Goal: Information Seeking & Learning: Learn about a topic

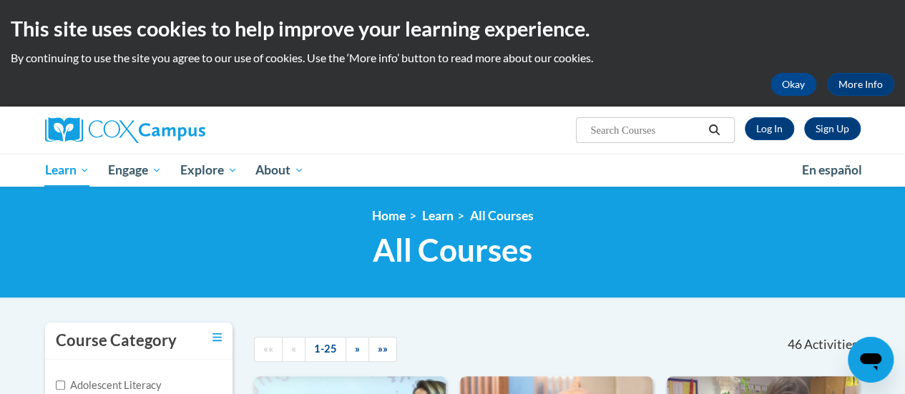
click at [620, 127] on input "Search..." at bounding box center [646, 130] width 114 height 17
type input "systematic"
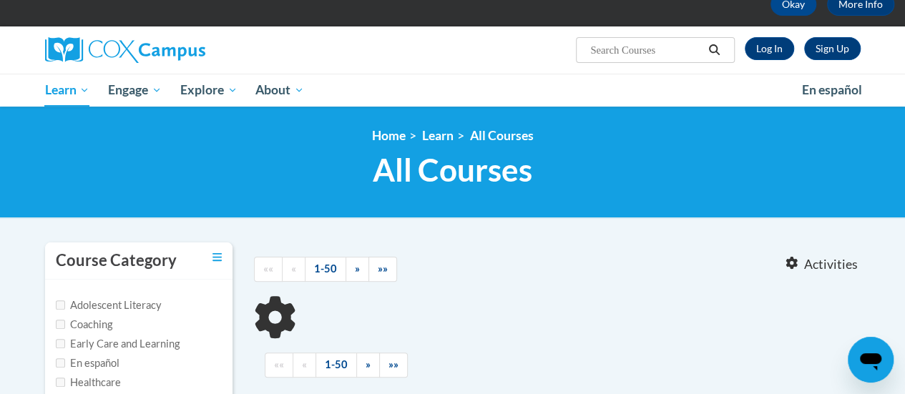
type input "systematic"
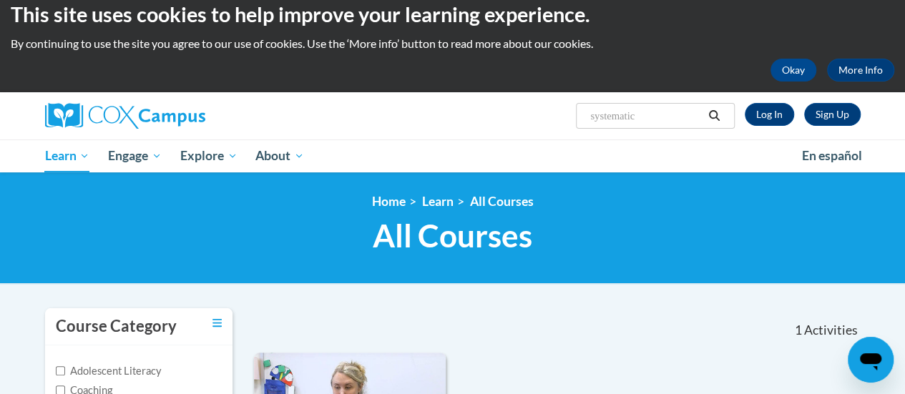
scroll to position [12, 0]
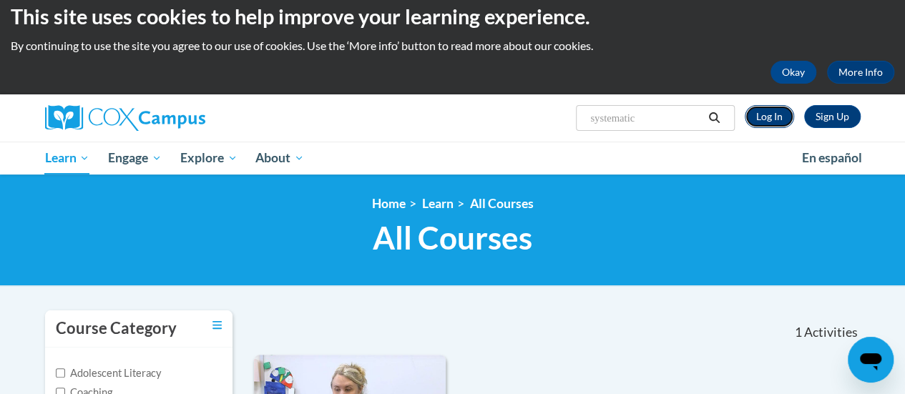
click at [777, 120] on link "Log In" at bounding box center [769, 116] width 49 height 23
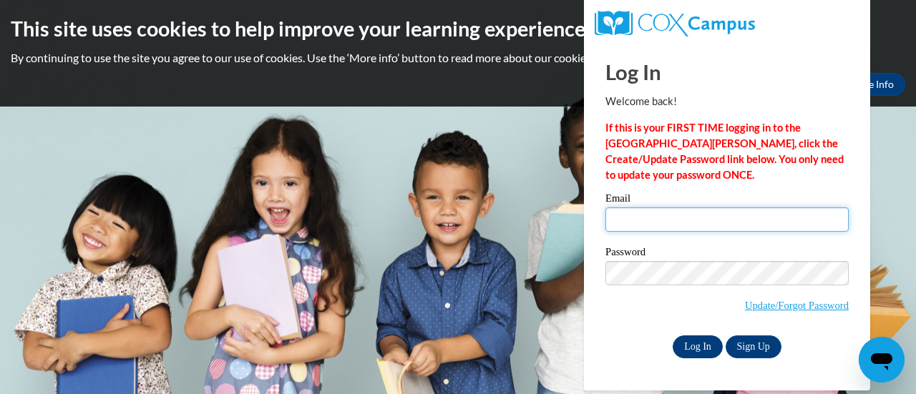
type input "msather@altoona.k12.wi.us"
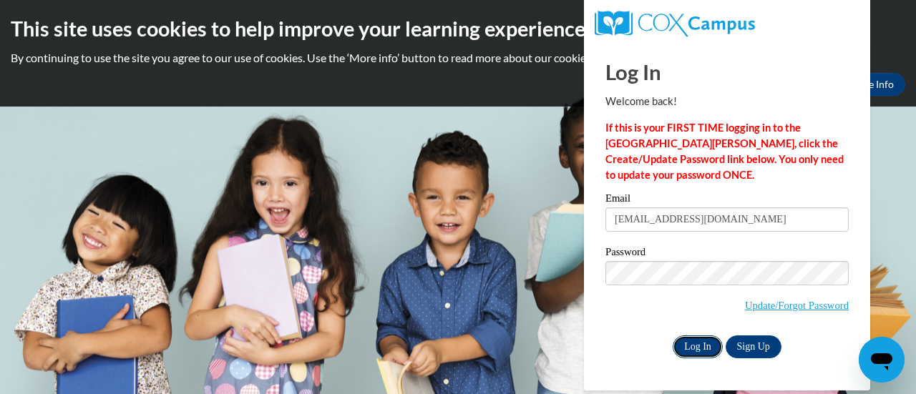
click at [681, 345] on input "Log In" at bounding box center [697, 347] width 50 height 23
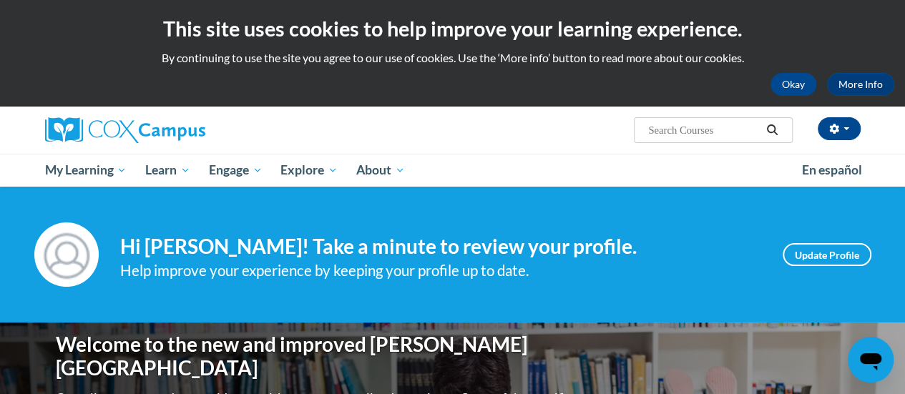
click at [673, 126] on input "Search..." at bounding box center [704, 130] width 114 height 17
type input "phonics"
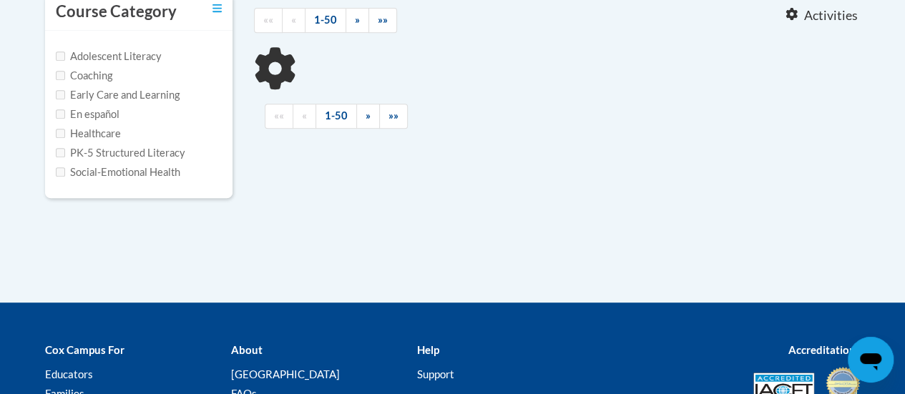
scroll to position [330, 0]
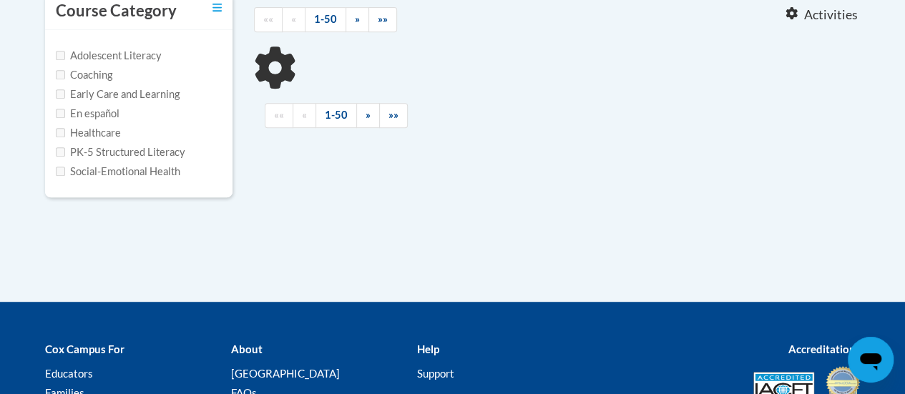
type input "phonics"
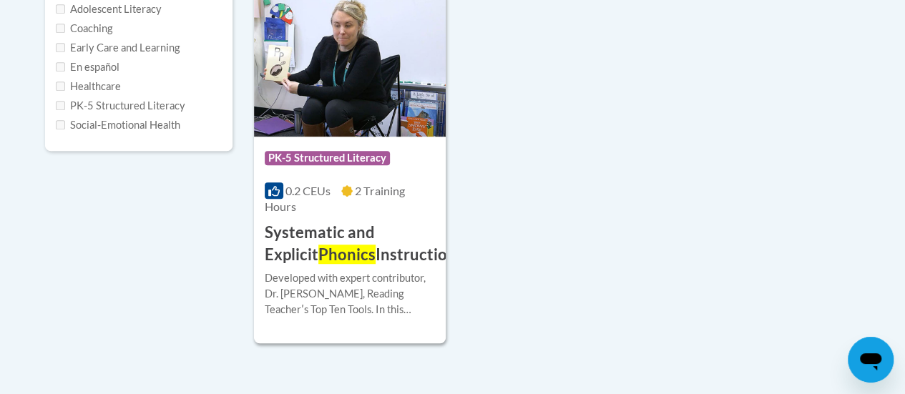
scroll to position [377, 0]
click at [318, 257] on span "Phonics" at bounding box center [346, 253] width 57 height 19
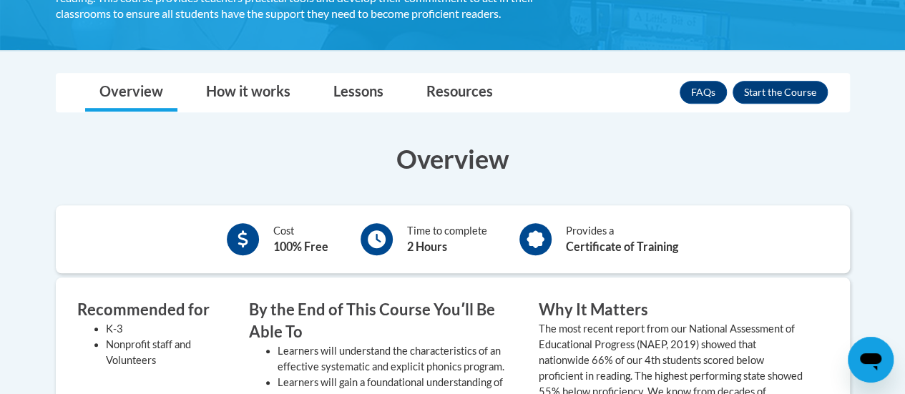
scroll to position [377, 0]
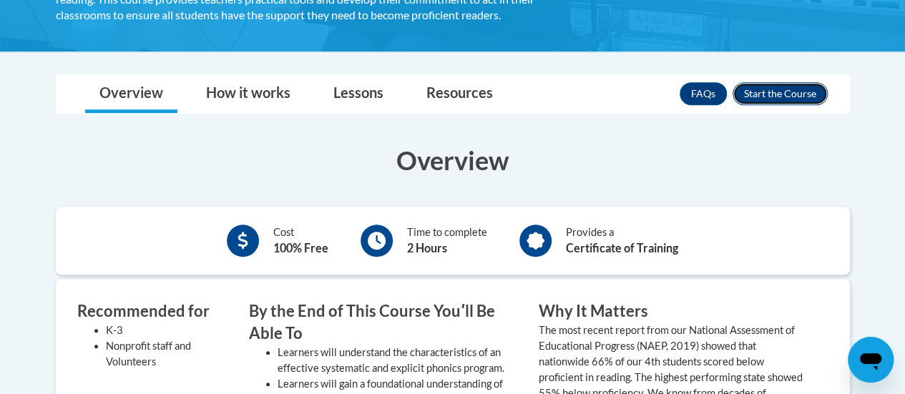
click at [785, 90] on button "Enroll" at bounding box center [780, 93] width 95 height 23
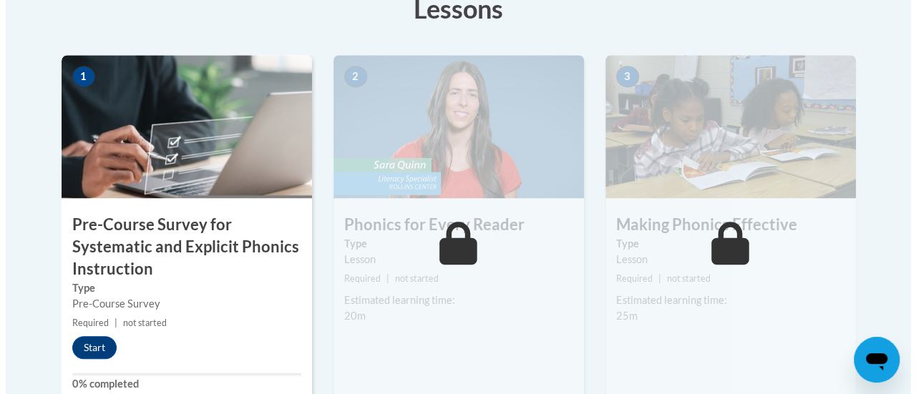
scroll to position [459, 0]
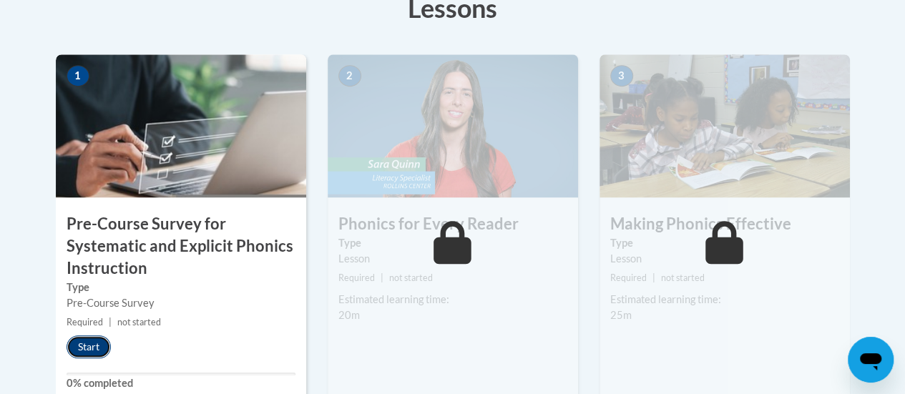
click at [84, 343] on button "Start" at bounding box center [89, 347] width 44 height 23
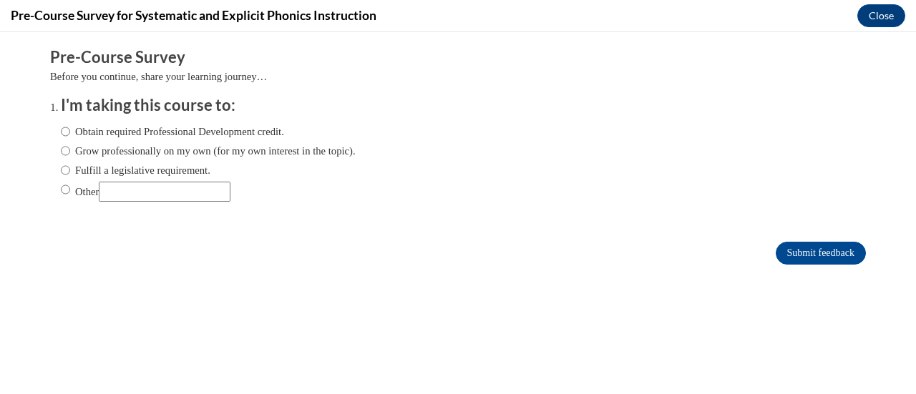
scroll to position [0, 0]
click at [61, 173] on input "Fulfill a legislative requirement." at bounding box center [65, 170] width 9 height 16
radio input "true"
click at [787, 242] on input "Submit feedback" at bounding box center [820, 253] width 90 height 23
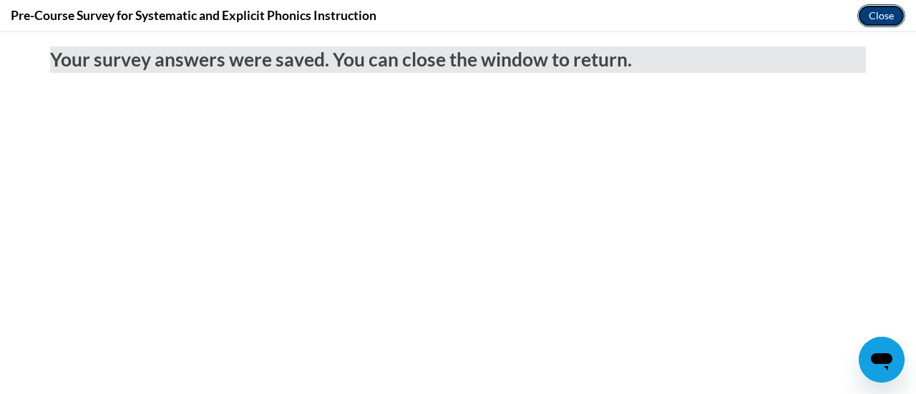
click at [882, 21] on button "Close" at bounding box center [881, 15] width 48 height 23
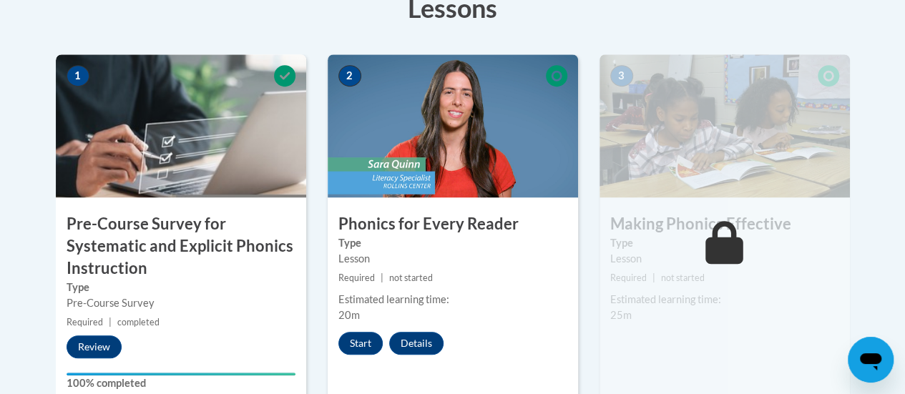
click at [452, 127] on img at bounding box center [453, 125] width 250 height 143
click at [351, 341] on button "Start" at bounding box center [360, 343] width 44 height 23
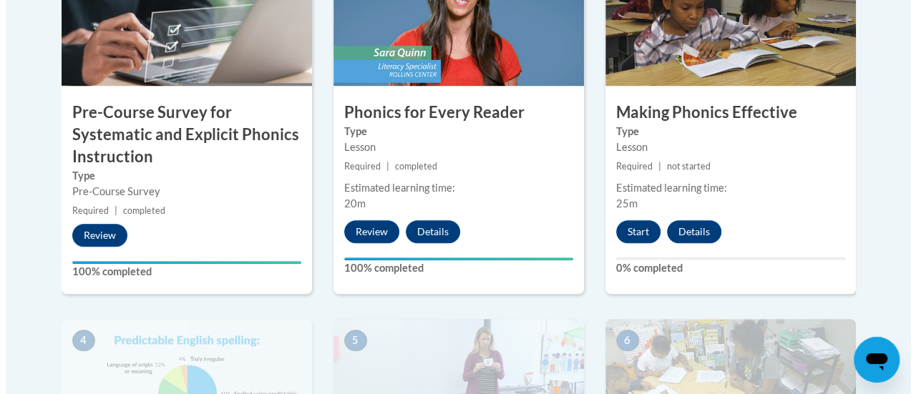
scroll to position [565, 0]
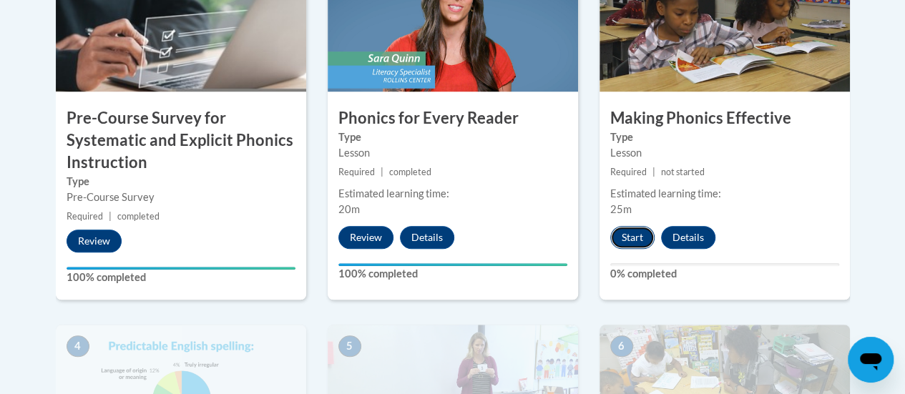
click at [618, 241] on button "Start" at bounding box center [632, 237] width 44 height 23
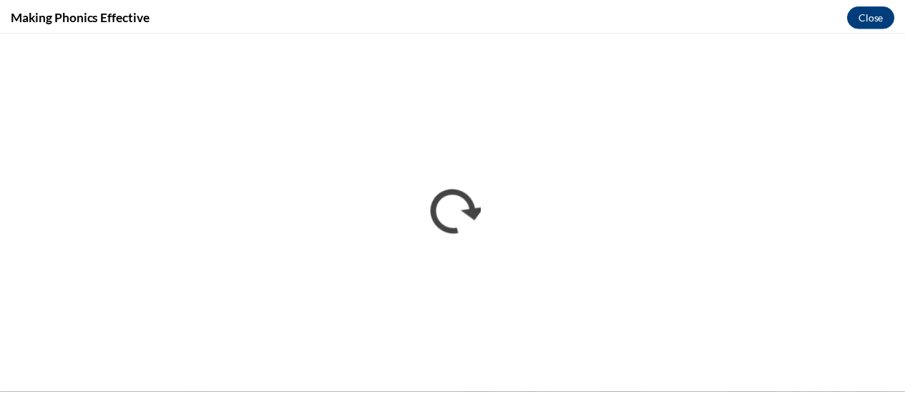
scroll to position [0, 0]
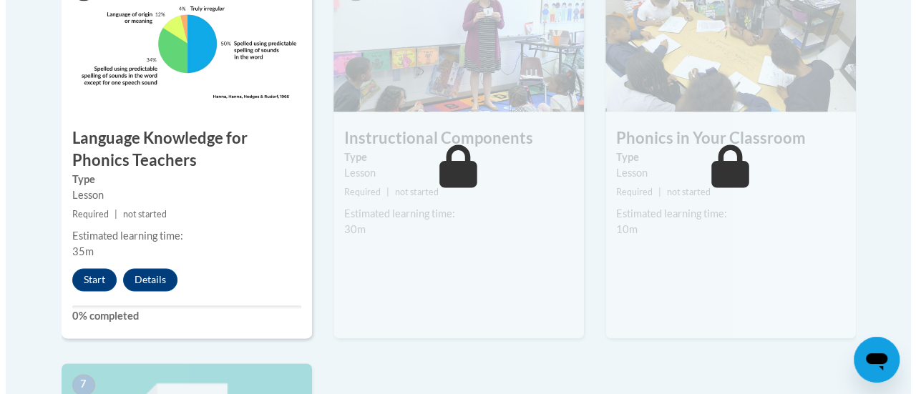
scroll to position [922, 0]
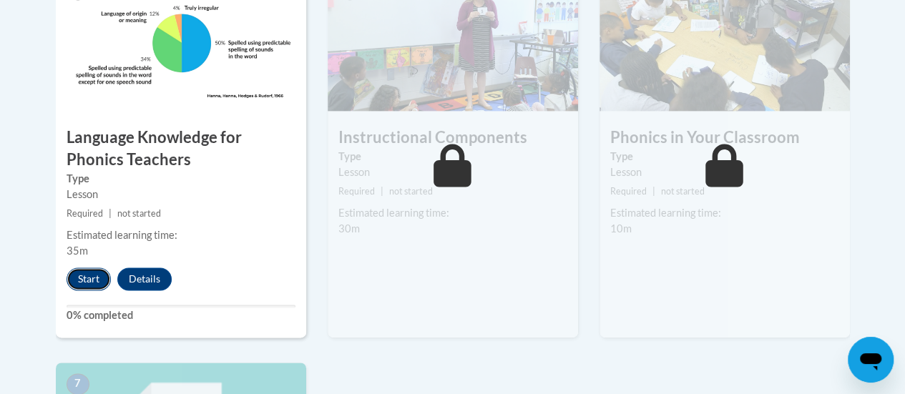
click at [89, 280] on button "Start" at bounding box center [89, 279] width 44 height 23
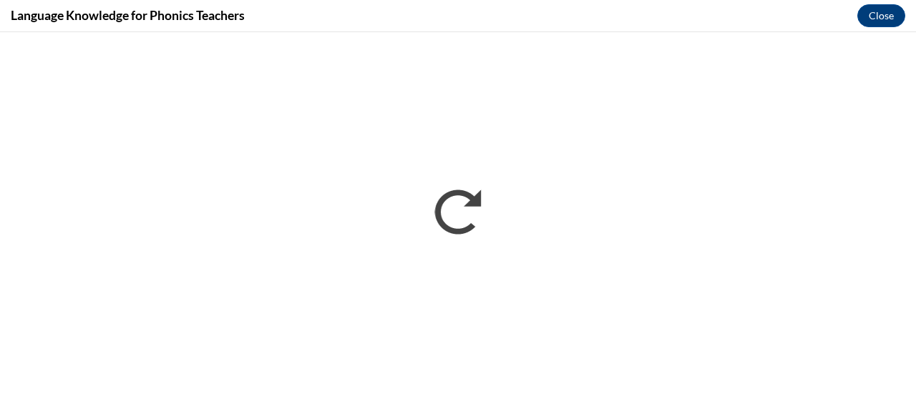
scroll to position [0, 0]
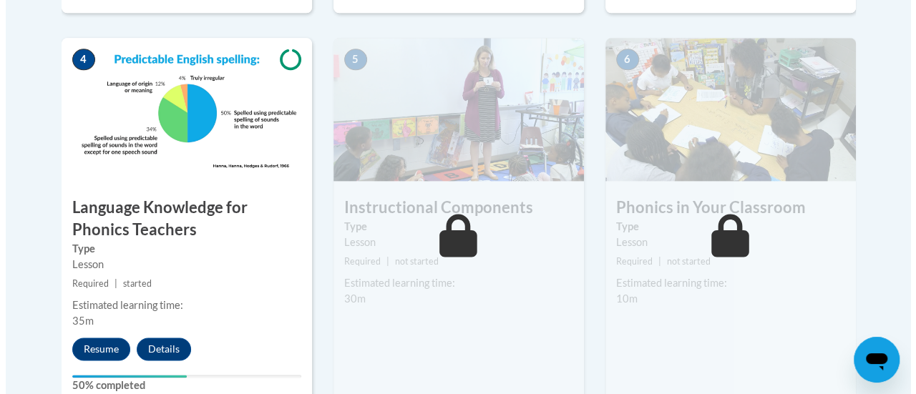
scroll to position [868, 0]
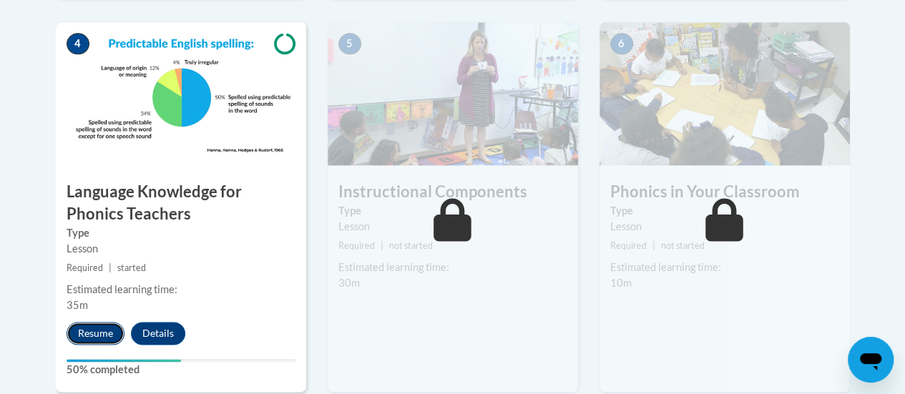
click at [102, 328] on button "Resume" at bounding box center [96, 333] width 58 height 23
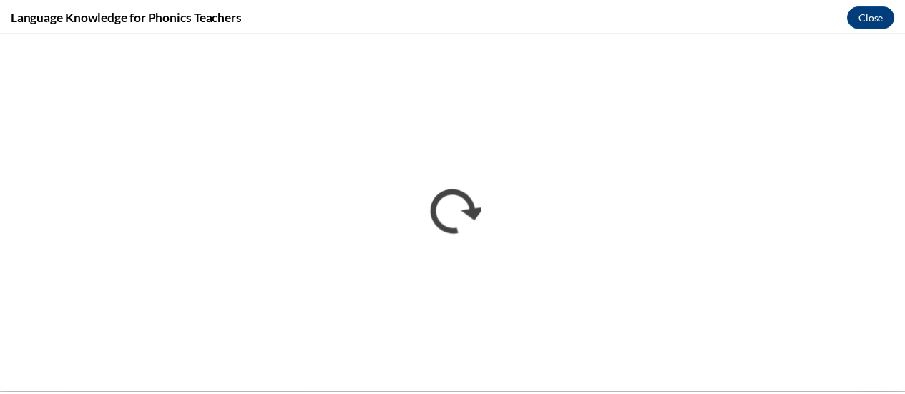
scroll to position [0, 0]
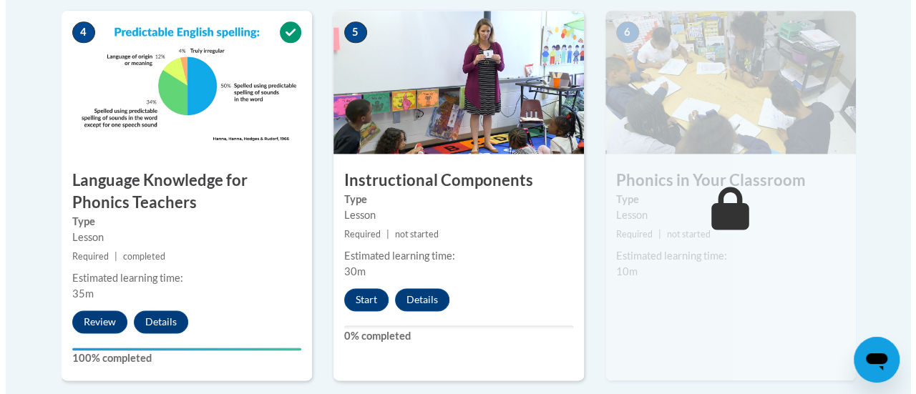
scroll to position [893, 0]
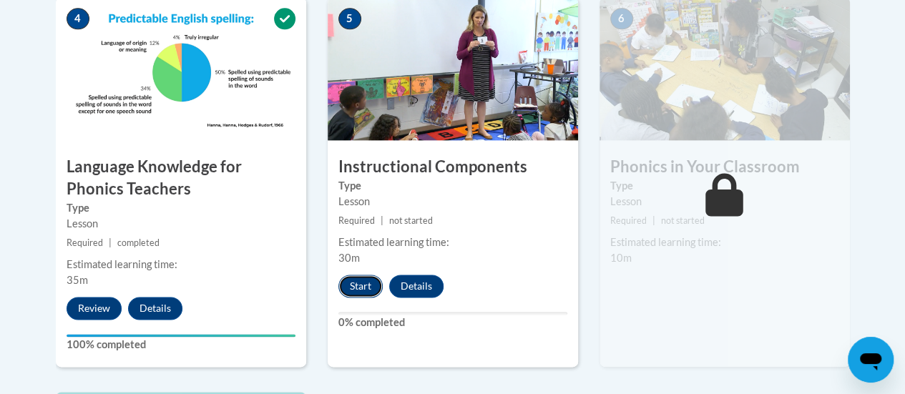
click at [363, 286] on button "Start" at bounding box center [360, 286] width 44 height 23
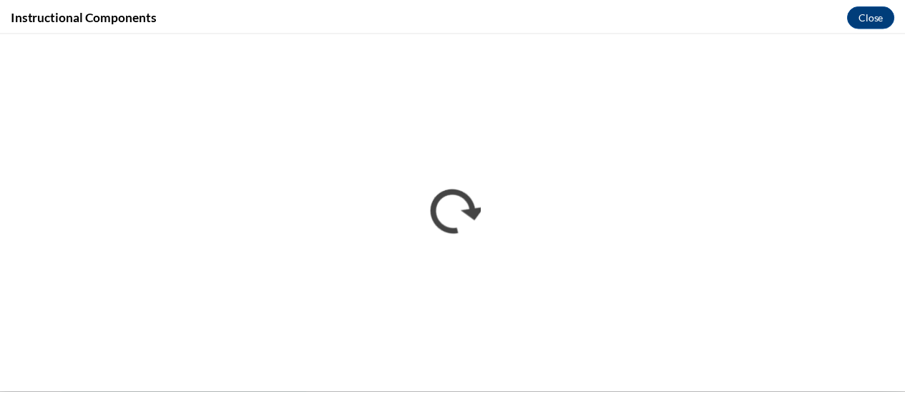
scroll to position [0, 0]
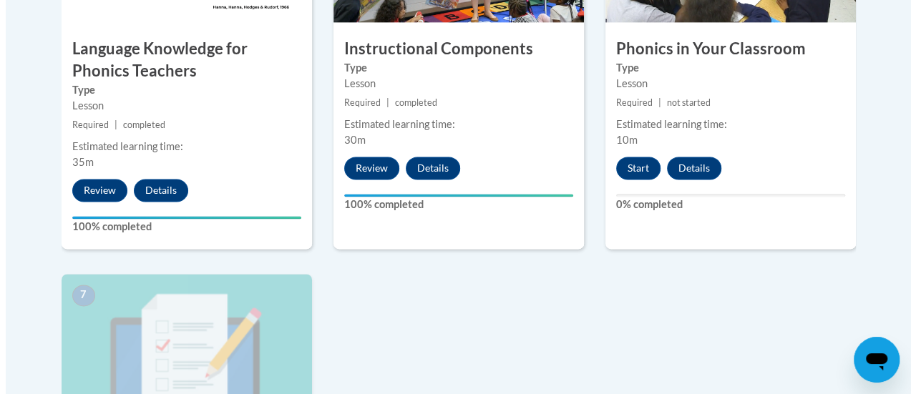
scroll to position [1020, 0]
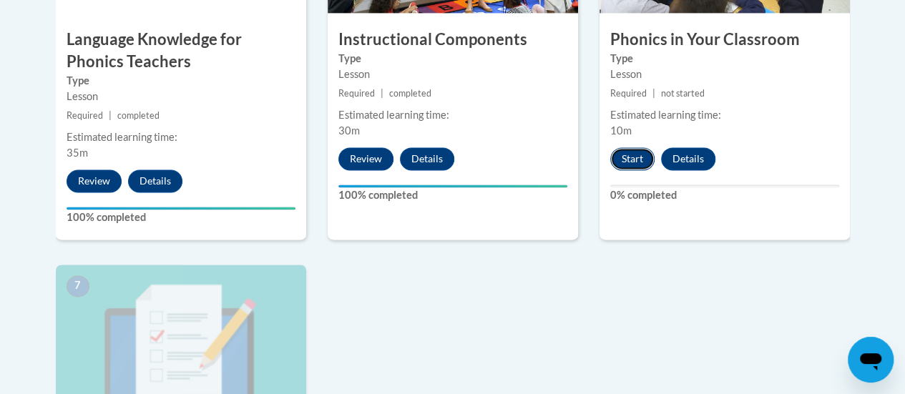
click at [625, 162] on button "Start" at bounding box center [632, 158] width 44 height 23
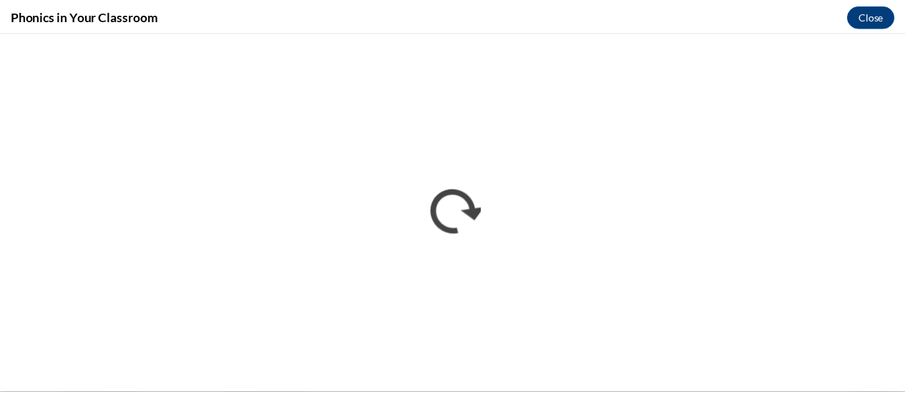
scroll to position [0, 0]
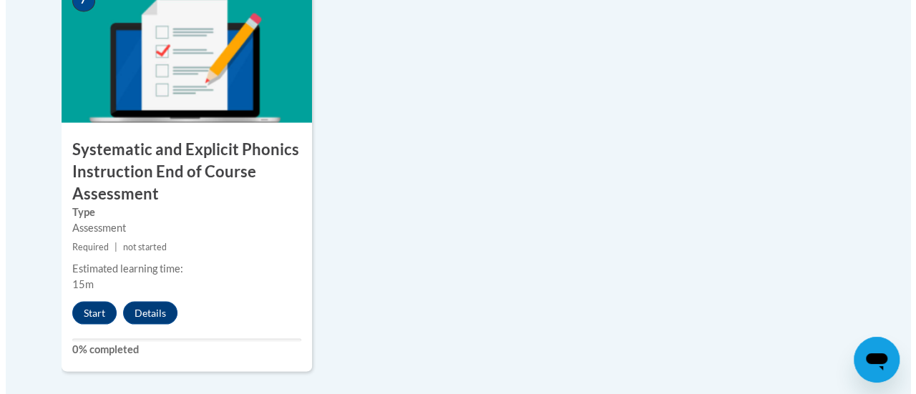
scroll to position [1306, 0]
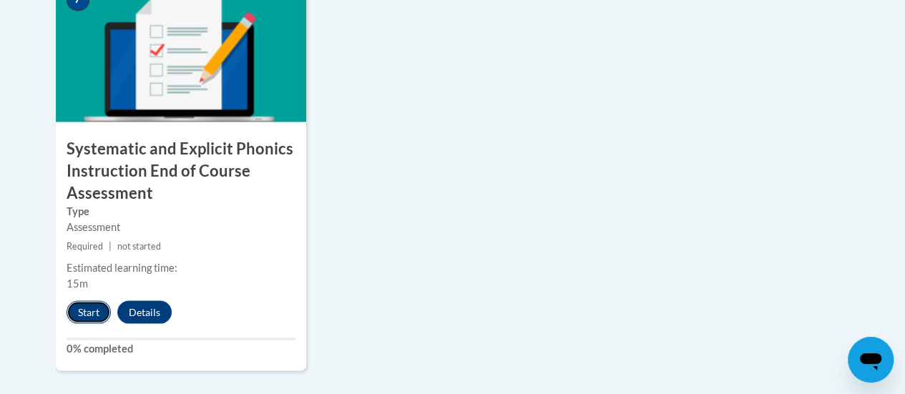
click at [84, 308] on button "Start" at bounding box center [89, 311] width 44 height 23
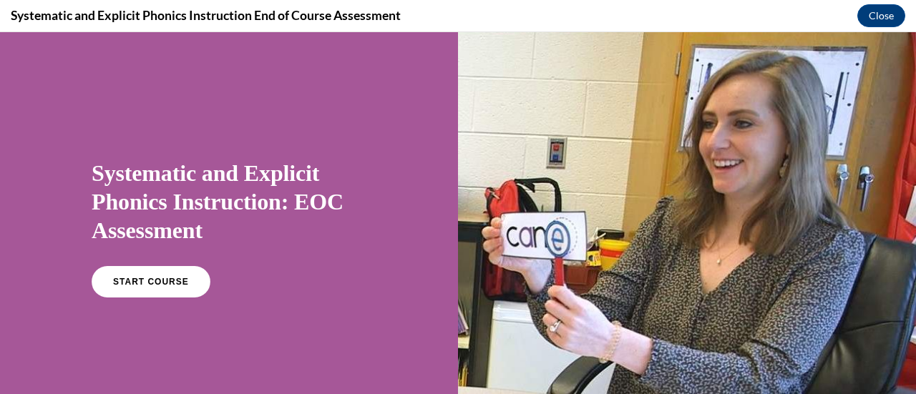
scroll to position [0, 0]
click at [108, 292] on link "START COURSE" at bounding box center [151, 281] width 124 height 33
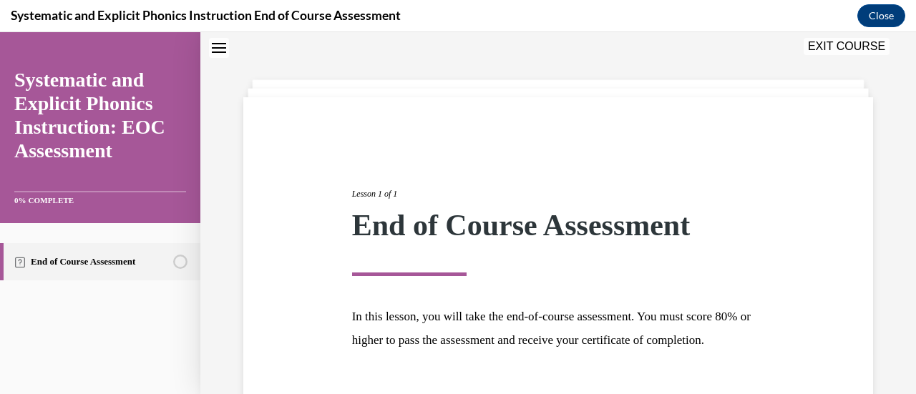
scroll to position [167, 0]
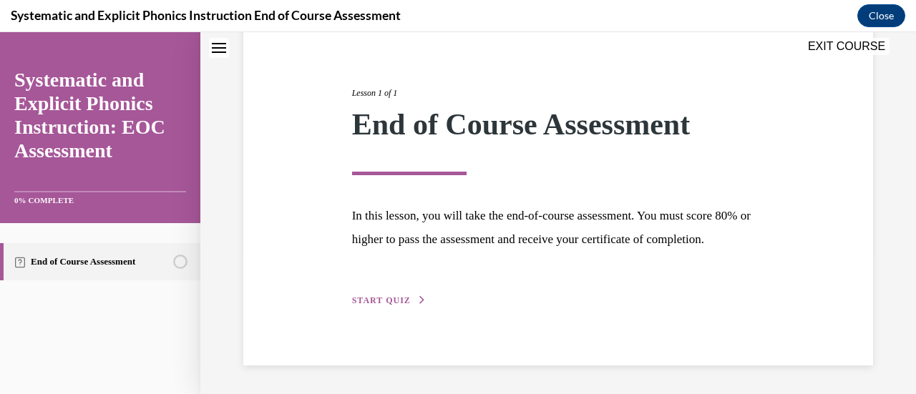
click at [365, 305] on span "START QUIZ" at bounding box center [381, 300] width 59 height 10
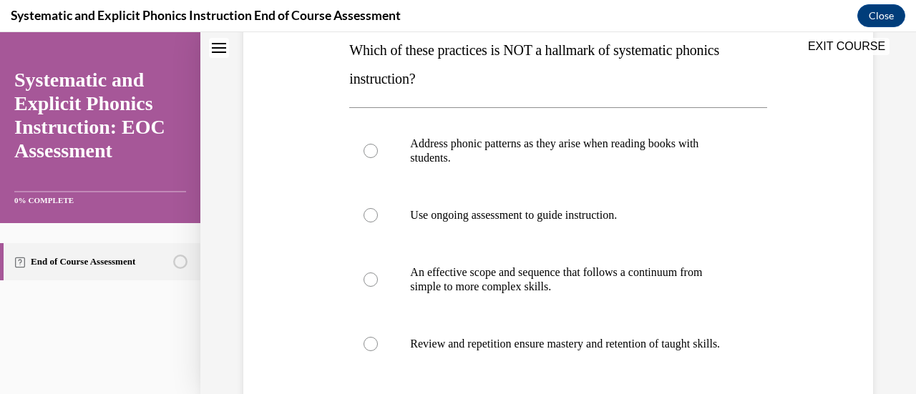
scroll to position [235, 0]
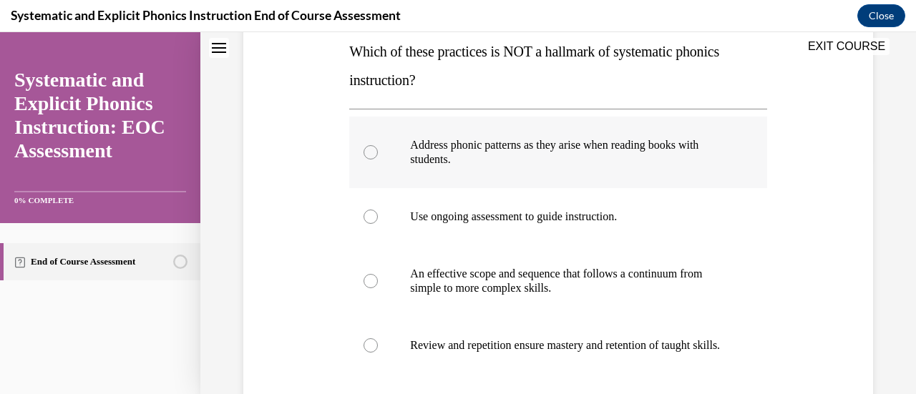
click at [372, 152] on div at bounding box center [370, 152] width 14 height 14
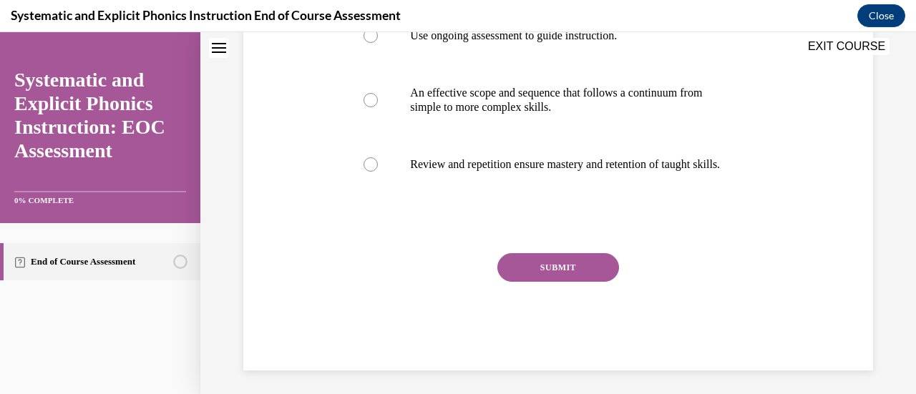
scroll to position [419, 0]
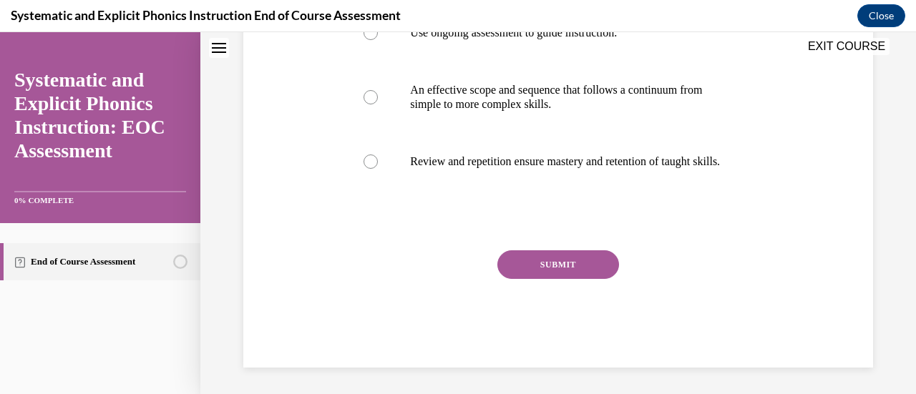
click at [539, 273] on button "SUBMIT" at bounding box center [558, 264] width 122 height 29
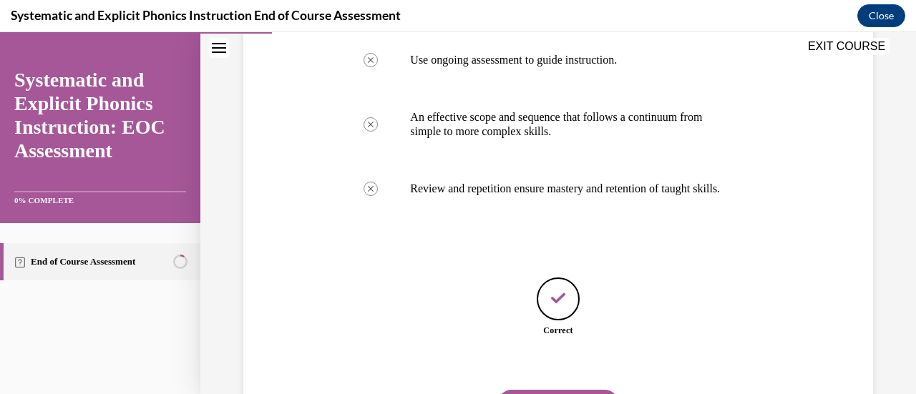
scroll to position [480, 0]
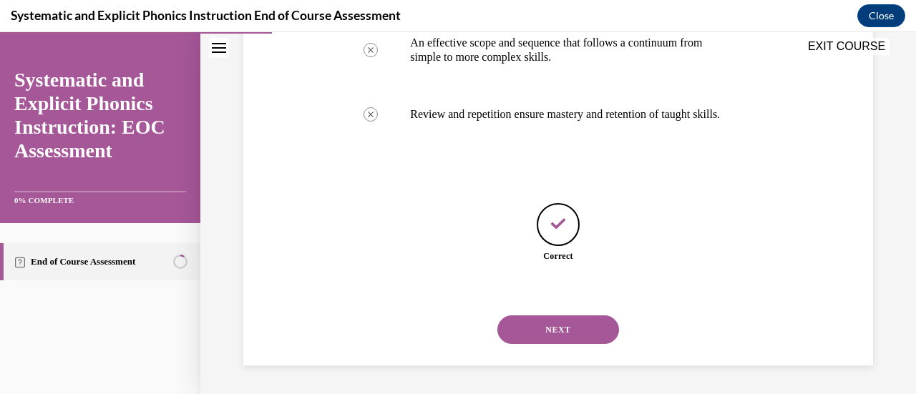
click at [558, 330] on button "NEXT" at bounding box center [558, 329] width 122 height 29
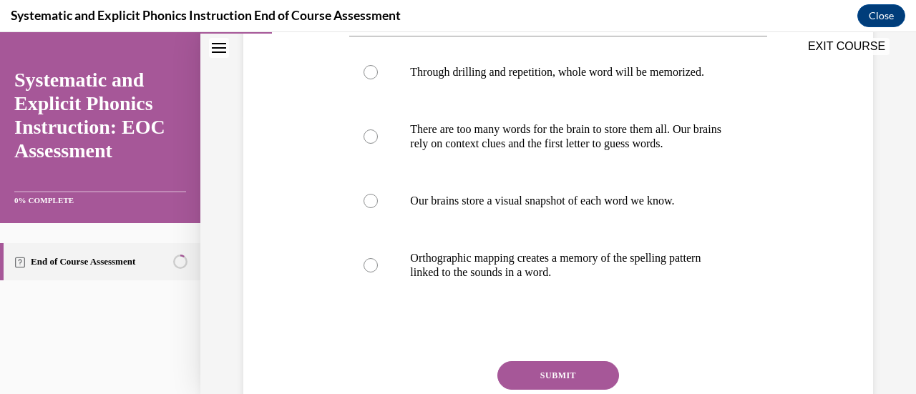
scroll to position [280, 0]
click at [369, 270] on div at bounding box center [370, 265] width 14 height 14
click at [549, 372] on button "SUBMIT" at bounding box center [558, 375] width 122 height 29
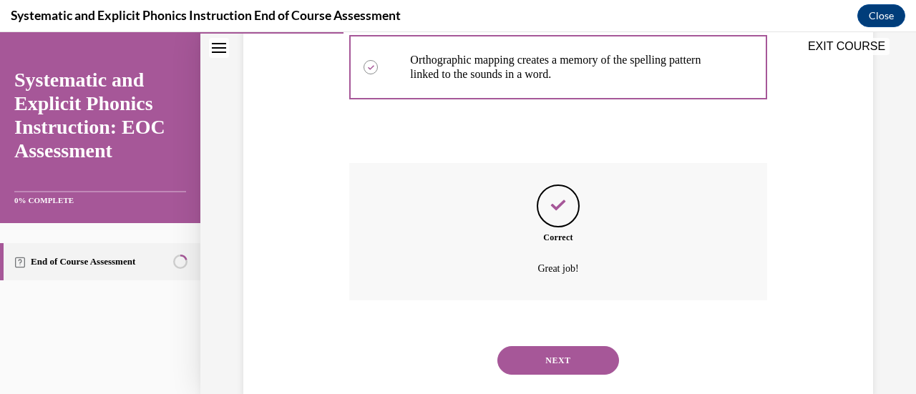
scroll to position [508, 0]
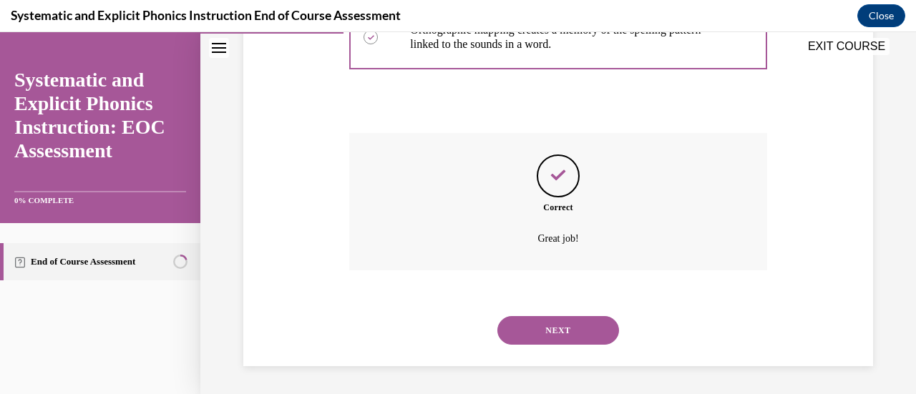
click at [548, 328] on button "NEXT" at bounding box center [558, 330] width 122 height 29
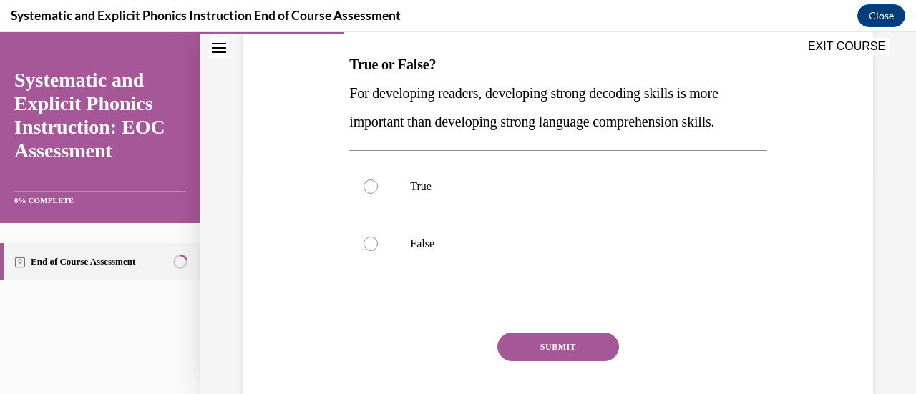
scroll to position [223, 0]
click at [368, 245] on div at bounding box center [370, 243] width 14 height 14
click at [542, 347] on button "SUBMIT" at bounding box center [558, 346] width 122 height 29
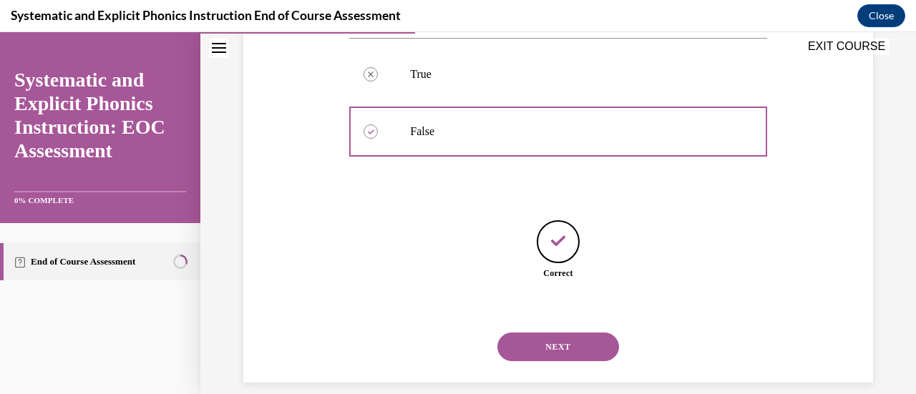
scroll to position [351, 0]
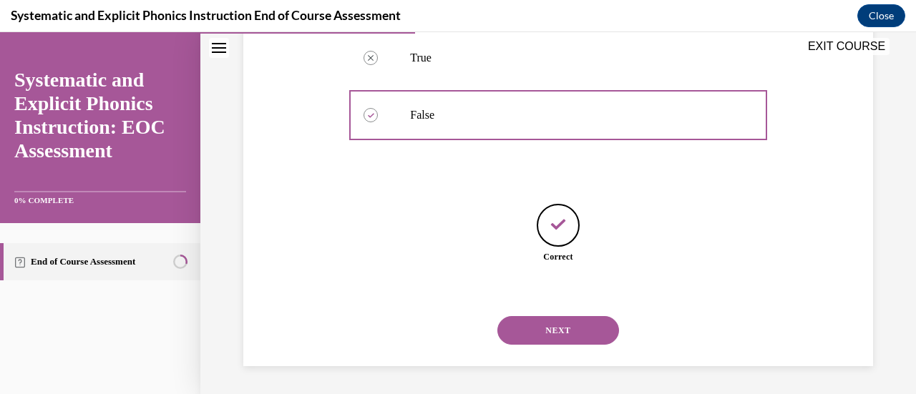
click at [542, 333] on button "NEXT" at bounding box center [558, 330] width 122 height 29
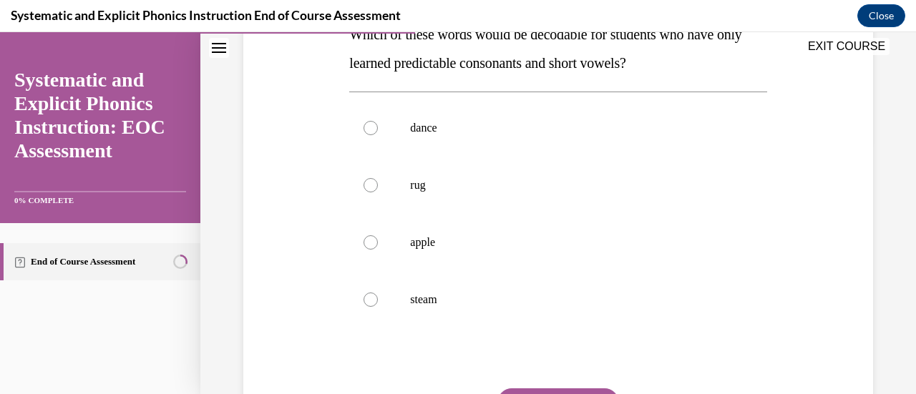
scroll to position [252, 0]
click at [371, 187] on div at bounding box center [370, 186] width 14 height 14
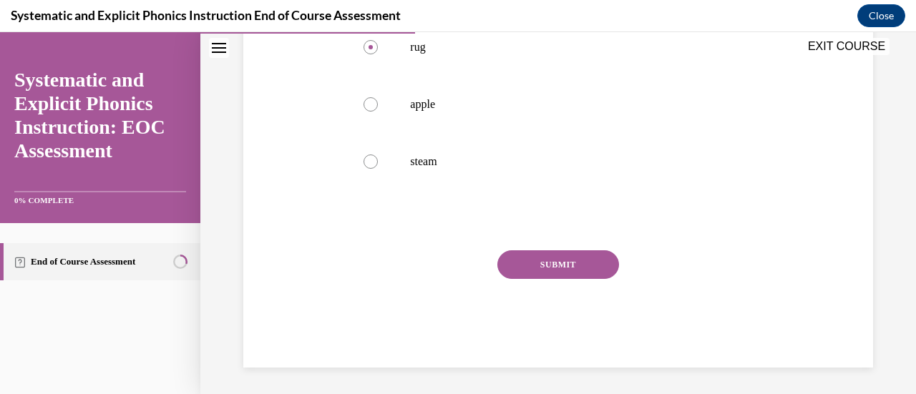
click at [547, 268] on button "SUBMIT" at bounding box center [558, 264] width 122 height 29
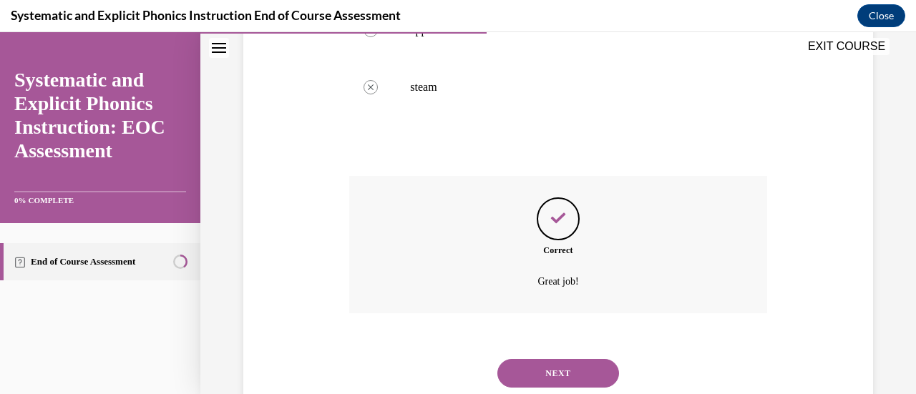
scroll to position [508, 0]
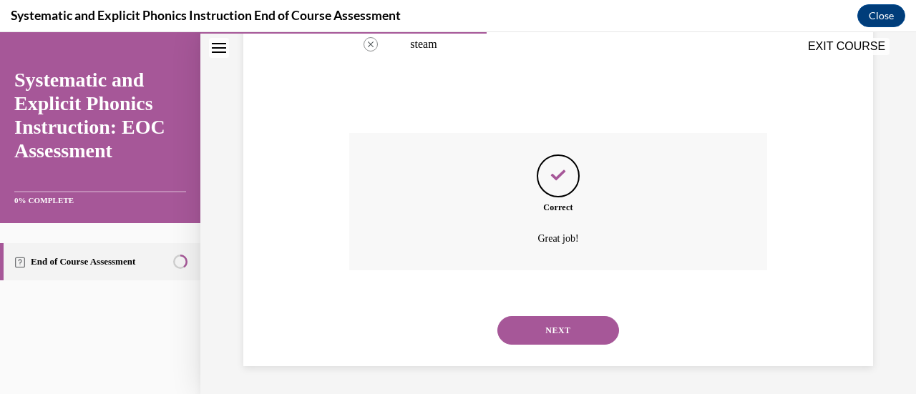
click at [547, 333] on button "NEXT" at bounding box center [558, 330] width 122 height 29
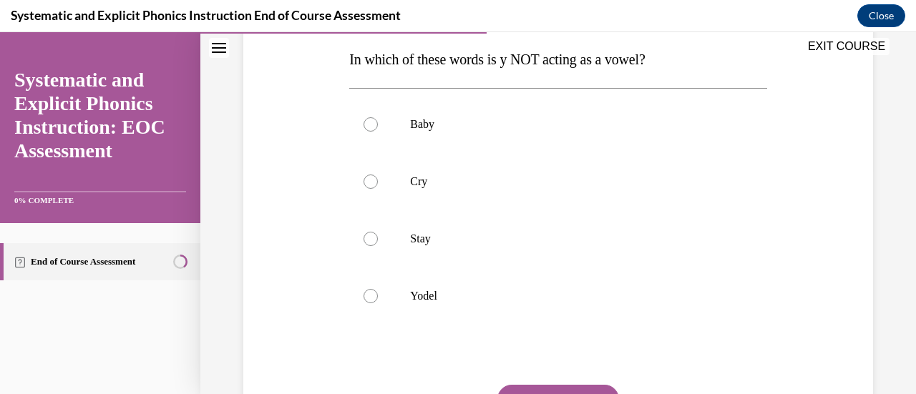
scroll to position [230, 0]
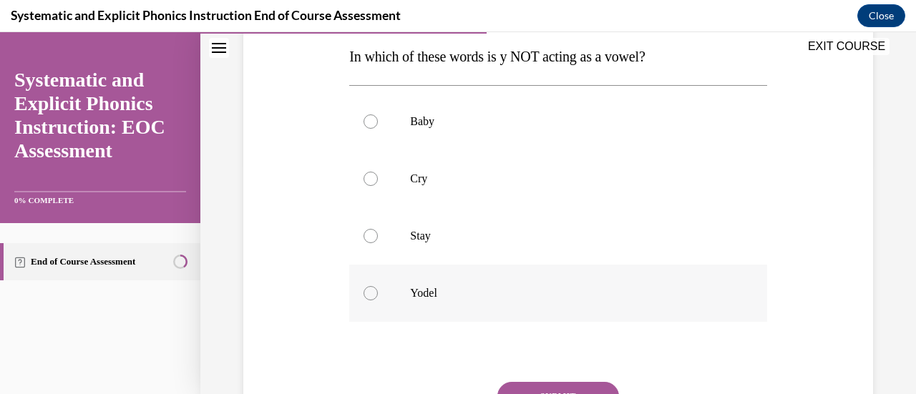
click at [372, 294] on div at bounding box center [370, 293] width 14 height 14
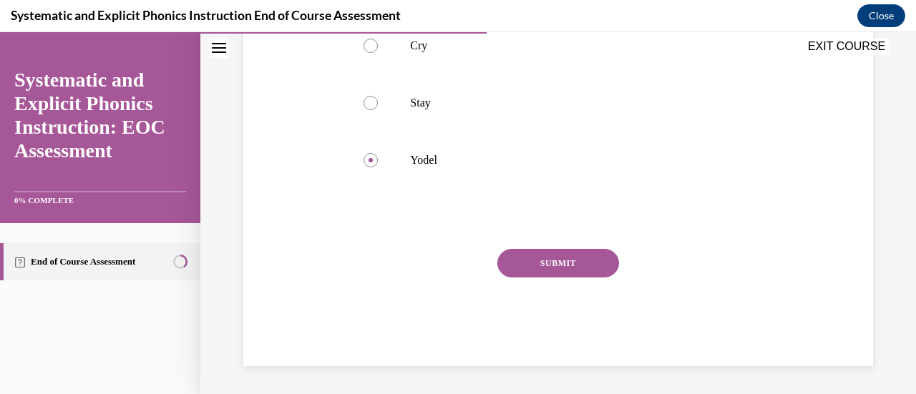
click at [553, 263] on button "SUBMIT" at bounding box center [558, 263] width 122 height 29
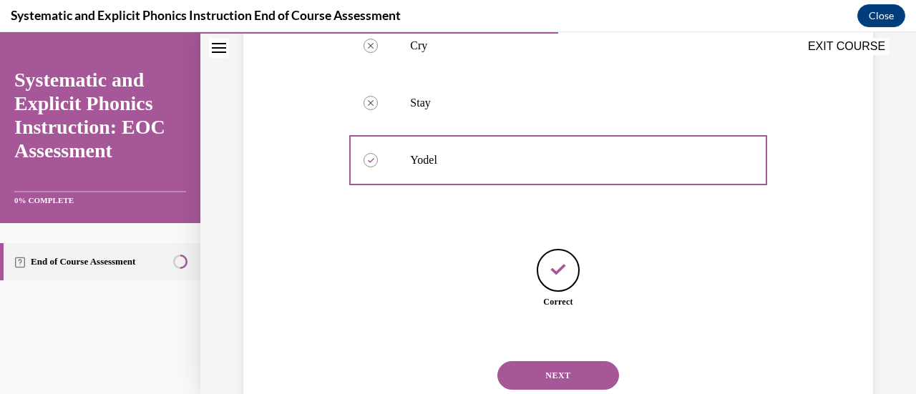
scroll to position [408, 0]
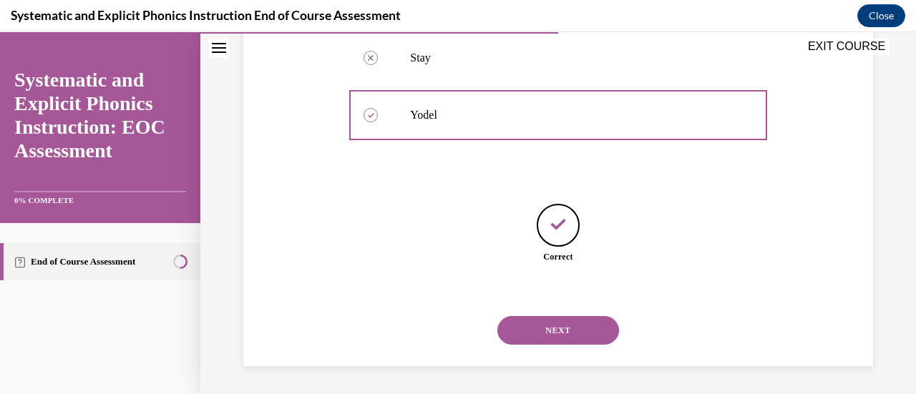
click at [551, 324] on button "NEXT" at bounding box center [558, 330] width 122 height 29
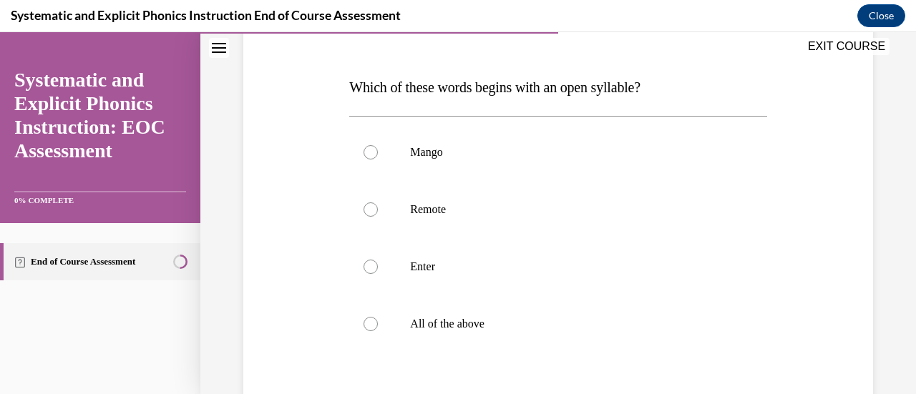
scroll to position [200, 0]
click at [371, 208] on div at bounding box center [370, 209] width 14 height 14
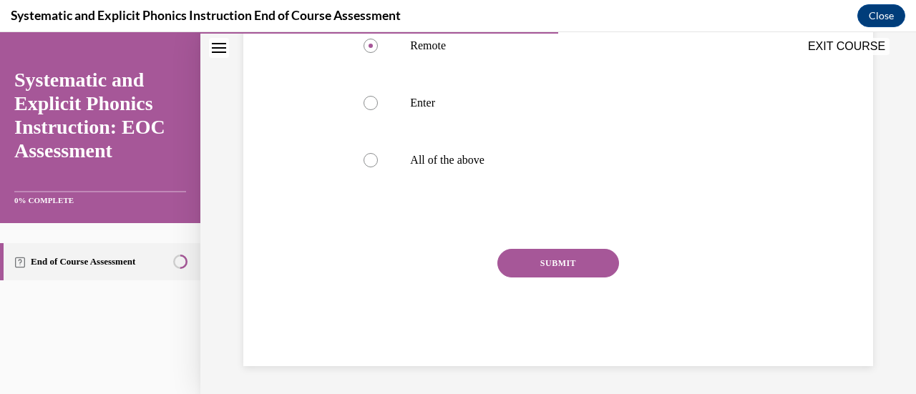
click at [581, 265] on button "SUBMIT" at bounding box center [558, 263] width 122 height 29
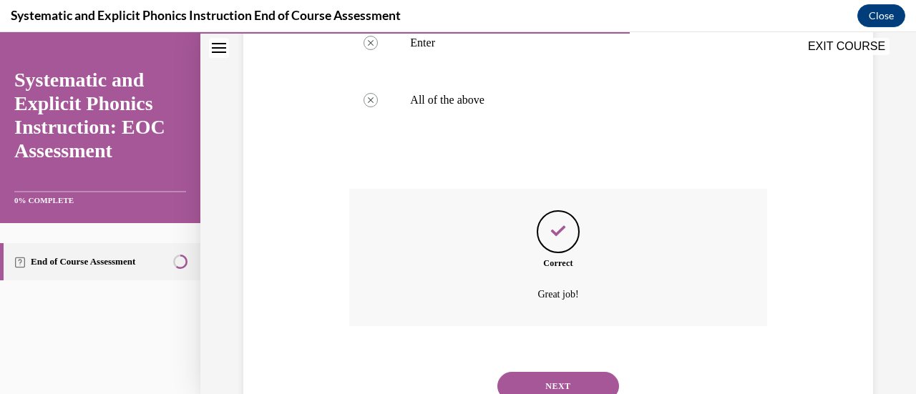
scroll to position [479, 0]
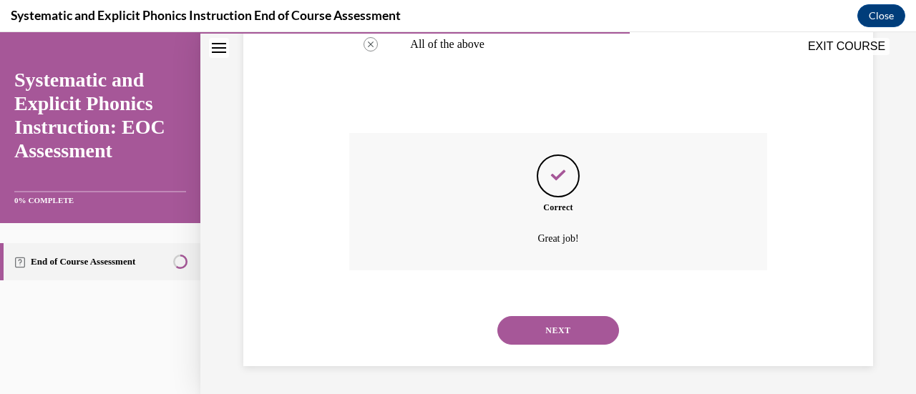
click at [548, 331] on button "NEXT" at bounding box center [558, 330] width 122 height 29
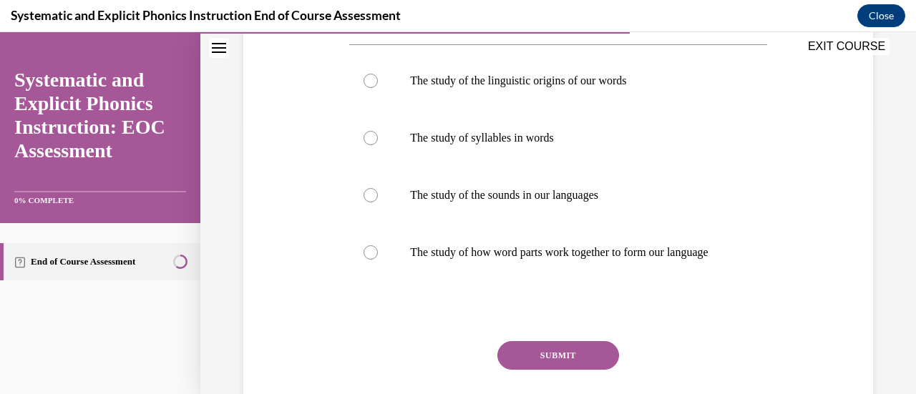
scroll to position [272, 0]
click at [366, 259] on div at bounding box center [370, 252] width 14 height 14
click at [557, 364] on button "SUBMIT" at bounding box center [558, 355] width 122 height 29
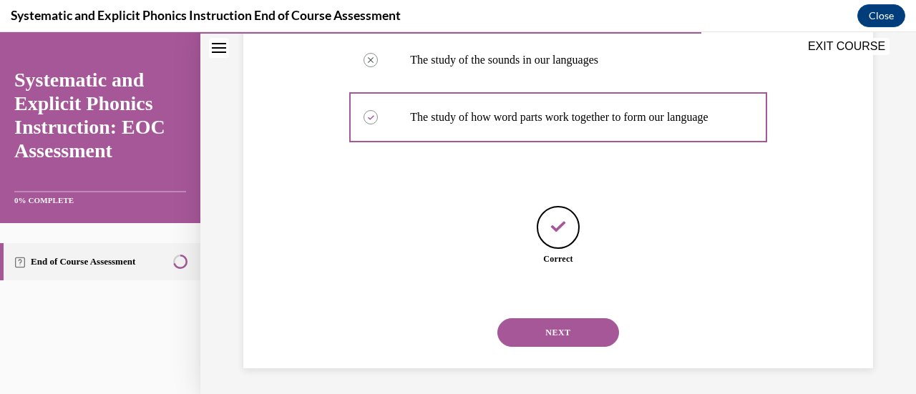
scroll to position [423, 0]
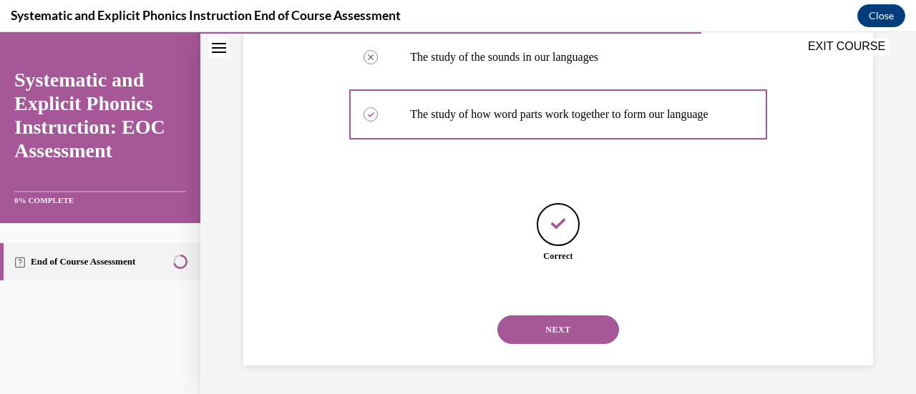
click at [558, 332] on button "NEXT" at bounding box center [558, 329] width 122 height 29
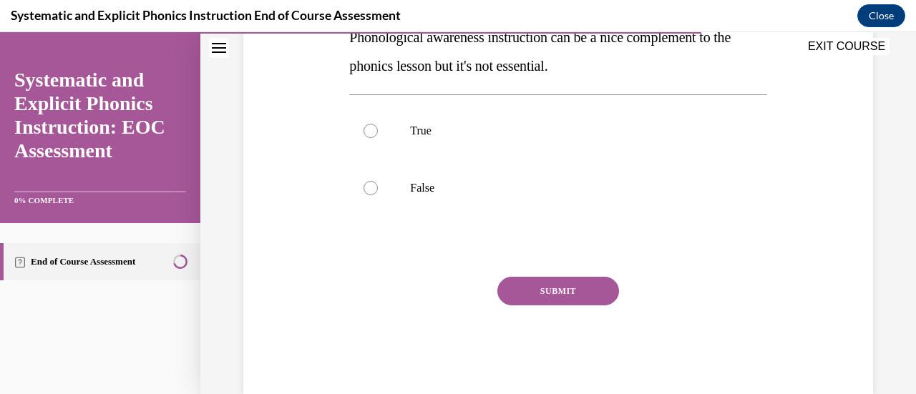
scroll to position [205, 0]
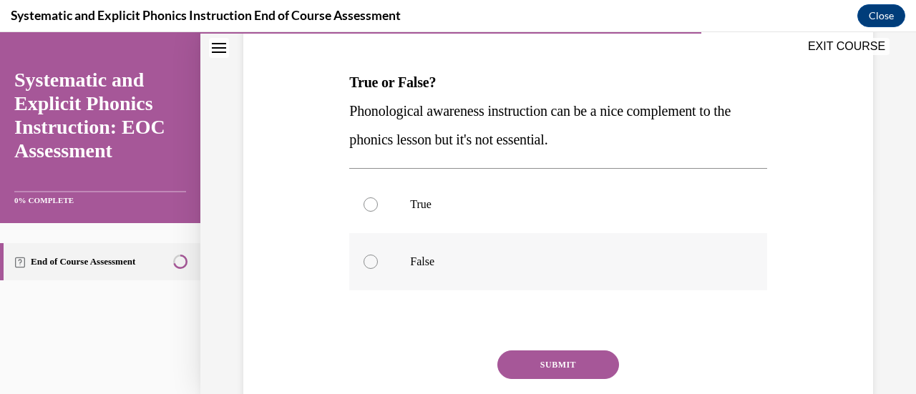
click at [368, 261] on div at bounding box center [370, 262] width 14 height 14
click at [563, 366] on button "SUBMIT" at bounding box center [558, 365] width 122 height 29
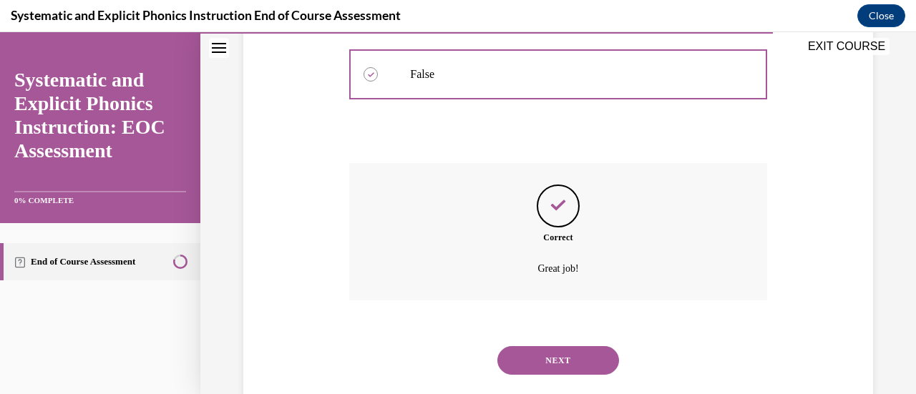
scroll to position [422, 0]
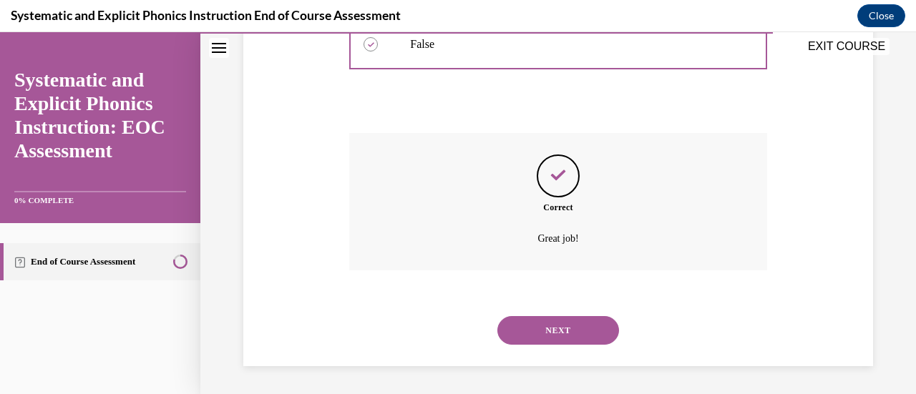
click at [551, 323] on button "NEXT" at bounding box center [558, 330] width 122 height 29
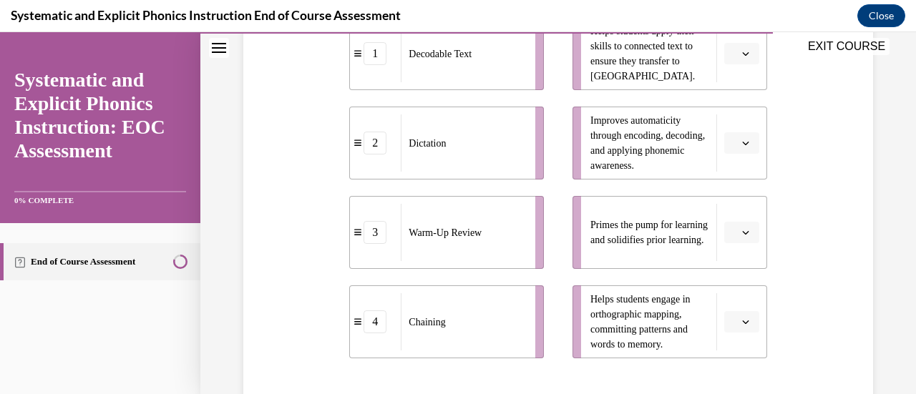
scroll to position [363, 0]
click at [733, 233] on span "Please select an option" at bounding box center [735, 232] width 5 height 14
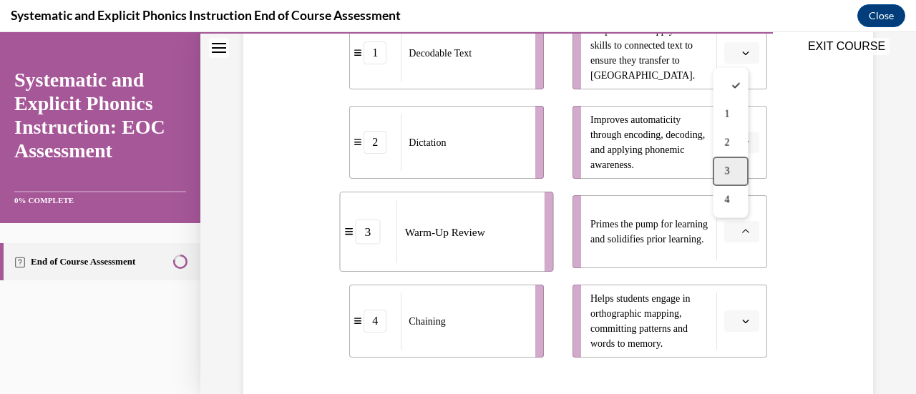
click at [724, 168] on span "3" at bounding box center [726, 171] width 5 height 11
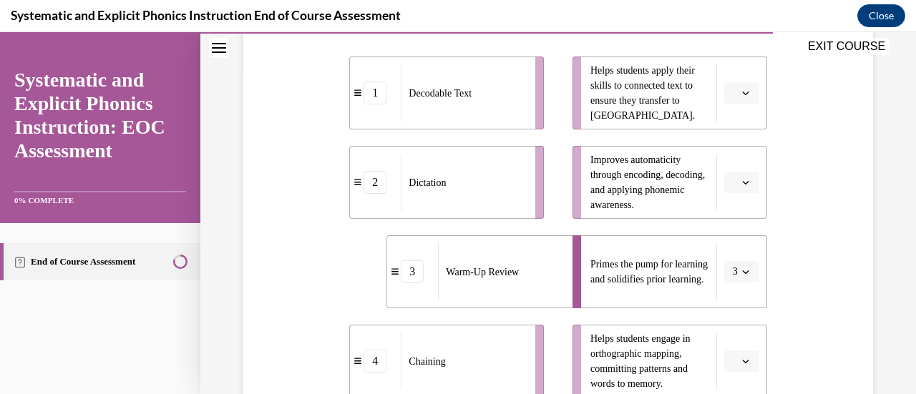
scroll to position [323, 0]
click at [742, 180] on icon "button" at bounding box center [745, 183] width 7 height 7
click at [735, 87] on button "button" at bounding box center [741, 93] width 35 height 21
click at [733, 147] on div "1" at bounding box center [730, 154] width 35 height 29
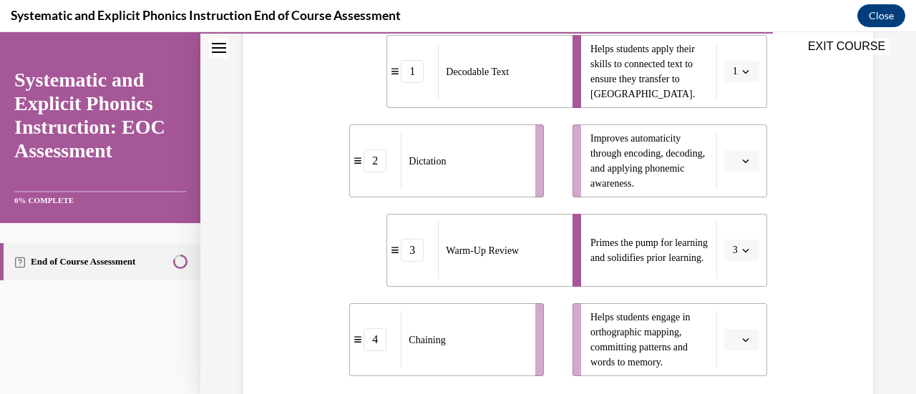
scroll to position [346, 0]
click at [740, 165] on span "button" at bounding box center [745, 160] width 10 height 10
click at [728, 260] on div "2" at bounding box center [730, 249] width 35 height 29
click at [730, 338] on button "button" at bounding box center [741, 338] width 35 height 21
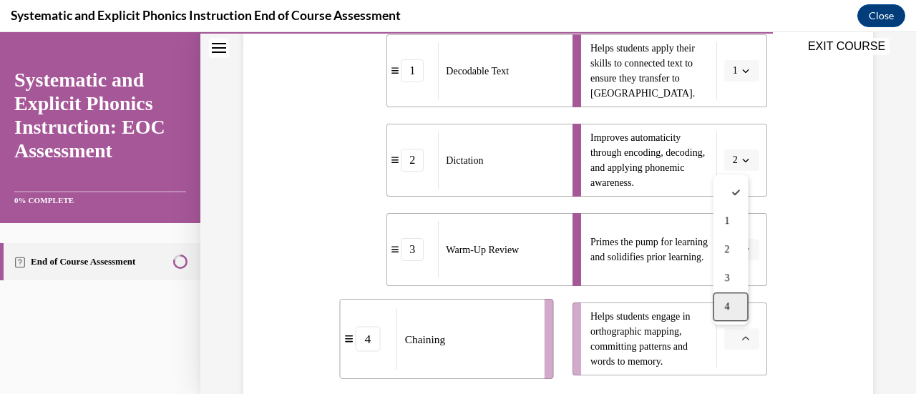
click at [730, 314] on div "4" at bounding box center [730, 307] width 35 height 29
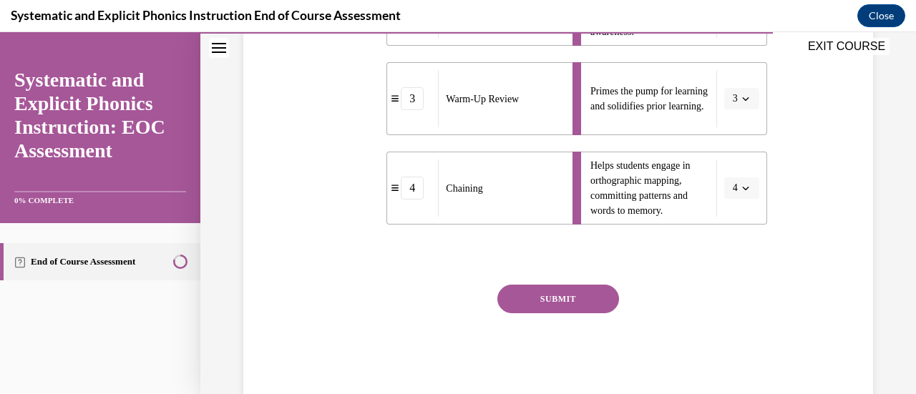
scroll to position [532, 0]
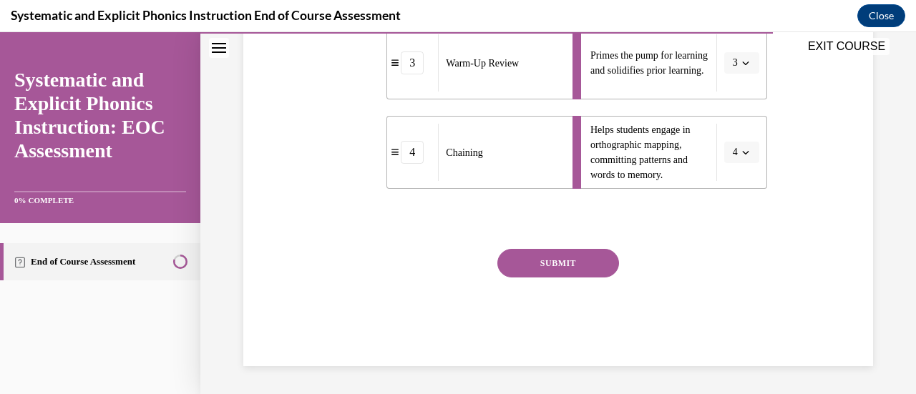
click at [572, 263] on button "SUBMIT" at bounding box center [558, 263] width 122 height 29
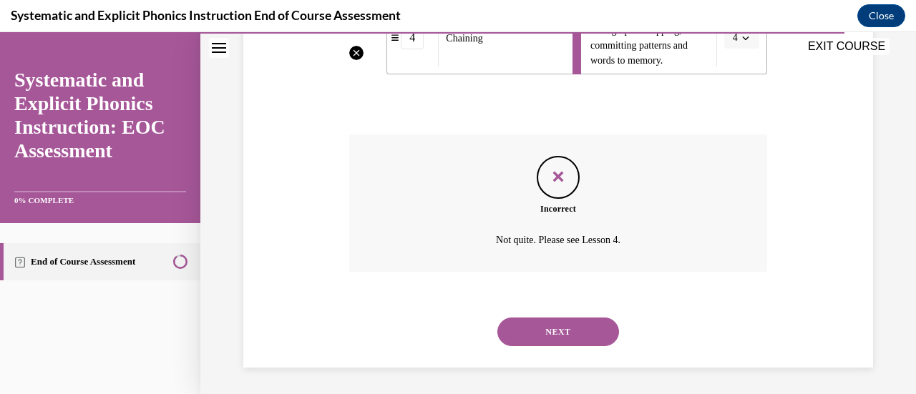
scroll to position [648, 0]
click at [539, 327] on button "NEXT" at bounding box center [558, 330] width 122 height 29
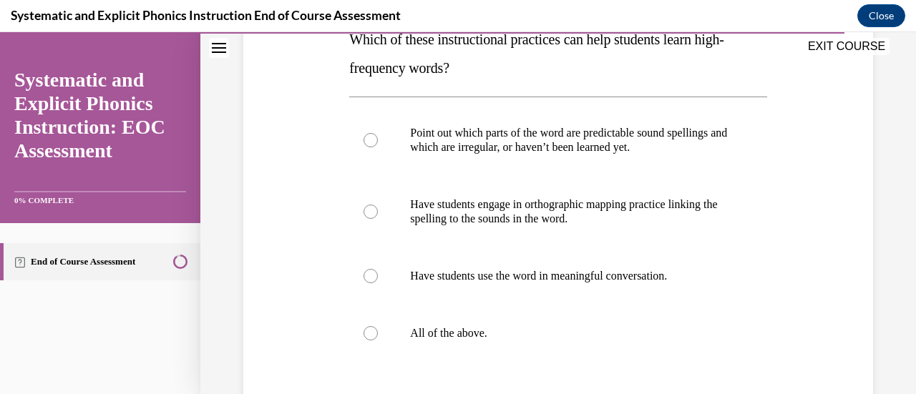
scroll to position [245, 0]
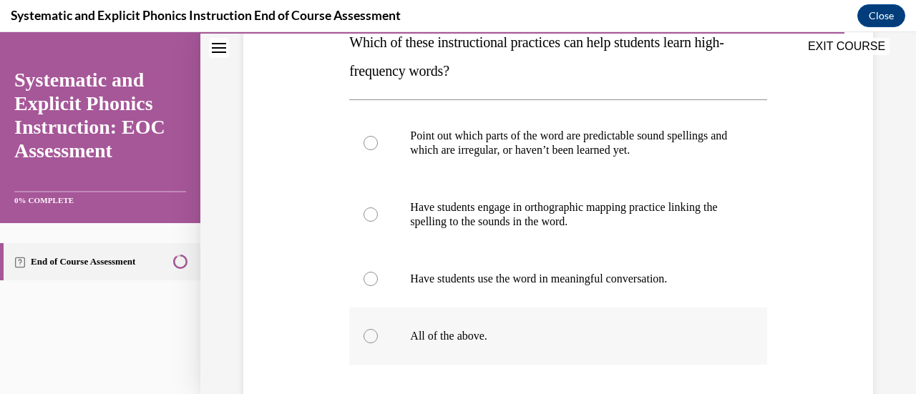
click at [371, 338] on div at bounding box center [370, 336] width 14 height 14
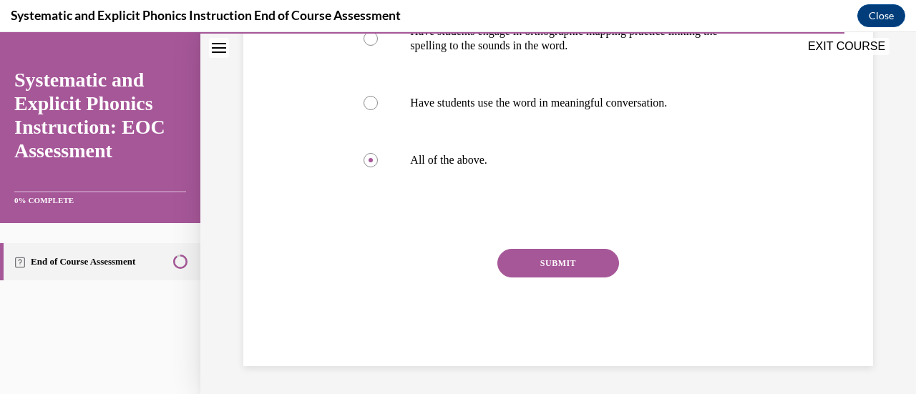
click at [569, 270] on button "SUBMIT" at bounding box center [558, 263] width 122 height 29
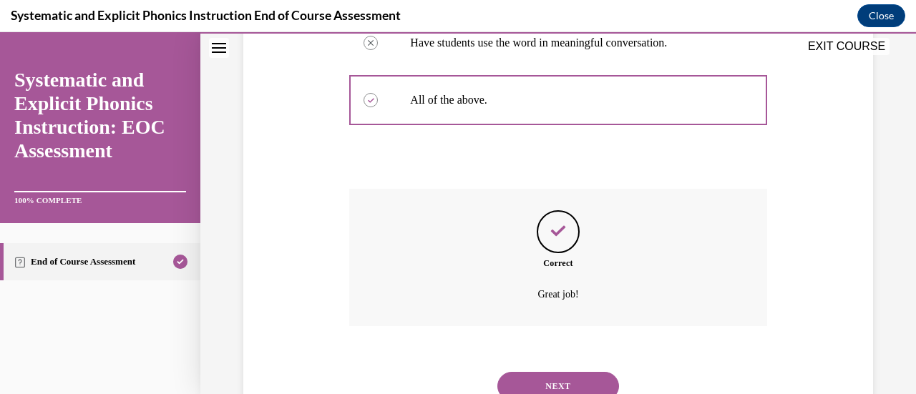
scroll to position [537, 0]
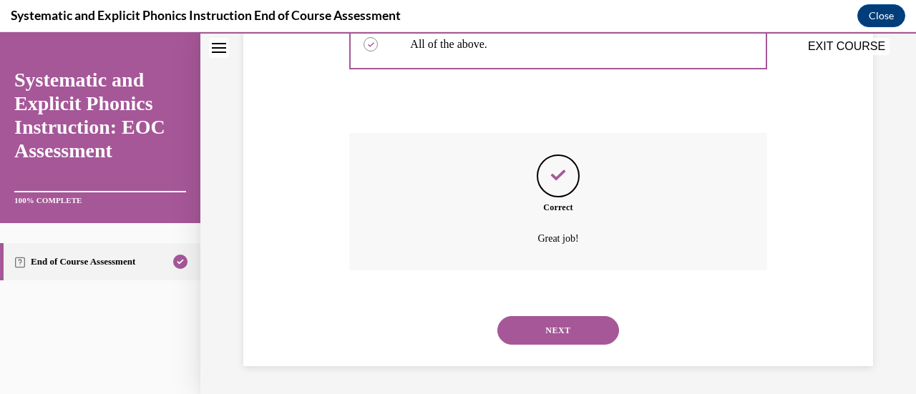
click at [551, 333] on button "NEXT" at bounding box center [558, 330] width 122 height 29
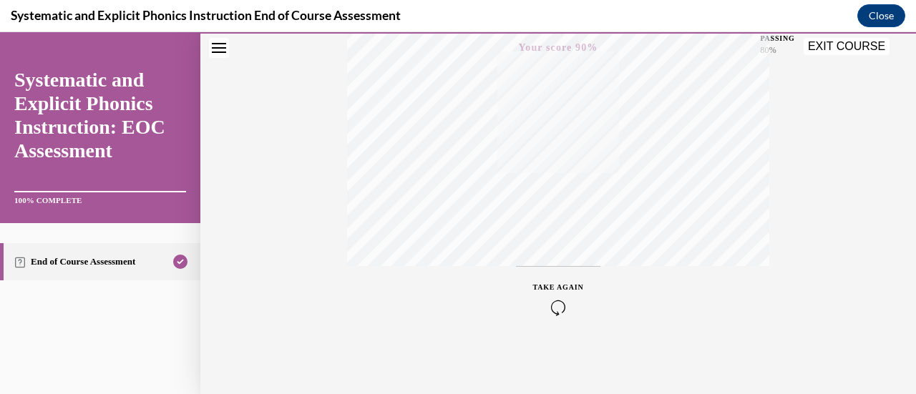
scroll to position [274, 0]
click at [839, 50] on button "EXIT COURSE" at bounding box center [846, 46] width 86 height 17
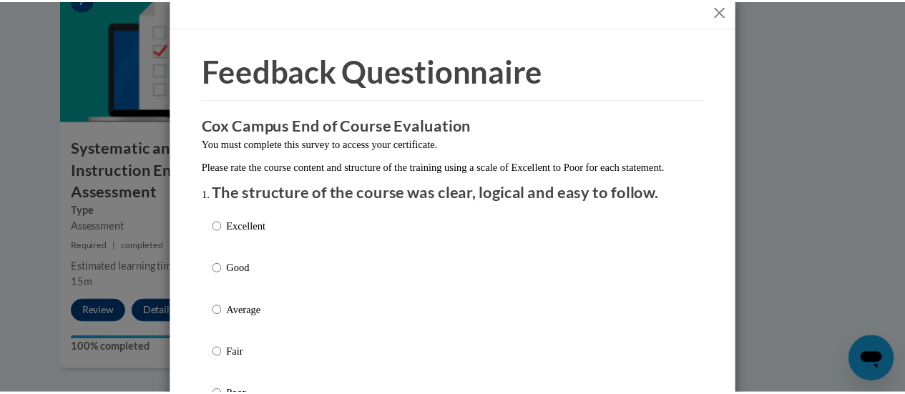
scroll to position [15, 0]
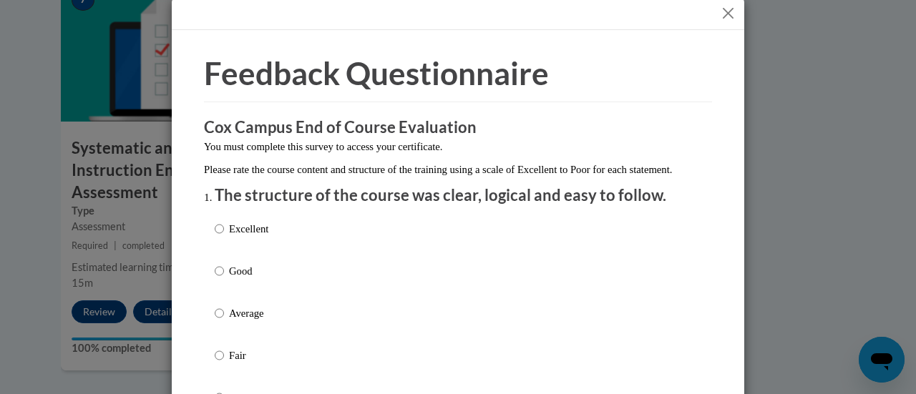
click at [720, 17] on button "Close" at bounding box center [728, 13] width 18 height 18
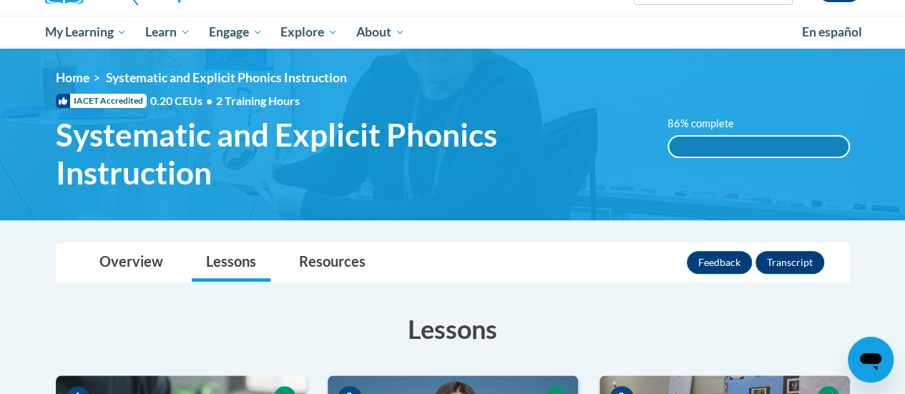
scroll to position [126, 0]
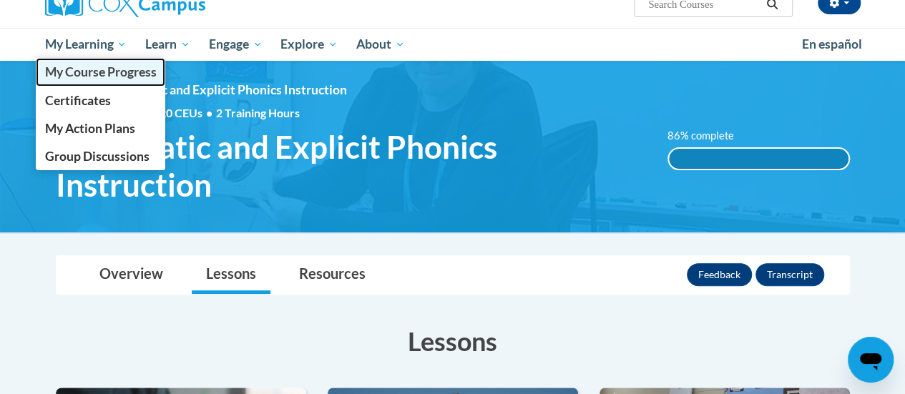
click at [88, 67] on span "My Course Progress" at bounding box center [100, 71] width 112 height 15
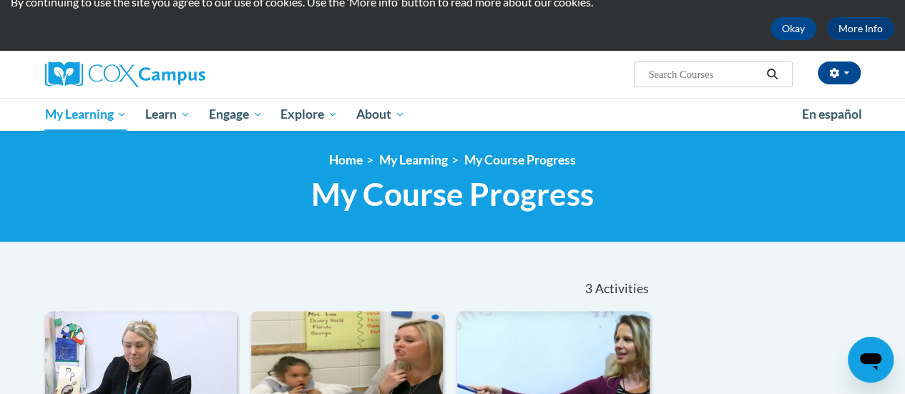
scroll to position [38, 0]
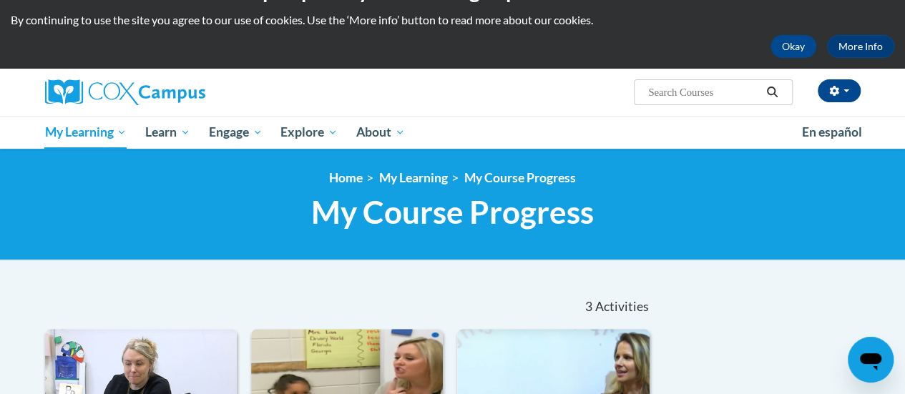
click at [669, 84] on input "Search..." at bounding box center [704, 92] width 114 height 17
type input "fluency"
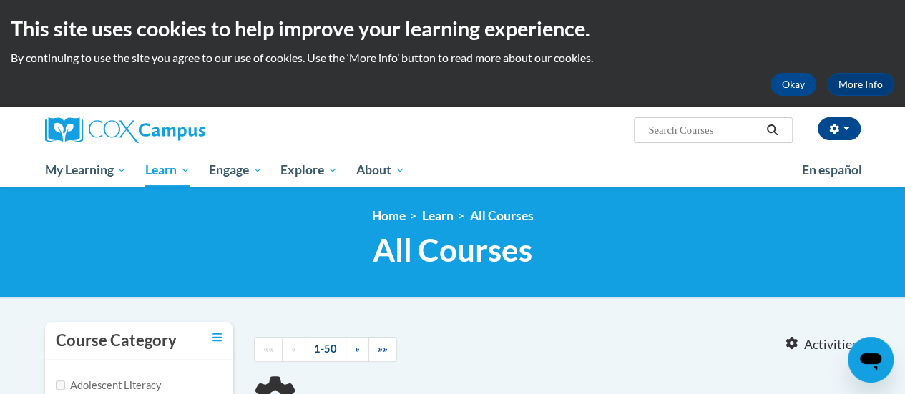
type input "fluency"
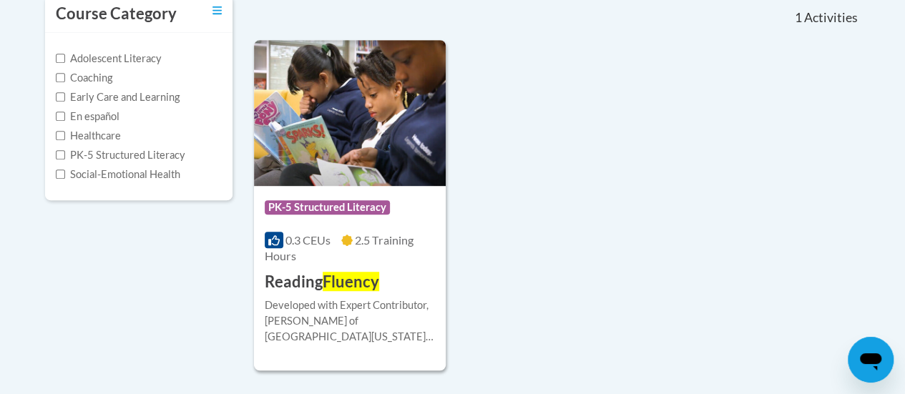
scroll to position [344, 0]
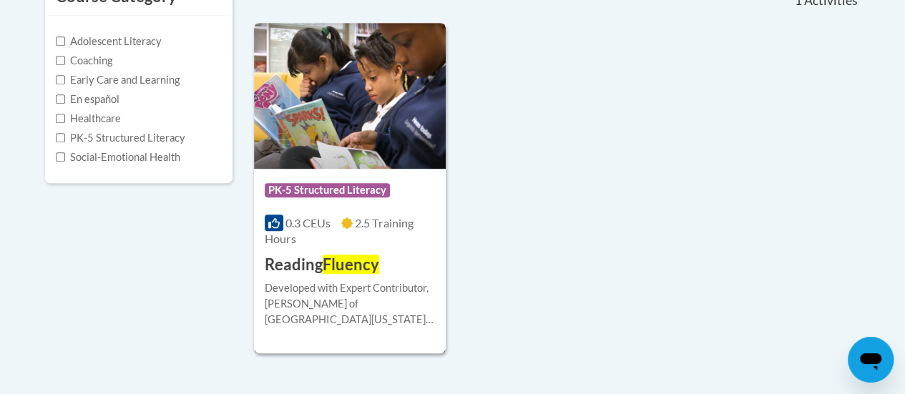
click at [336, 132] on img at bounding box center [350, 96] width 192 height 146
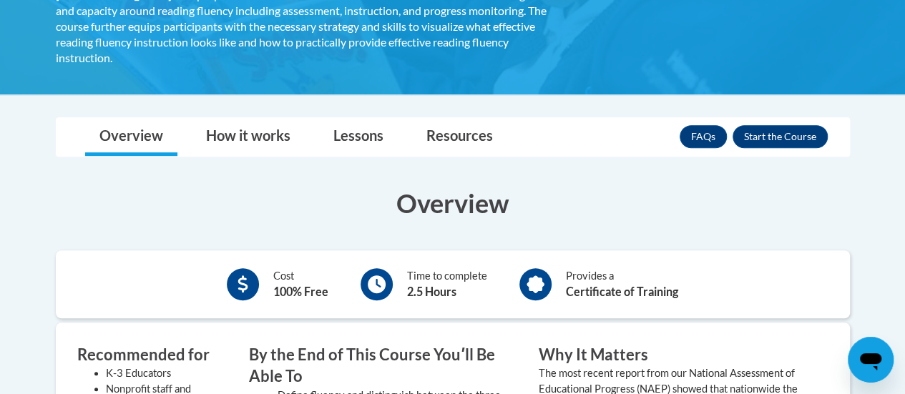
scroll to position [324, 0]
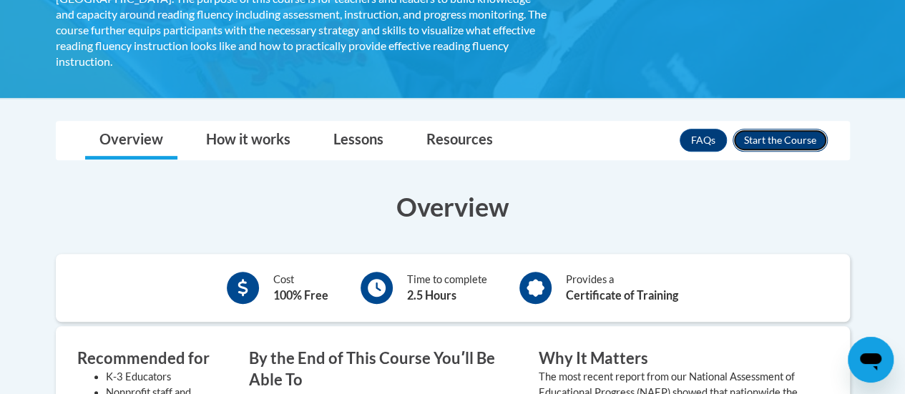
click at [791, 129] on button "Enroll" at bounding box center [780, 140] width 95 height 23
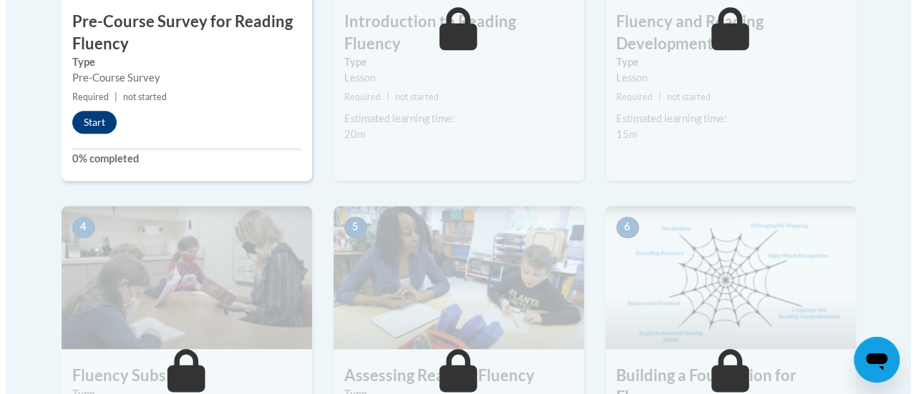
scroll to position [628, 0]
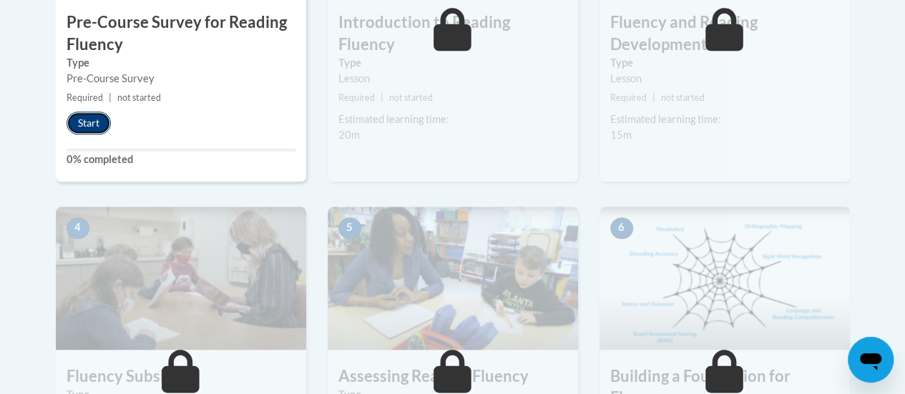
click at [78, 129] on button "Start" at bounding box center [89, 123] width 44 height 23
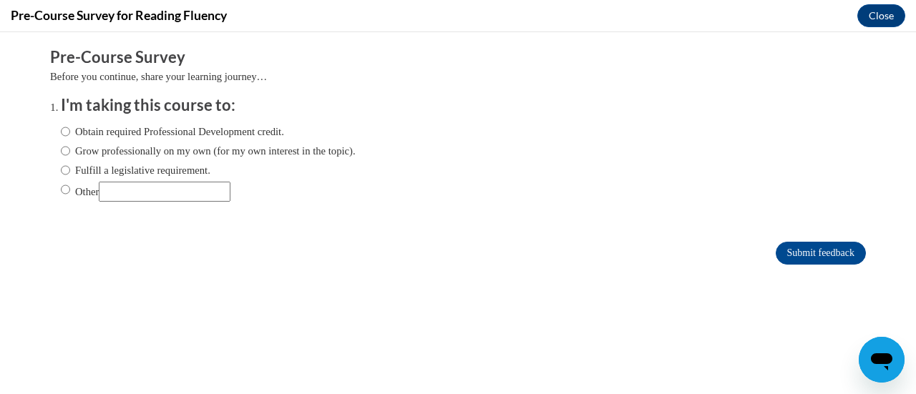
scroll to position [0, 0]
click at [61, 171] on input "Fulfill a legislative requirement." at bounding box center [65, 170] width 9 height 16
radio input "true"
click at [796, 253] on input "Submit feedback" at bounding box center [820, 253] width 90 height 23
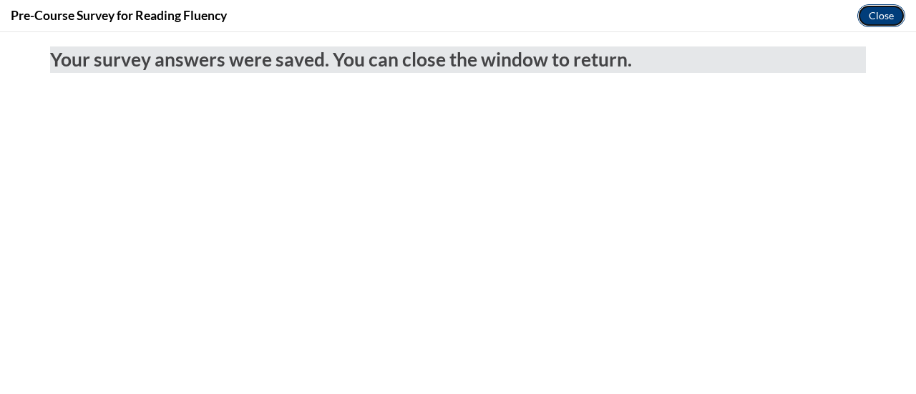
click at [870, 17] on button "Close" at bounding box center [881, 15] width 48 height 23
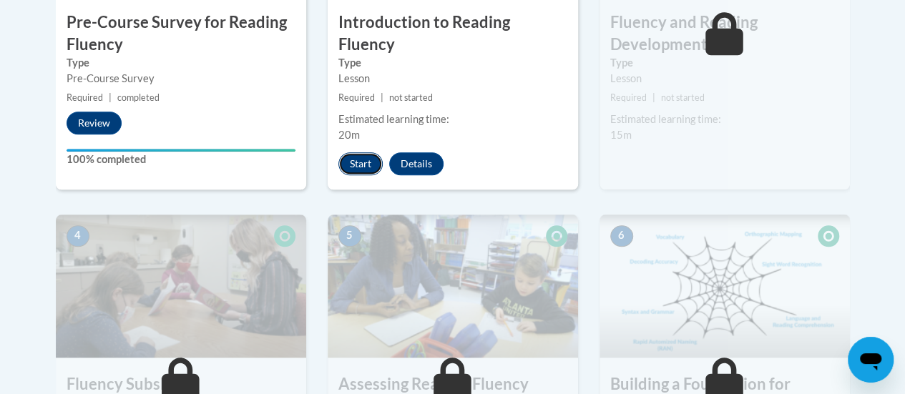
click at [347, 152] on button "Start" at bounding box center [360, 163] width 44 height 23
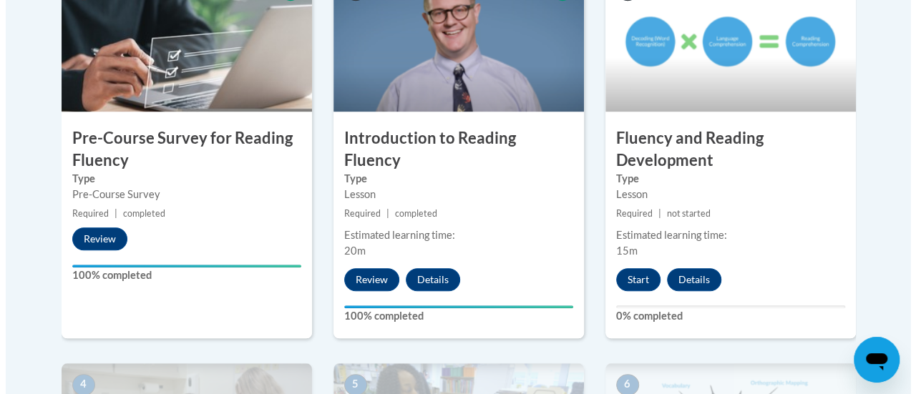
scroll to position [519, 0]
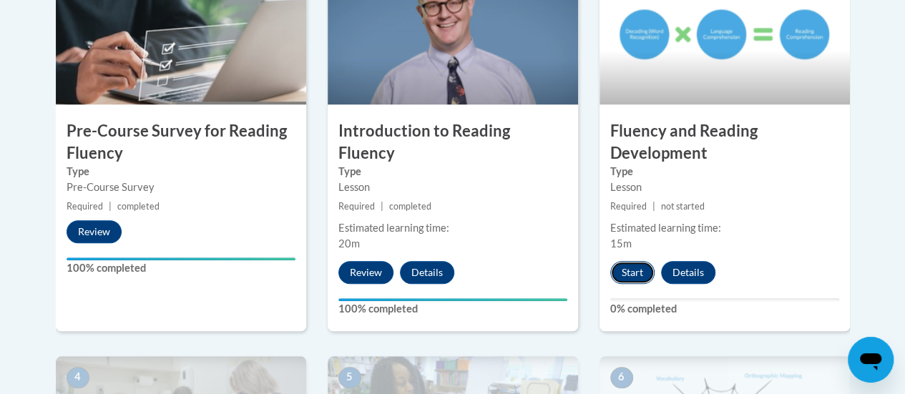
click at [619, 275] on button "Start" at bounding box center [632, 272] width 44 height 23
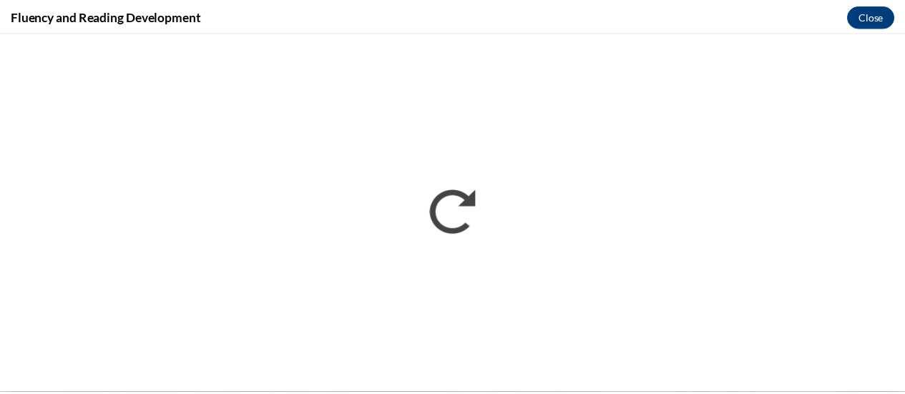
scroll to position [0, 0]
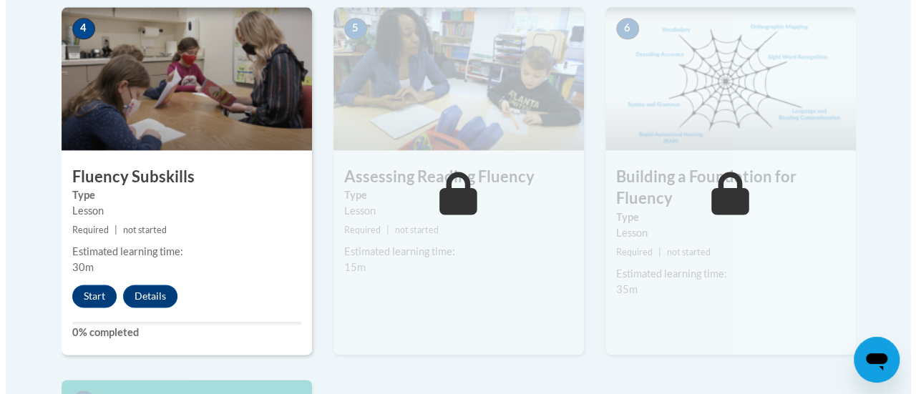
scroll to position [900, 0]
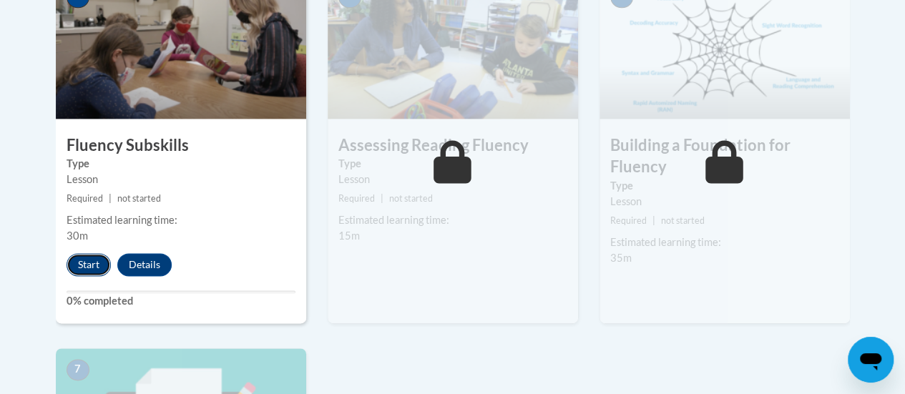
click at [79, 265] on button "Start" at bounding box center [89, 264] width 44 height 23
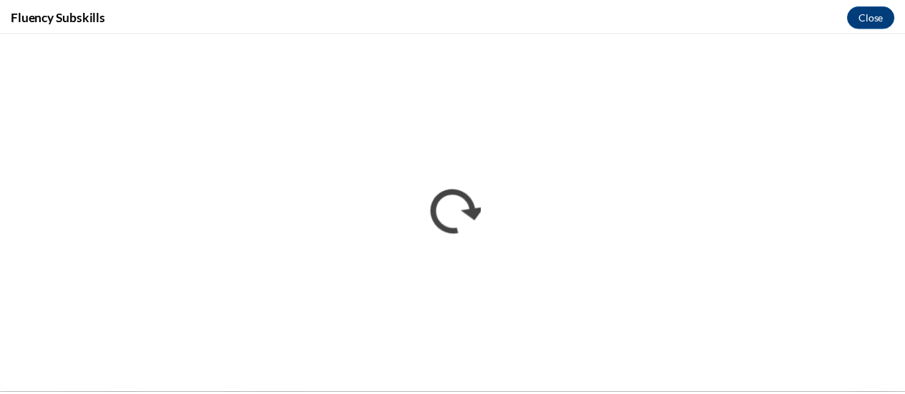
scroll to position [0, 0]
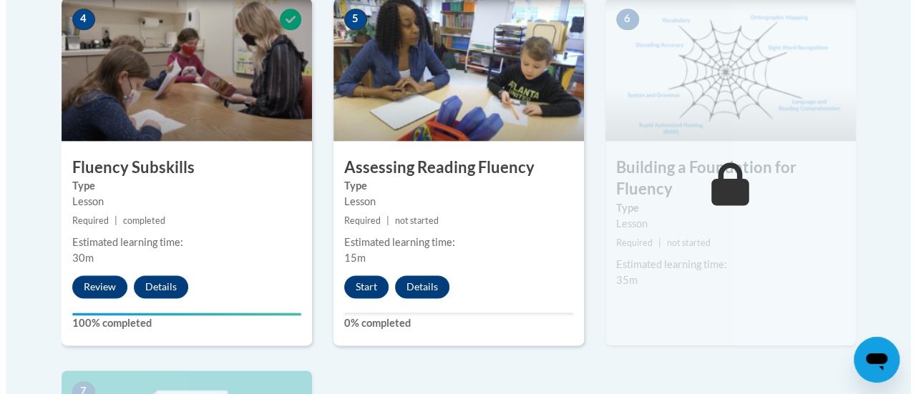
scroll to position [877, 0]
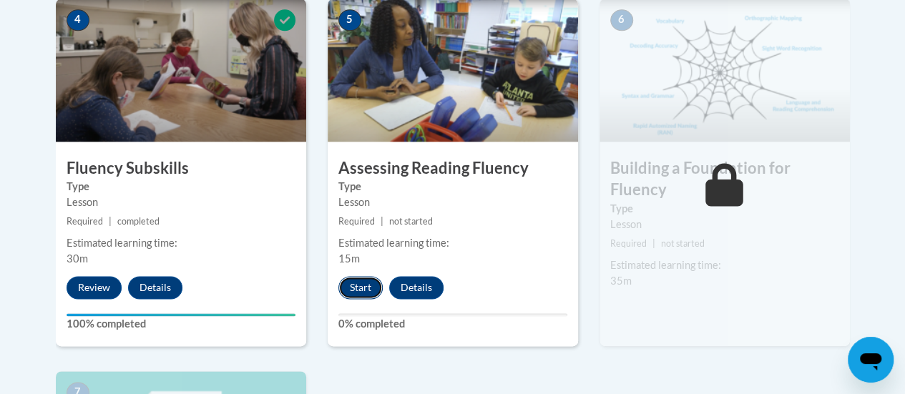
click at [357, 288] on button "Start" at bounding box center [360, 287] width 44 height 23
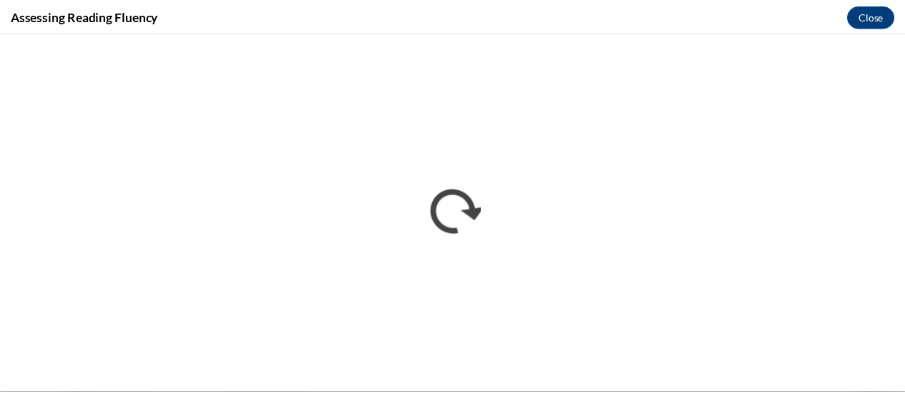
scroll to position [0, 0]
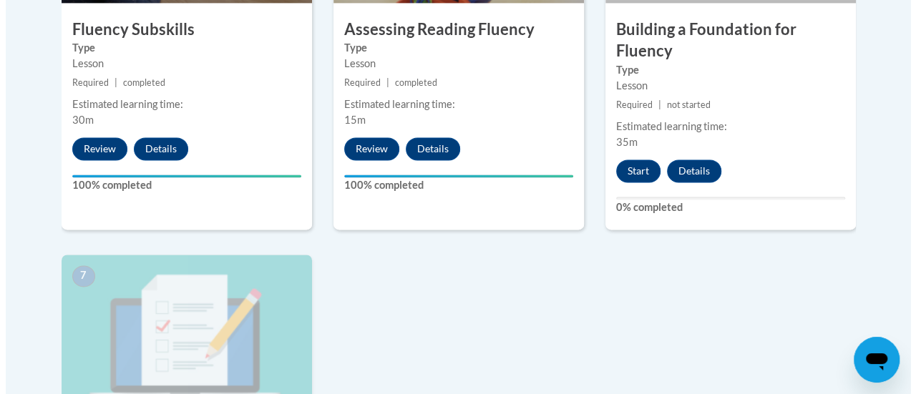
scroll to position [1034, 0]
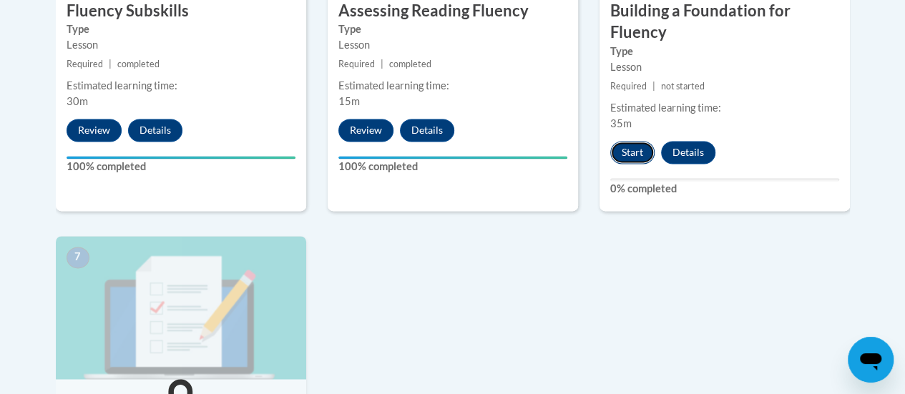
click at [617, 152] on button "Start" at bounding box center [632, 152] width 44 height 23
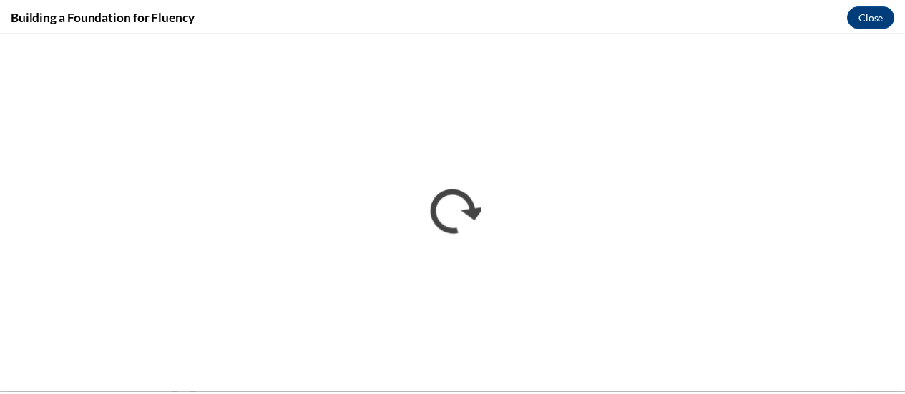
scroll to position [0, 0]
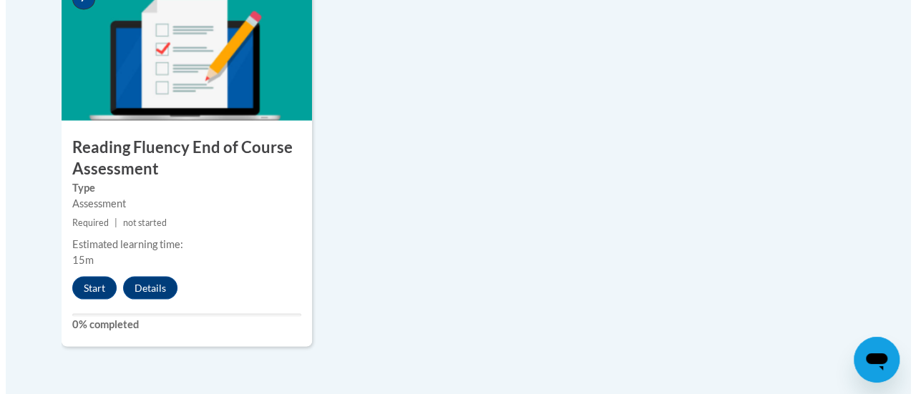
scroll to position [1297, 0]
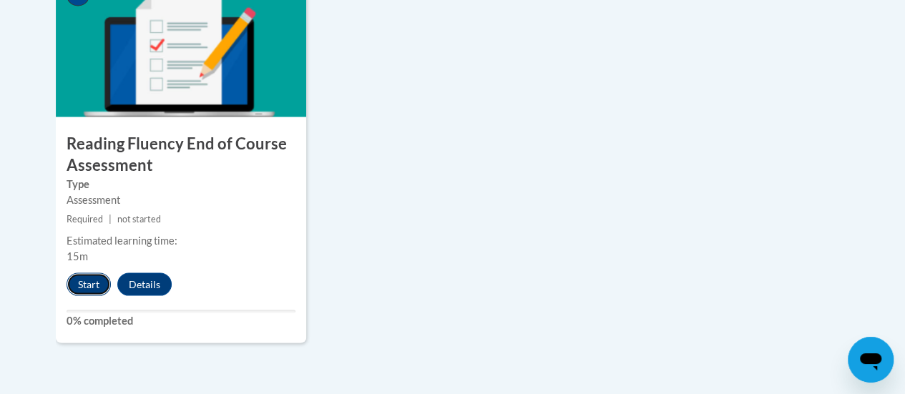
click at [79, 286] on button "Start" at bounding box center [89, 284] width 44 height 23
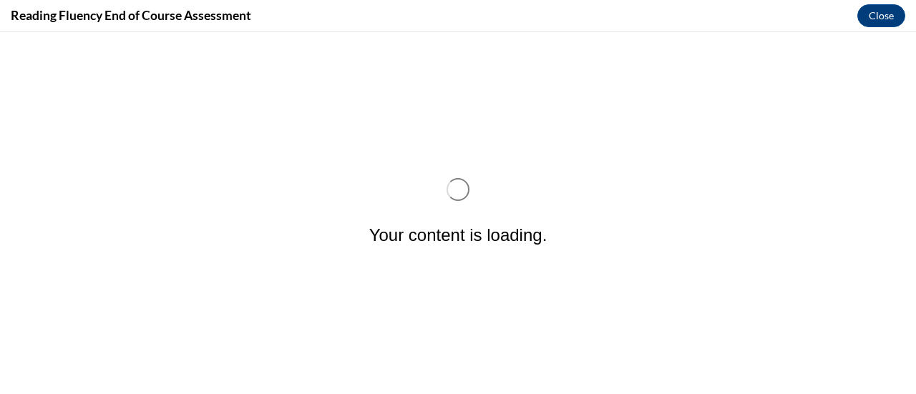
scroll to position [0, 0]
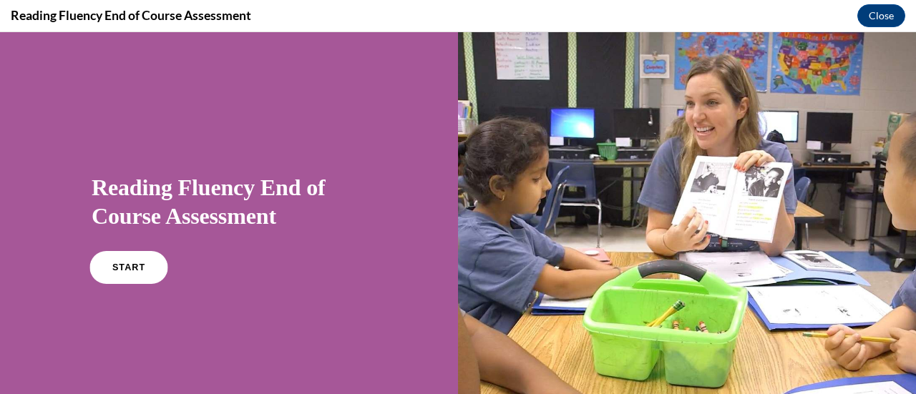
click at [104, 268] on link "START" at bounding box center [128, 267] width 78 height 33
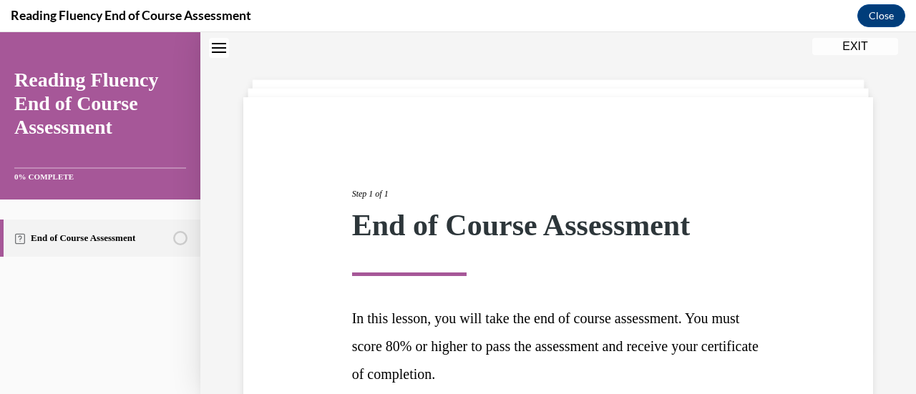
scroll to position [180, 0]
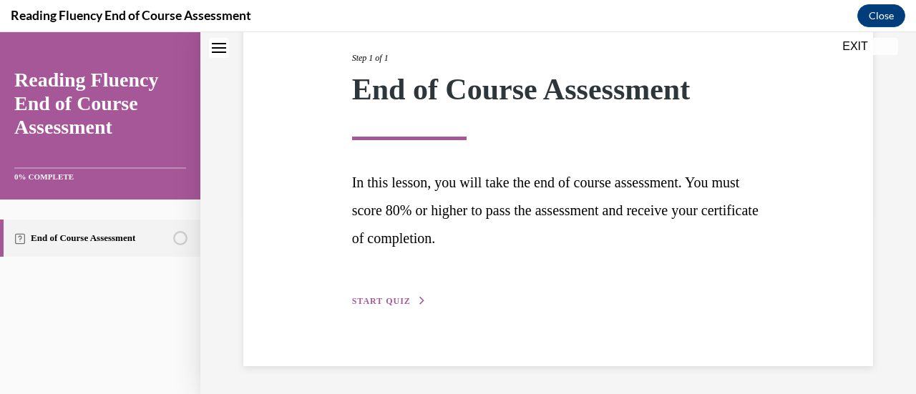
click at [369, 305] on span "START QUIZ" at bounding box center [381, 301] width 59 height 10
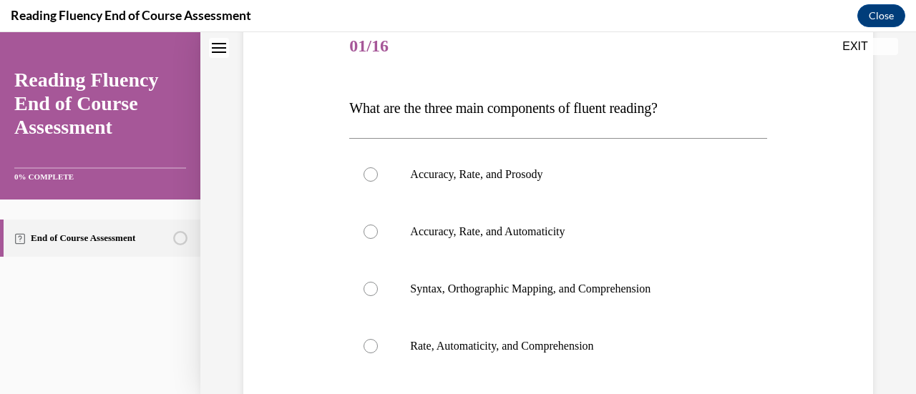
scroll to position [159, 0]
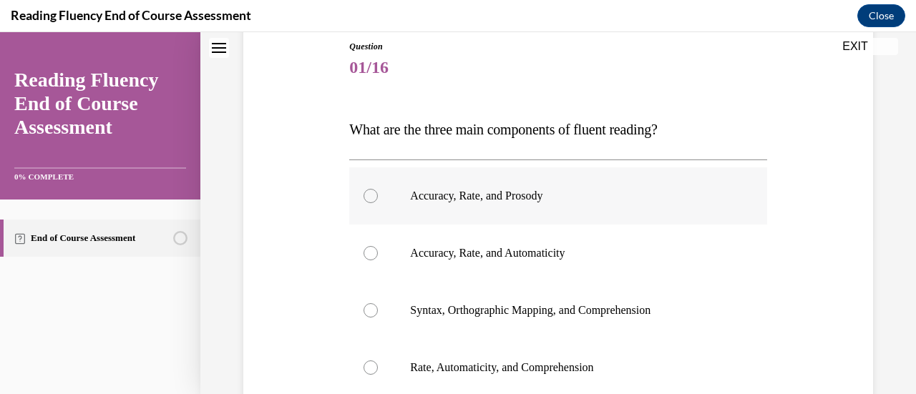
click at [365, 190] on div at bounding box center [370, 196] width 14 height 14
click at [365, 190] on input "Accuracy, Rate, and Prosody" at bounding box center [370, 196] width 14 height 14
radio input "true"
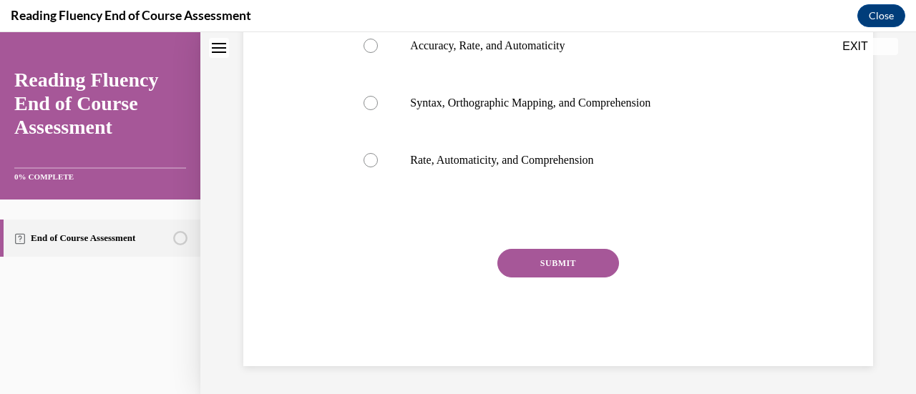
click at [518, 268] on button "SUBMIT" at bounding box center [558, 263] width 122 height 29
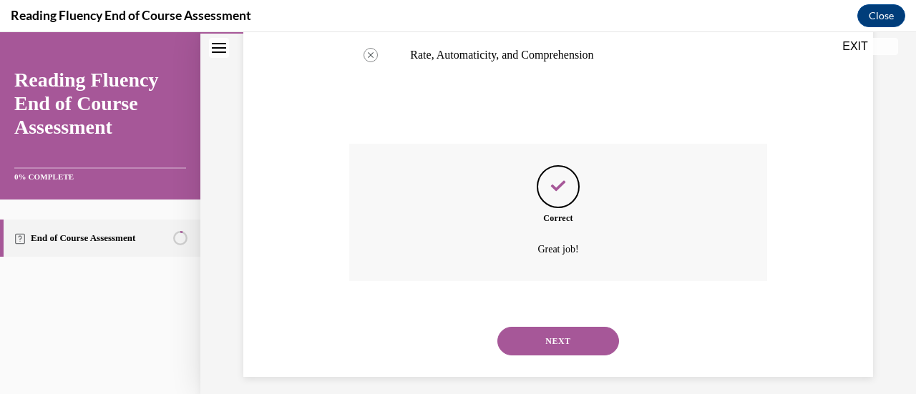
scroll to position [482, 0]
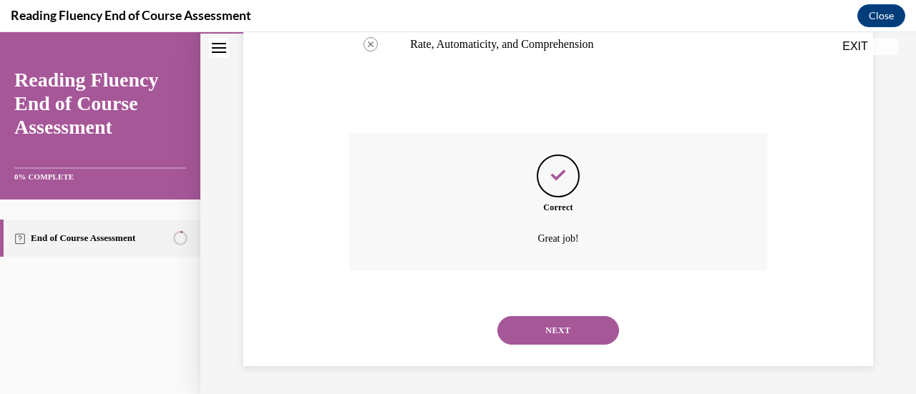
click at [547, 326] on button "NEXT" at bounding box center [558, 330] width 122 height 29
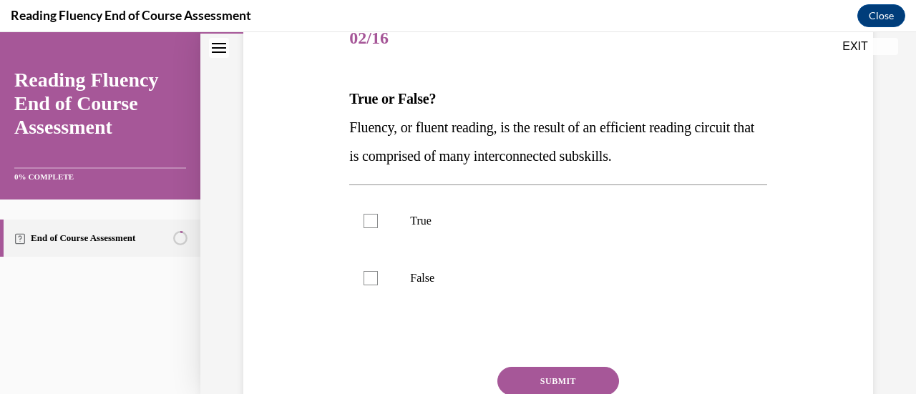
scroll to position [189, 0]
click at [375, 218] on div at bounding box center [370, 220] width 14 height 14
click at [375, 218] on input "True" at bounding box center [370, 220] width 14 height 14
checkbox input "true"
click at [561, 374] on button "SUBMIT" at bounding box center [558, 380] width 122 height 29
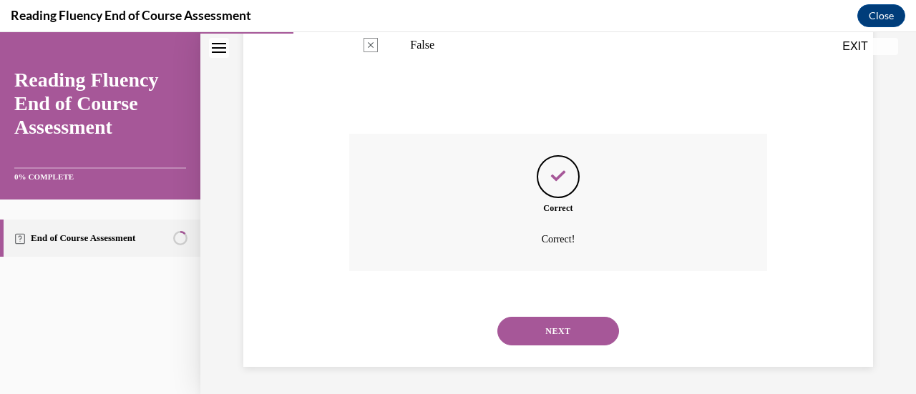
scroll to position [422, 0]
click at [558, 331] on button "NEXT" at bounding box center [558, 330] width 122 height 29
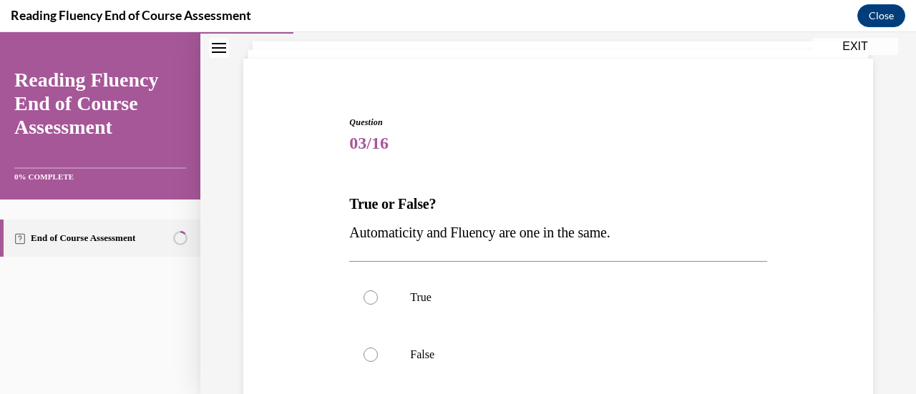
scroll to position [150, 0]
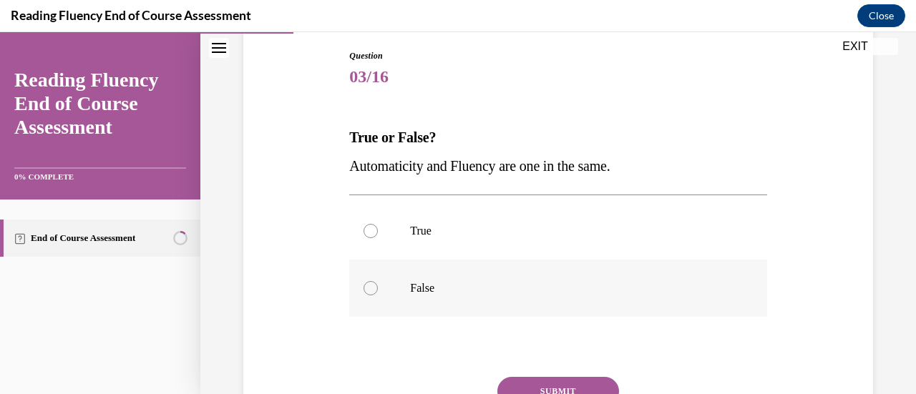
click at [371, 287] on div at bounding box center [370, 288] width 14 height 14
click at [371, 287] on input "False" at bounding box center [370, 288] width 14 height 14
radio input "true"
click at [561, 382] on button "SUBMIT" at bounding box center [558, 391] width 122 height 29
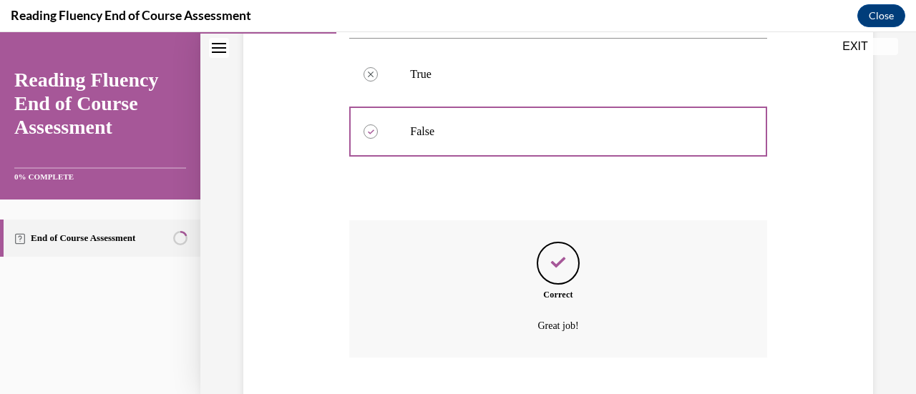
scroll to position [393, 0]
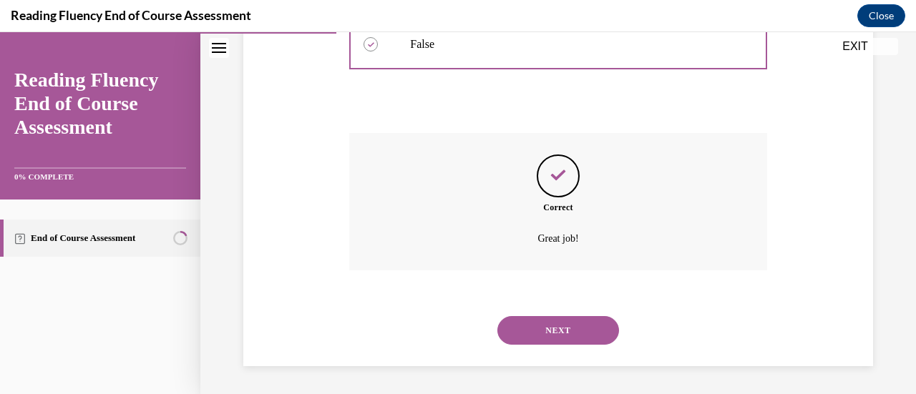
click at [563, 339] on button "NEXT" at bounding box center [558, 330] width 122 height 29
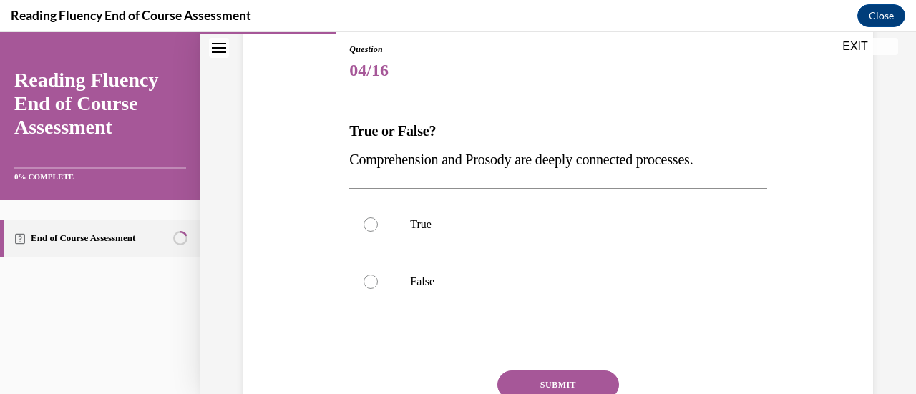
scroll to position [167, 0]
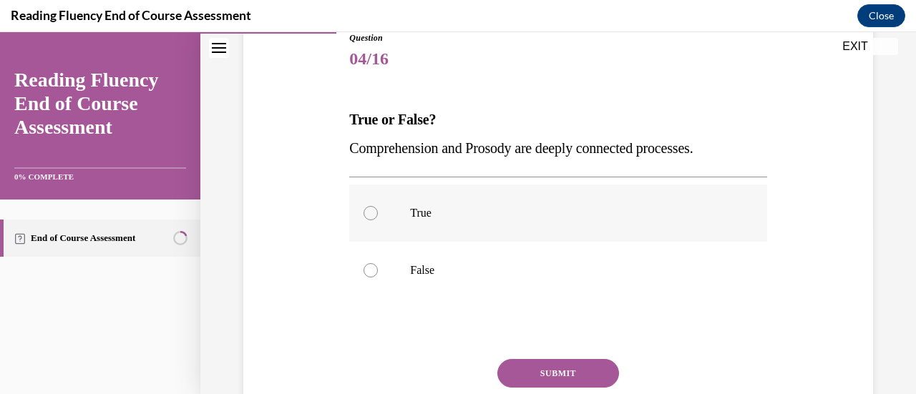
click at [369, 215] on div at bounding box center [370, 213] width 14 height 14
click at [369, 215] on input "True" at bounding box center [370, 213] width 14 height 14
radio input "true"
click at [567, 374] on button "SUBMIT" at bounding box center [558, 373] width 122 height 29
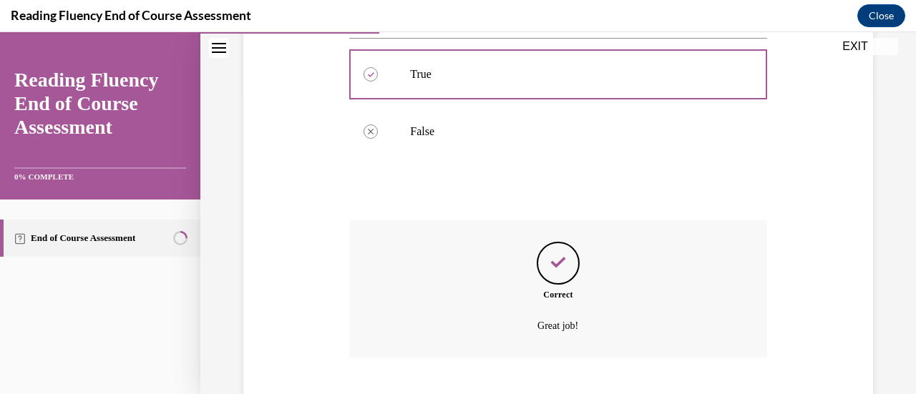
scroll to position [393, 0]
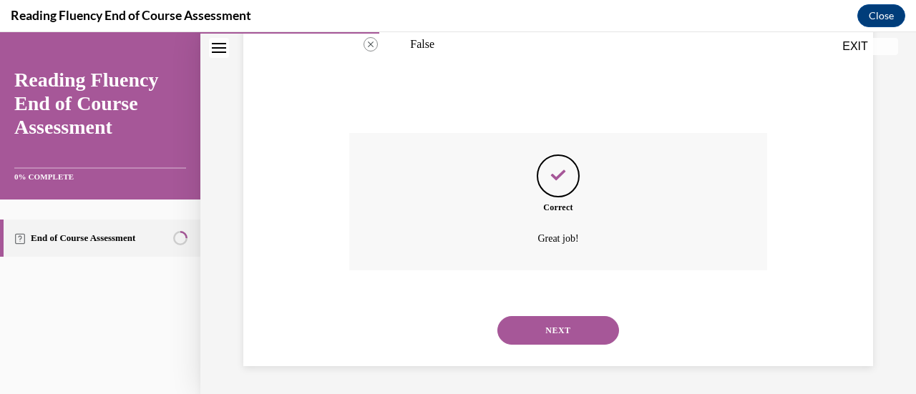
click at [539, 330] on button "NEXT" at bounding box center [558, 330] width 122 height 29
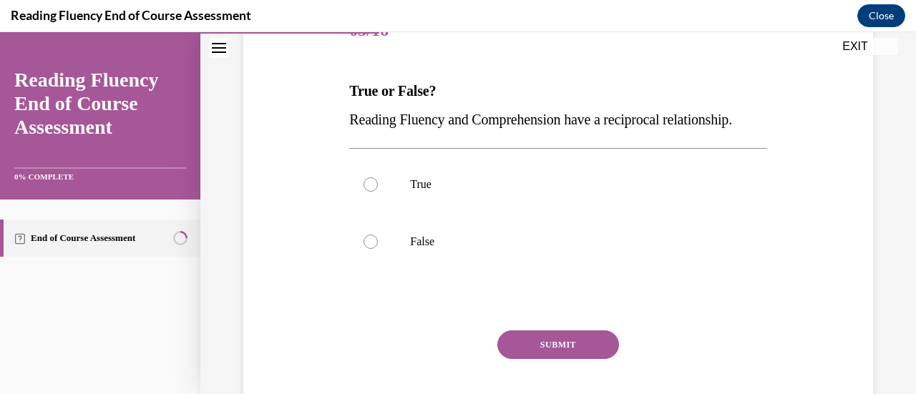
scroll to position [204, 0]
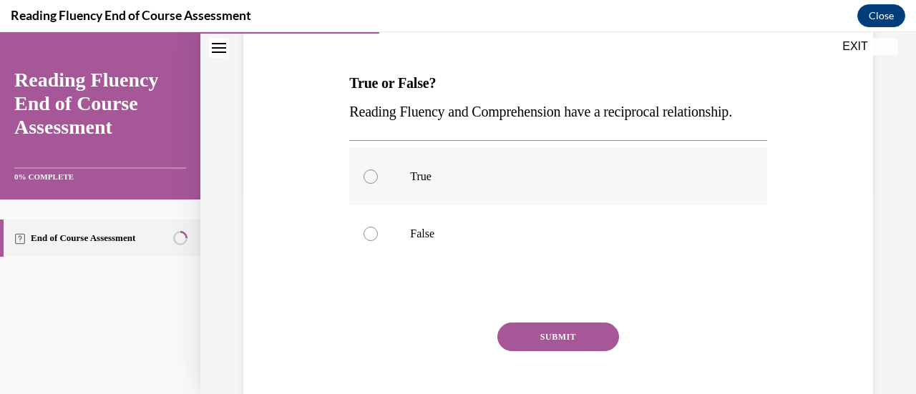
click at [373, 205] on label "True" at bounding box center [557, 176] width 417 height 57
click at [373, 184] on input "True" at bounding box center [370, 177] width 14 height 14
radio input "true"
click at [542, 351] on button "SUBMIT" at bounding box center [558, 337] width 122 height 29
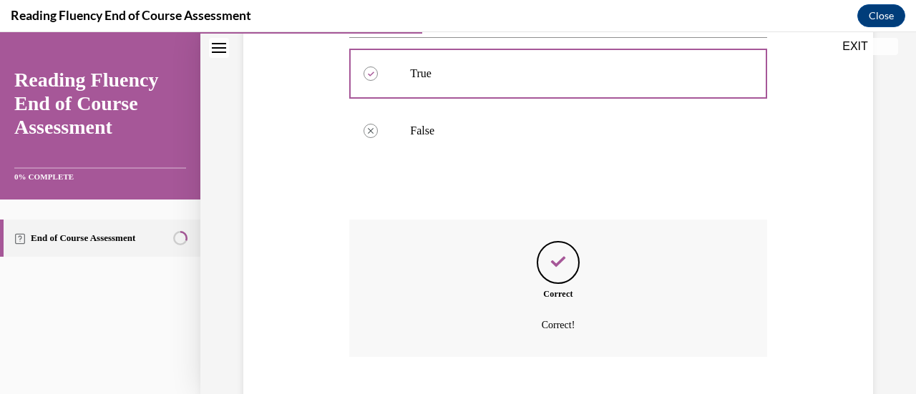
scroll to position [422, 0]
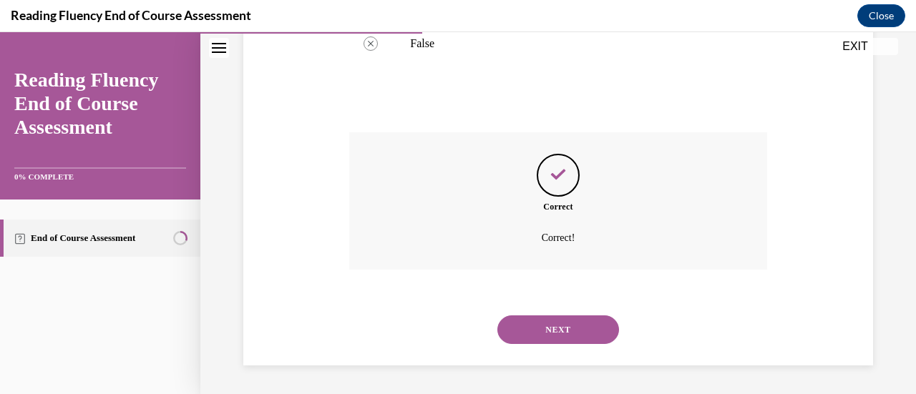
click at [542, 337] on button "NEXT" at bounding box center [558, 329] width 122 height 29
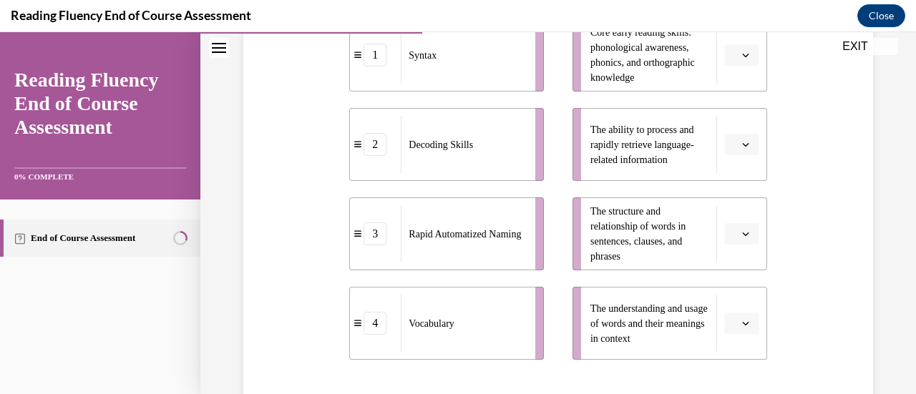
scroll to position [361, 0]
click at [742, 147] on icon "button" at bounding box center [745, 145] width 7 height 7
click at [727, 255] on div "3" at bounding box center [730, 262] width 35 height 29
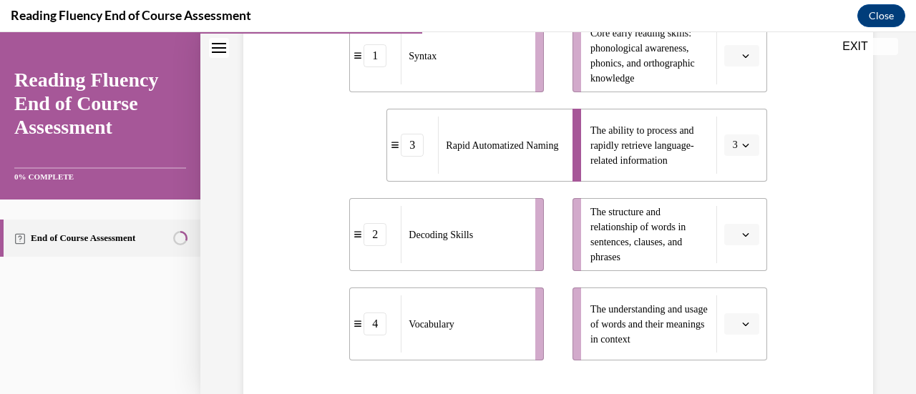
scroll to position [353, 0]
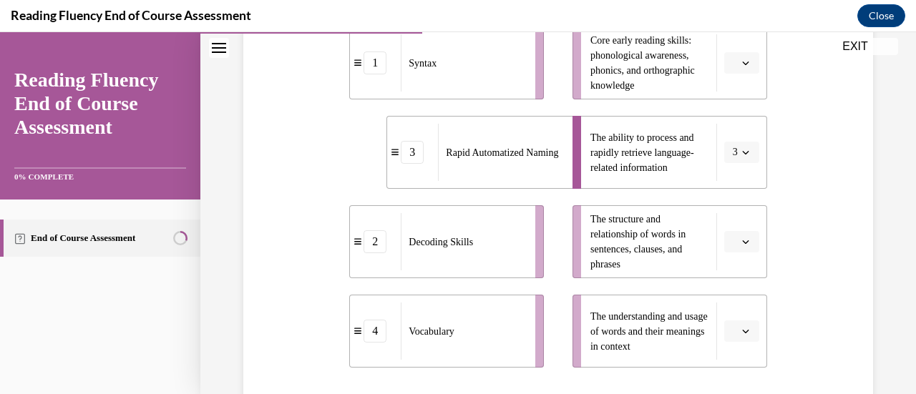
click at [742, 243] on icon "button" at bounding box center [745, 242] width 6 height 4
click at [727, 129] on span "1" at bounding box center [726, 124] width 5 height 11
click at [729, 334] on button "button" at bounding box center [741, 330] width 35 height 21
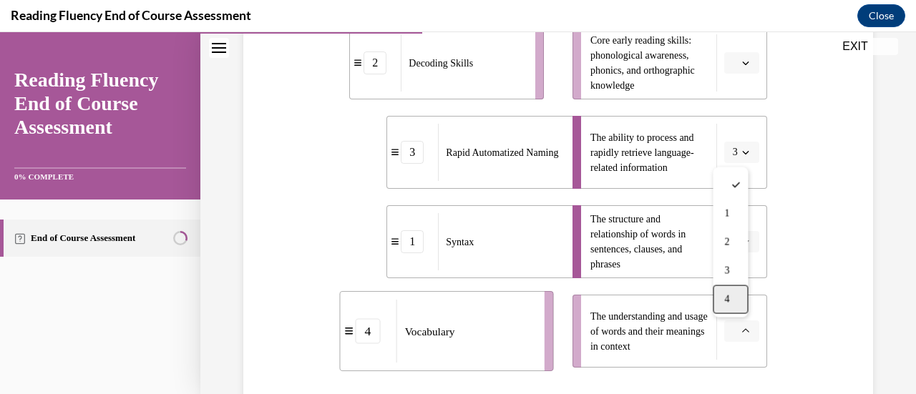
click at [734, 295] on div "4" at bounding box center [730, 299] width 35 height 29
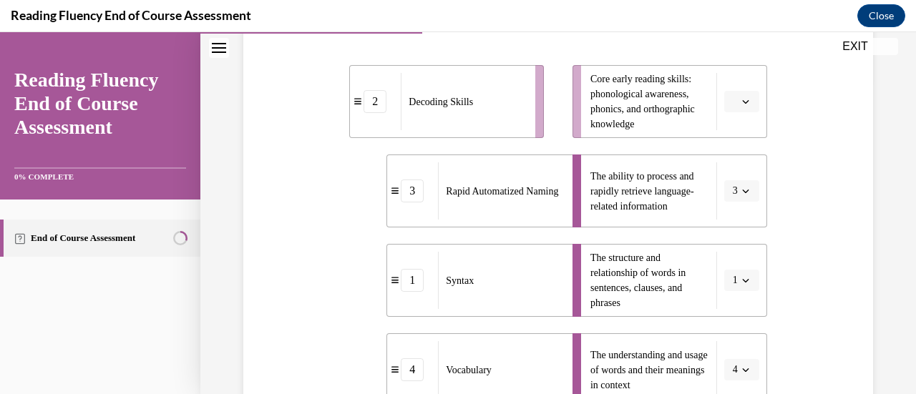
scroll to position [312, 0]
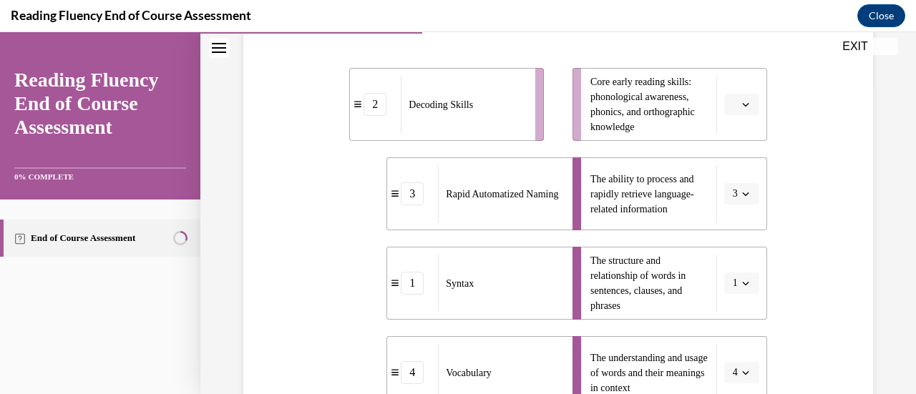
click at [742, 103] on icon "button" at bounding box center [745, 104] width 7 height 7
click at [731, 190] on div "2" at bounding box center [730, 193] width 35 height 29
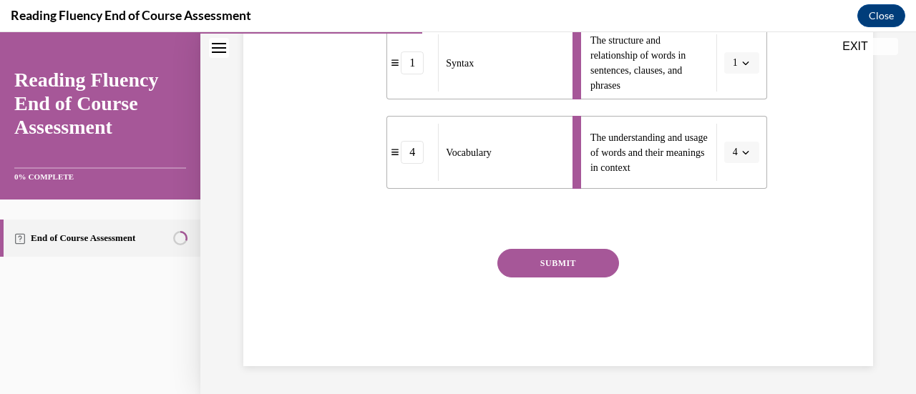
click at [542, 265] on button "SUBMIT" at bounding box center [558, 263] width 122 height 29
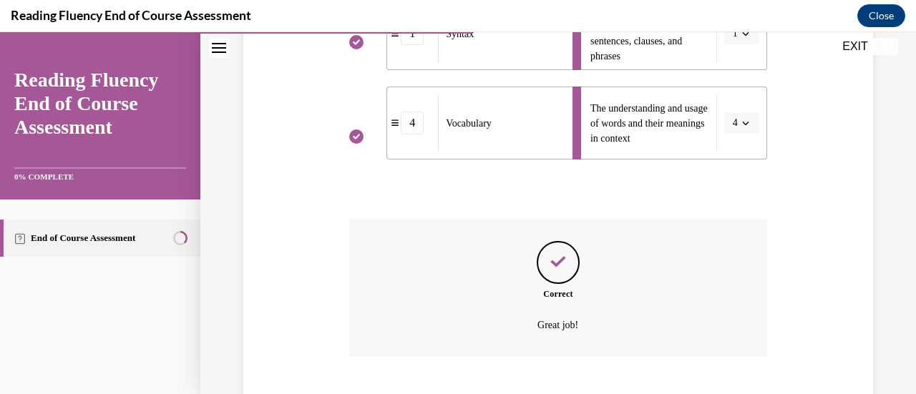
scroll to position [648, 0]
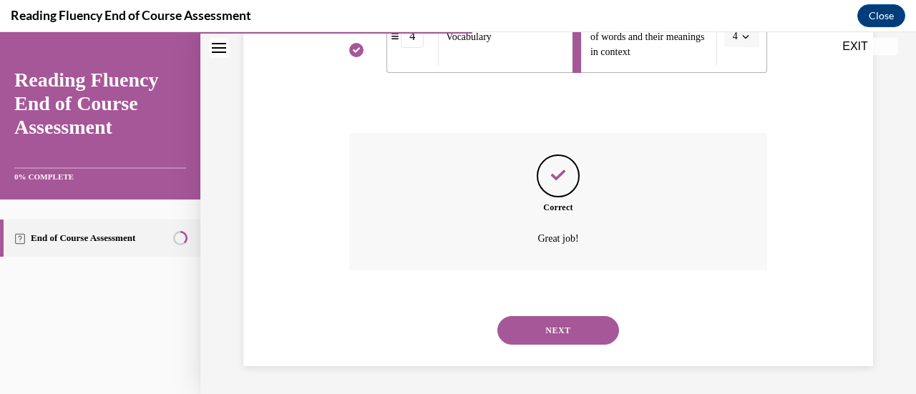
click at [542, 331] on button "NEXT" at bounding box center [558, 330] width 122 height 29
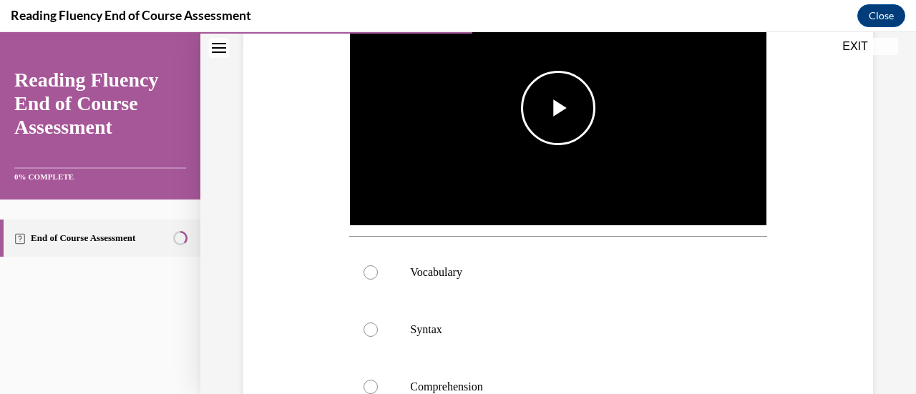
scroll to position [353, 0]
click at [558, 108] on span "Video player" at bounding box center [558, 108] width 0 height 0
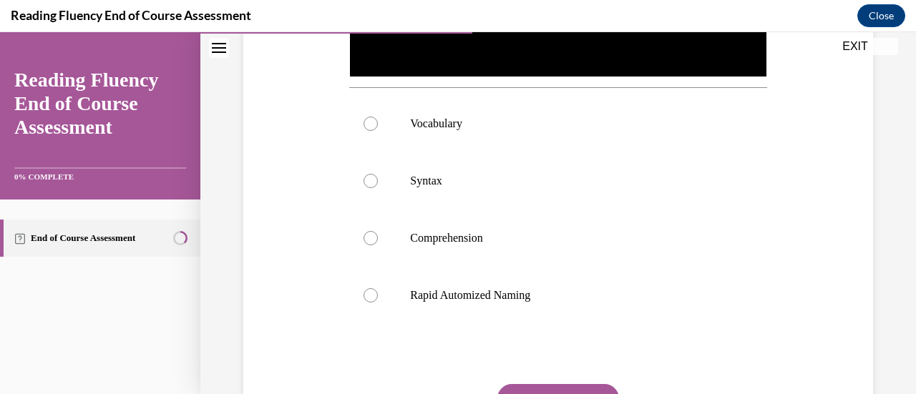
scroll to position [545, 0]
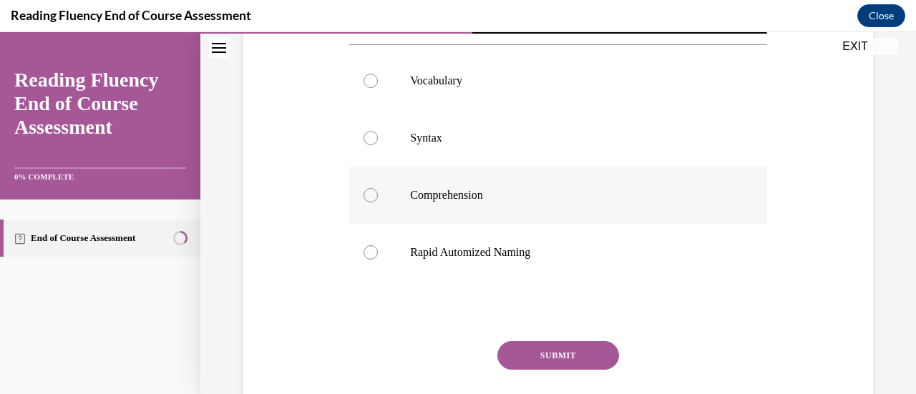
click at [368, 191] on div at bounding box center [370, 195] width 14 height 14
click at [368, 191] on input "Comprehension" at bounding box center [370, 195] width 14 height 14
radio input "true"
click at [579, 344] on button "SUBMIT" at bounding box center [558, 355] width 122 height 29
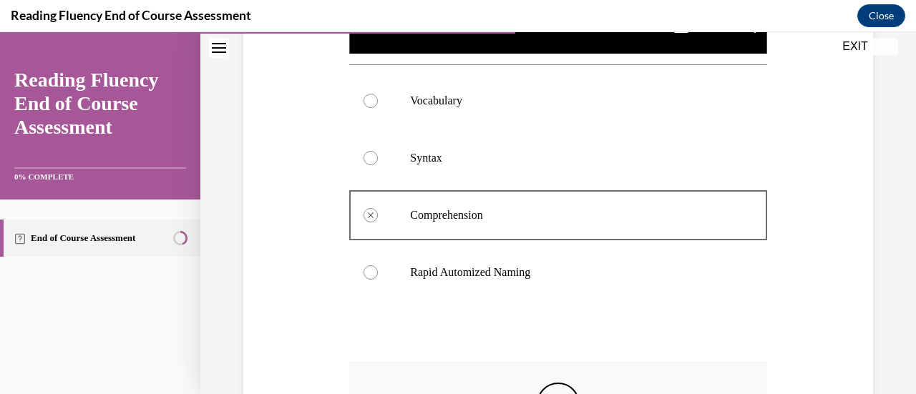
scroll to position [718, 0]
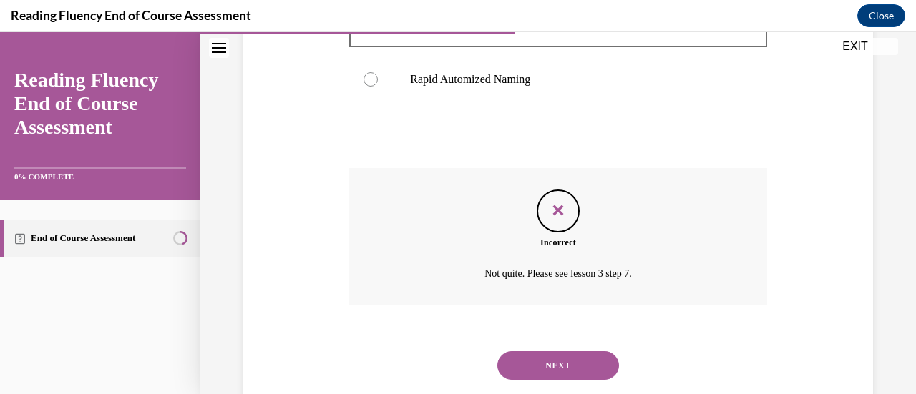
click at [554, 366] on button "NEXT" at bounding box center [558, 365] width 122 height 29
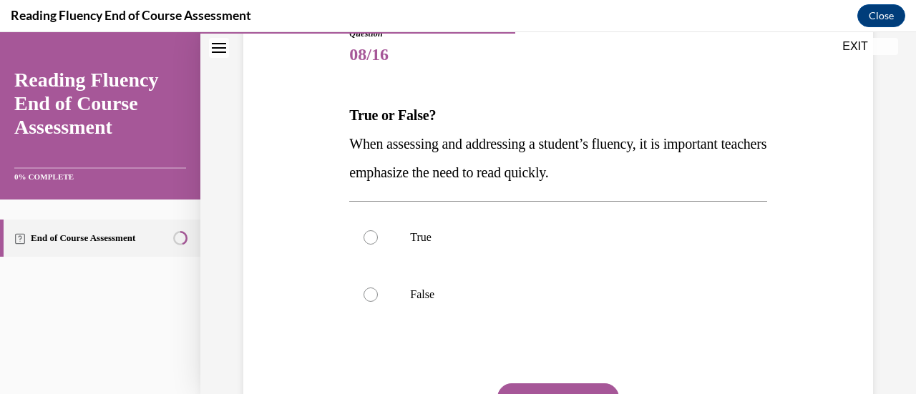
scroll to position [178, 0]
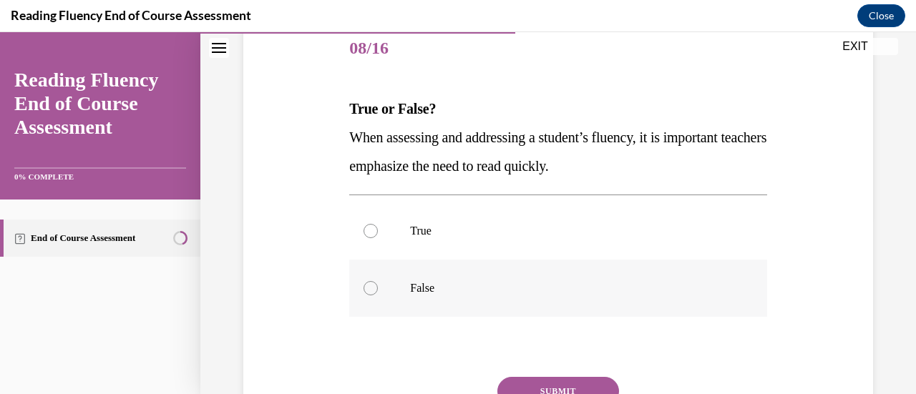
click at [366, 289] on div at bounding box center [370, 288] width 14 height 14
click at [366, 289] on input "False" at bounding box center [370, 288] width 14 height 14
radio input "true"
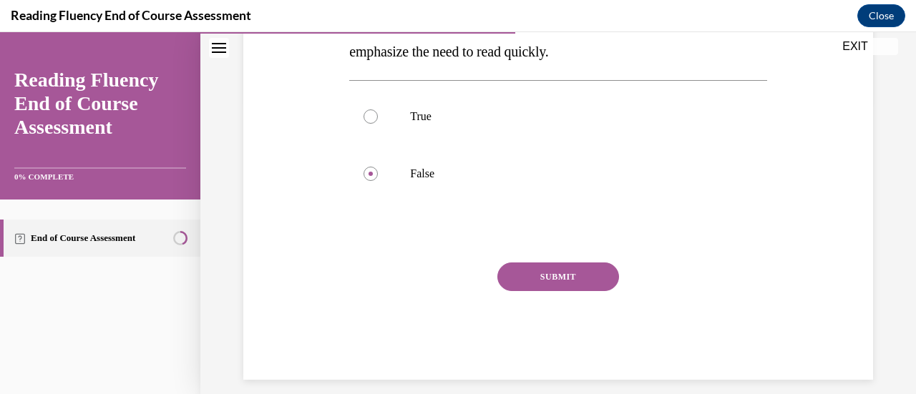
click at [555, 278] on button "SUBMIT" at bounding box center [558, 277] width 122 height 29
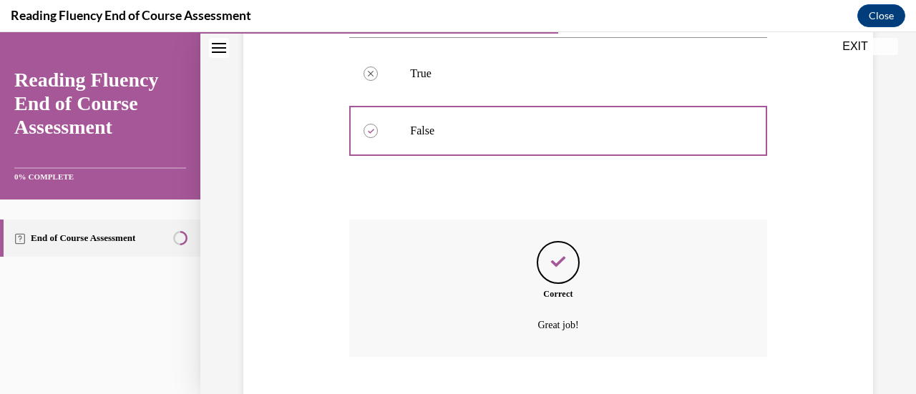
scroll to position [422, 0]
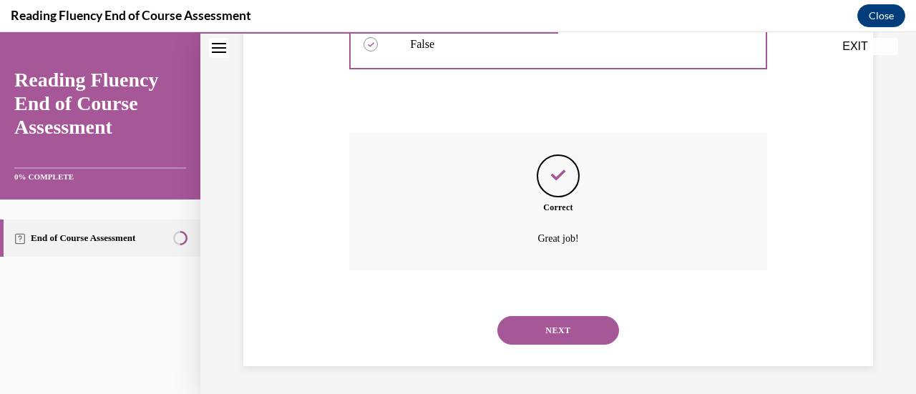
click at [548, 326] on button "NEXT" at bounding box center [558, 330] width 122 height 29
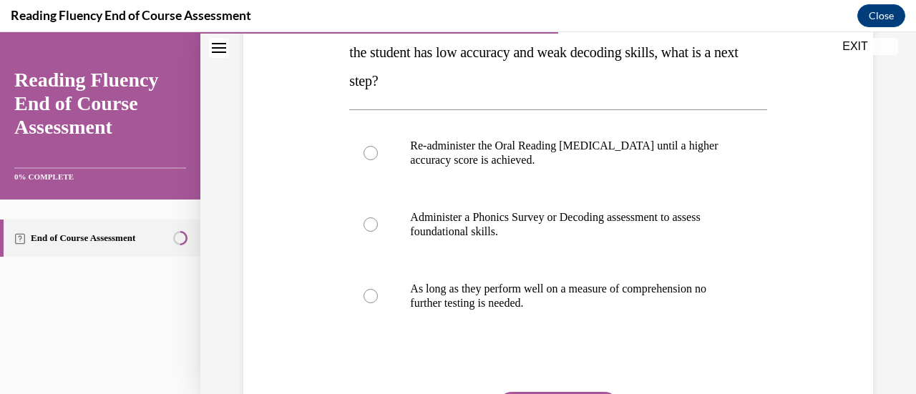
scroll to position [263, 0]
click at [364, 226] on div at bounding box center [370, 225] width 14 height 14
click at [364, 226] on input "Administer a Phonics Survey or Decoding assessment to assess foundational skill…" at bounding box center [370, 225] width 14 height 14
radio input "true"
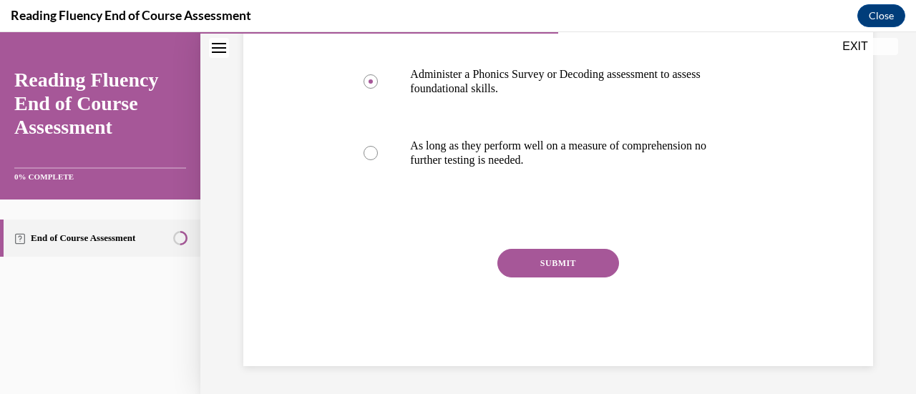
click at [568, 260] on button "SUBMIT" at bounding box center [558, 263] width 122 height 29
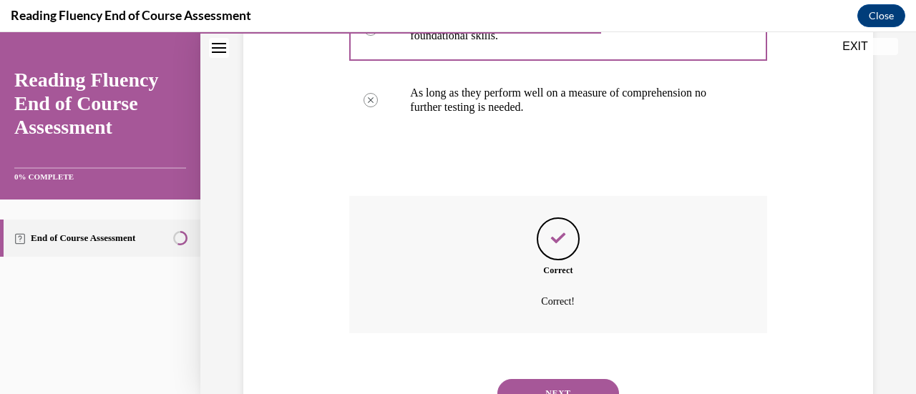
scroll to position [522, 0]
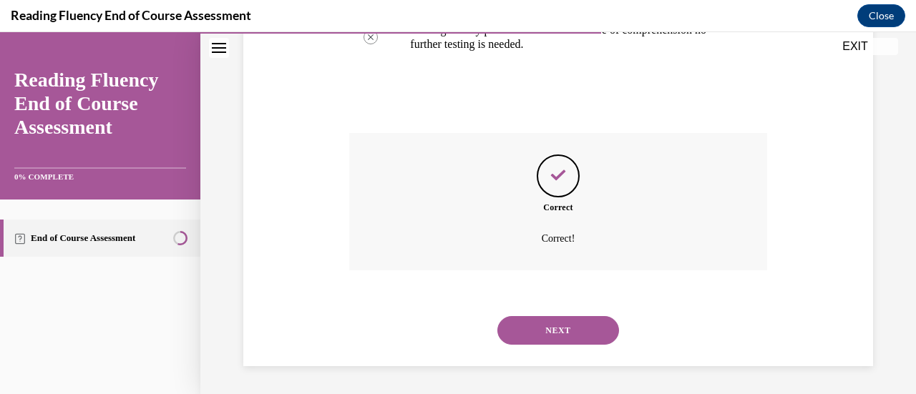
click at [544, 323] on button "NEXT" at bounding box center [558, 330] width 122 height 29
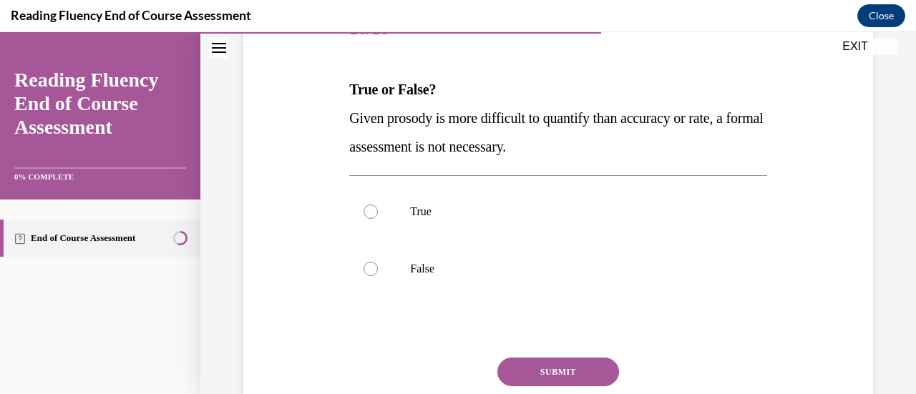
scroll to position [204, 0]
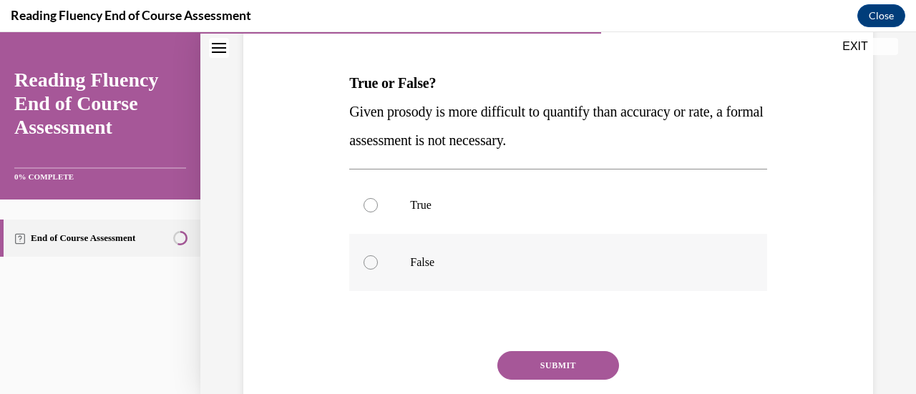
click at [366, 260] on div at bounding box center [370, 262] width 14 height 14
click at [366, 260] on input "False" at bounding box center [370, 262] width 14 height 14
radio input "true"
click at [542, 363] on button "SUBMIT" at bounding box center [558, 365] width 122 height 29
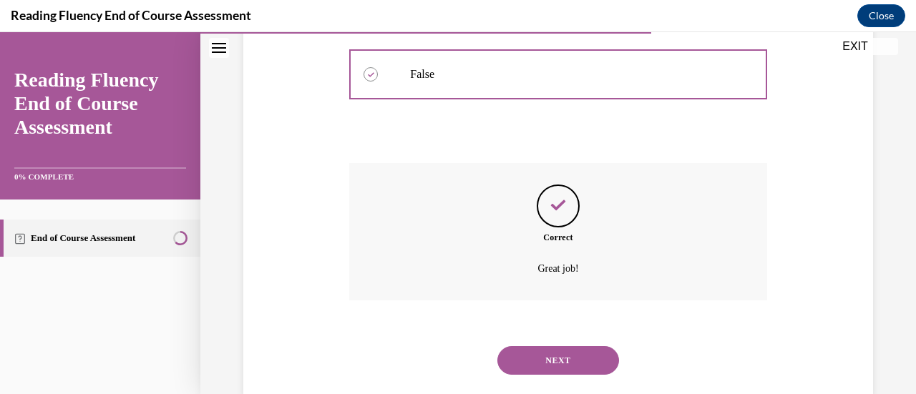
scroll to position [422, 0]
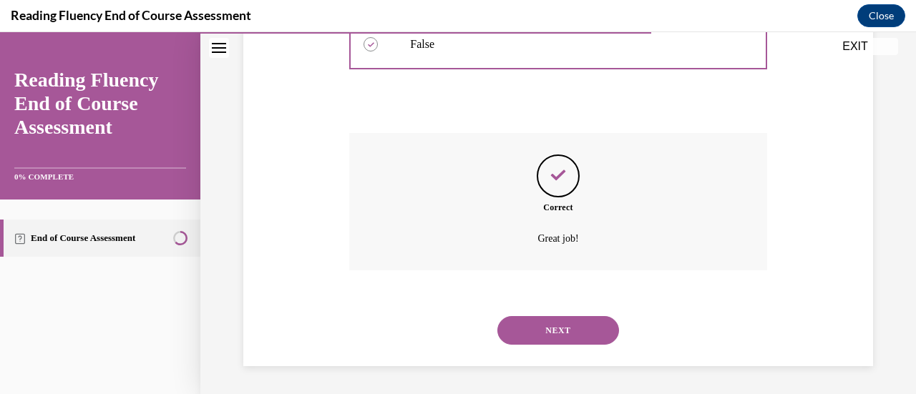
click at [545, 329] on button "NEXT" at bounding box center [558, 330] width 122 height 29
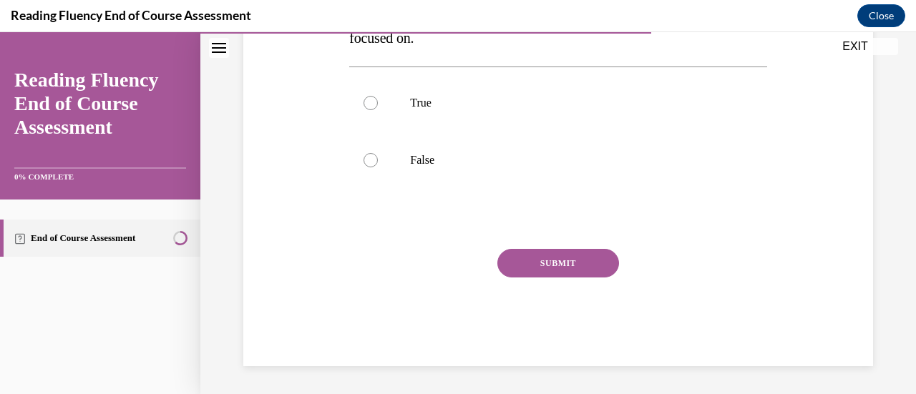
scroll to position [210, 0]
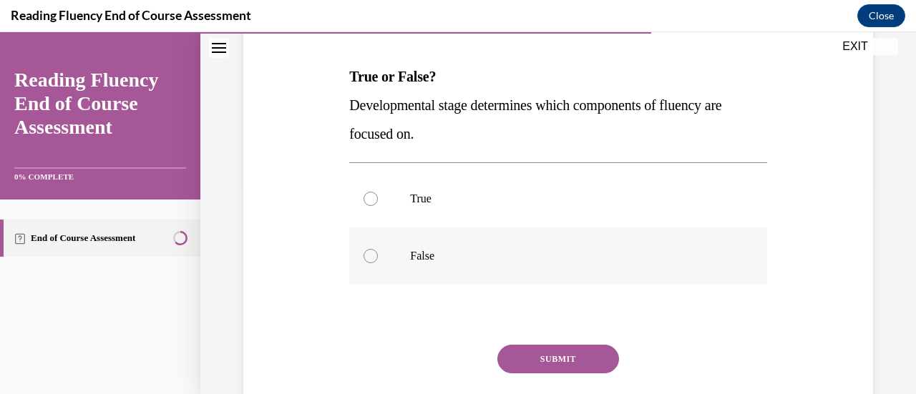
click at [368, 257] on div at bounding box center [370, 256] width 14 height 14
click at [368, 257] on input "False" at bounding box center [370, 256] width 14 height 14
radio input "true"
click at [542, 355] on button "SUBMIT" at bounding box center [558, 359] width 122 height 29
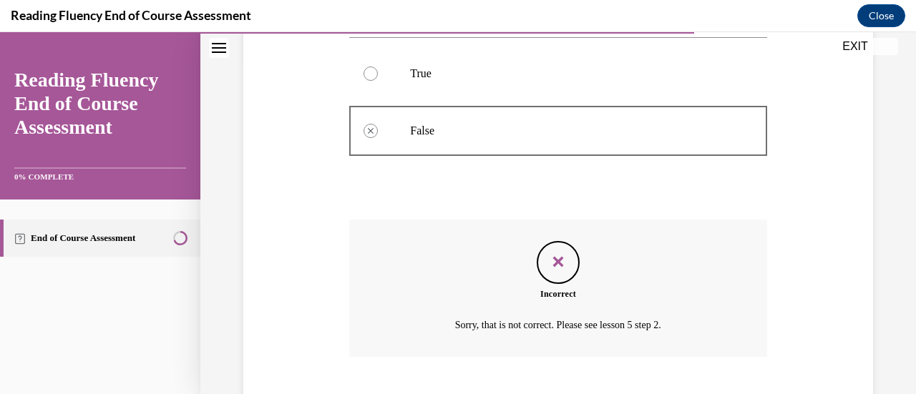
scroll to position [422, 0]
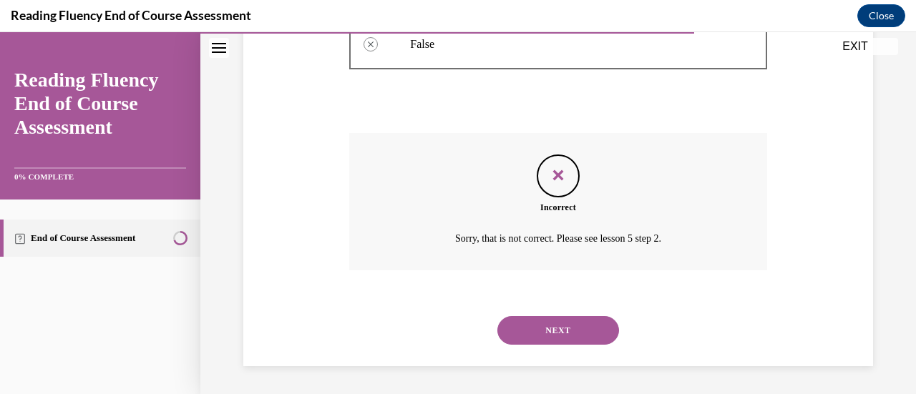
click at [547, 326] on button "NEXT" at bounding box center [558, 330] width 122 height 29
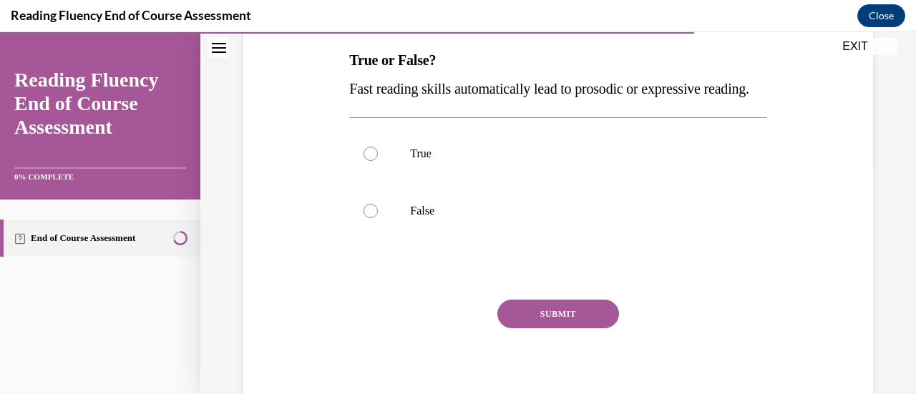
scroll to position [227, 0]
click at [375, 217] on div at bounding box center [370, 210] width 14 height 14
click at [375, 217] on input "False" at bounding box center [370, 210] width 14 height 14
radio input "true"
click at [574, 328] on button "SUBMIT" at bounding box center [558, 313] width 122 height 29
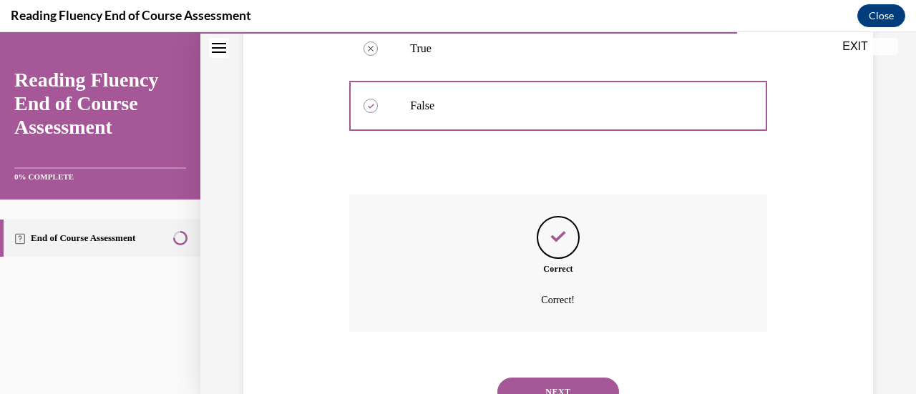
scroll to position [422, 0]
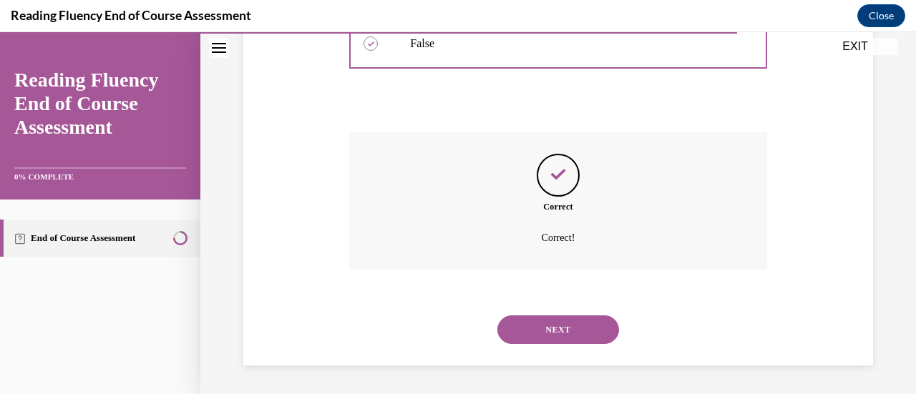
click at [564, 333] on button "NEXT" at bounding box center [558, 329] width 122 height 29
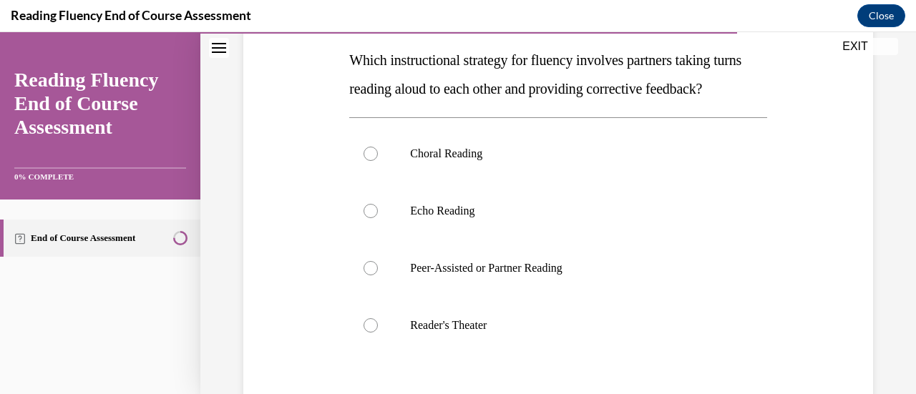
scroll to position [227, 0]
click at [372, 275] on div at bounding box center [370, 267] width 14 height 14
click at [372, 275] on input "Peer-Assisted or Partner Reading" at bounding box center [370, 267] width 14 height 14
radio input "true"
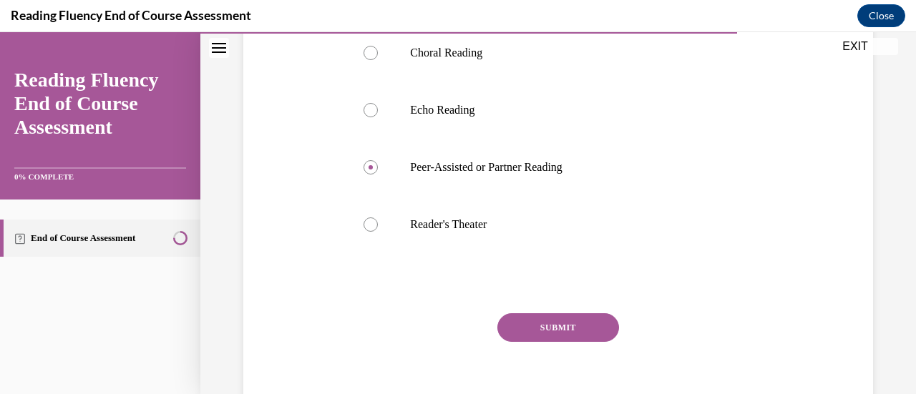
scroll to position [421, 0]
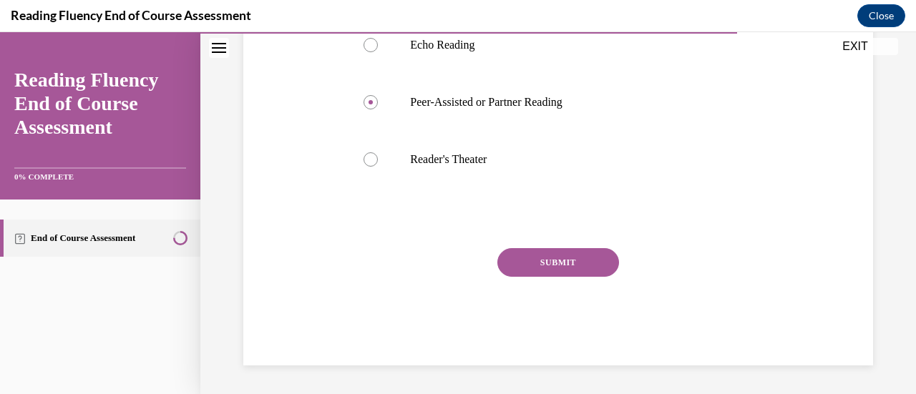
click at [575, 258] on button "SUBMIT" at bounding box center [558, 262] width 122 height 29
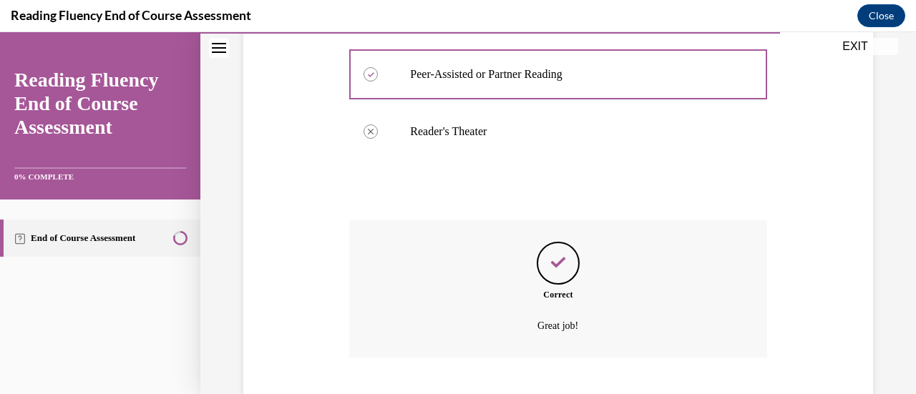
scroll to position [537, 0]
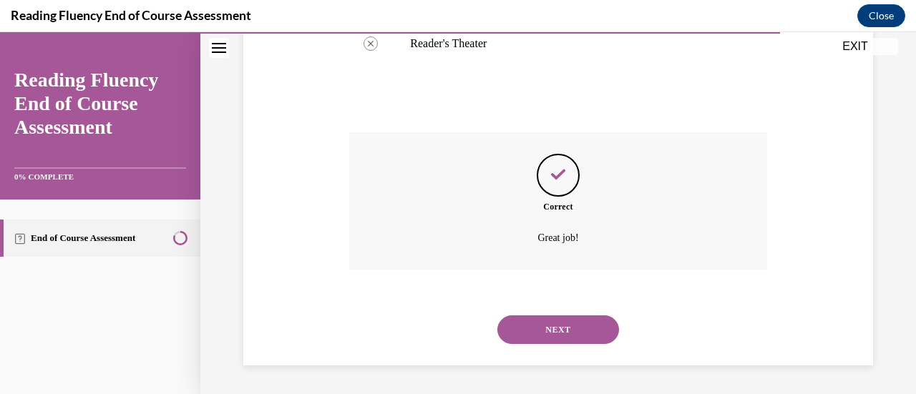
click at [534, 334] on button "NEXT" at bounding box center [558, 329] width 122 height 29
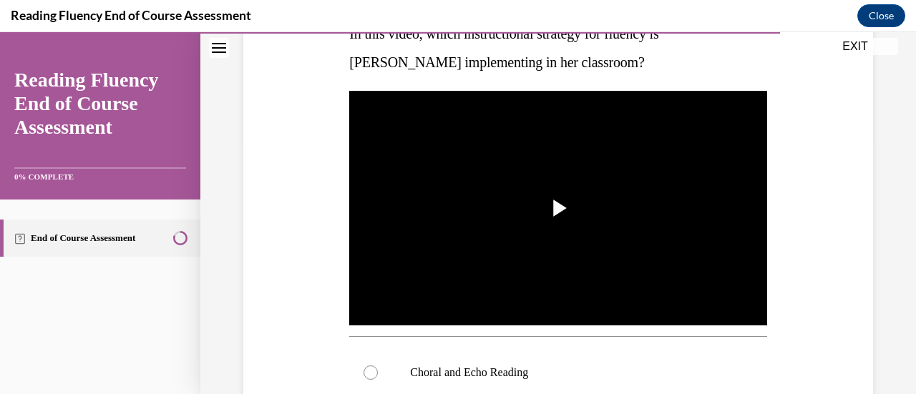
scroll to position [252, 0]
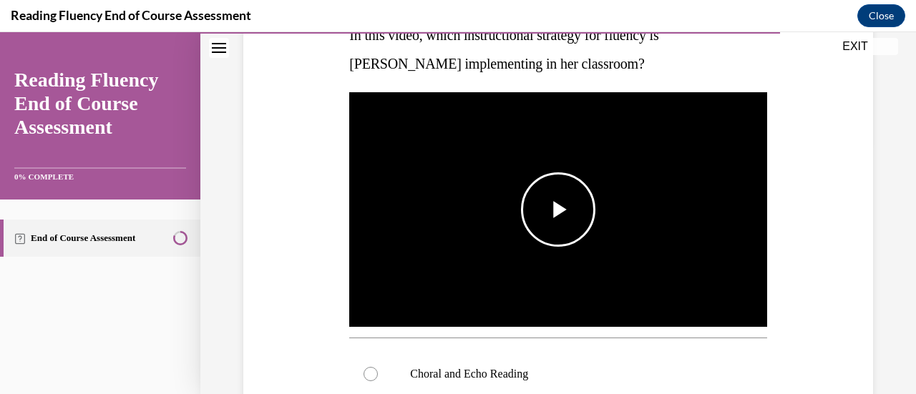
click at [558, 210] on span "Video player" at bounding box center [558, 210] width 0 height 0
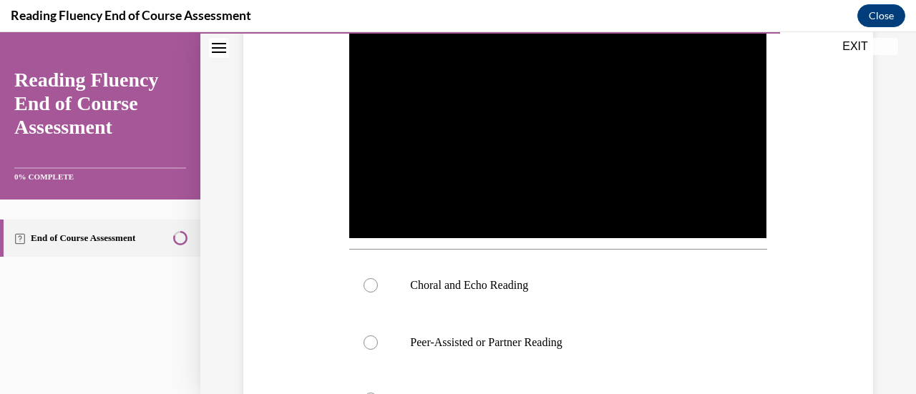
scroll to position [476, 0]
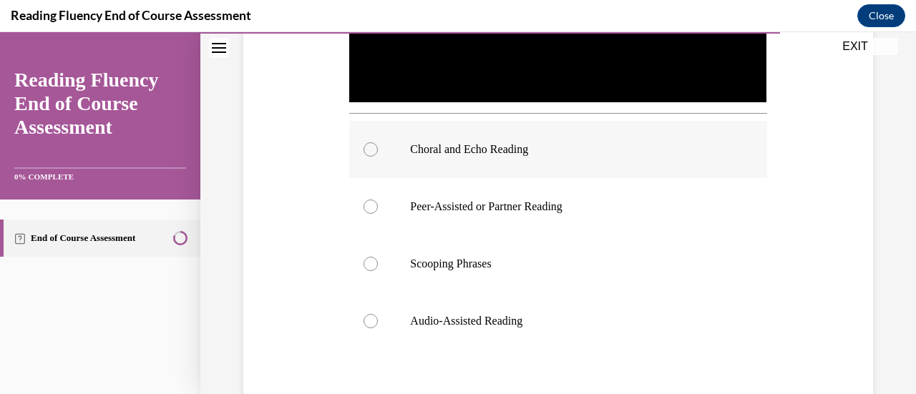
click at [369, 145] on div at bounding box center [370, 149] width 14 height 14
click at [369, 145] on input "Choral and Echo Reading" at bounding box center [370, 149] width 14 height 14
radio input "true"
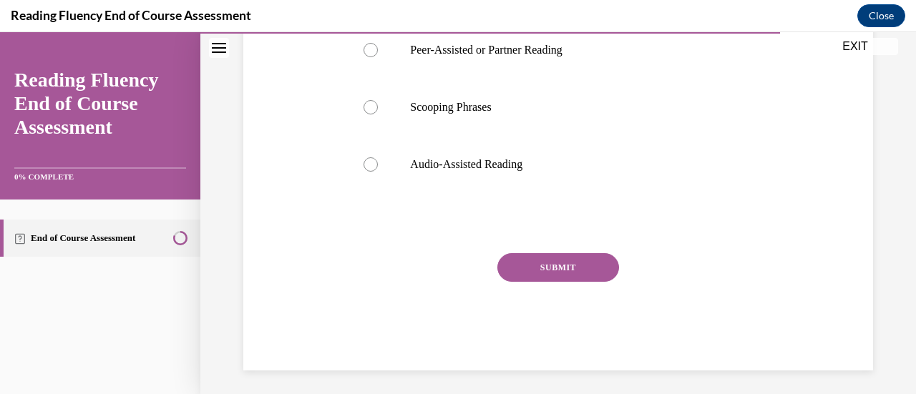
click at [552, 255] on button "SUBMIT" at bounding box center [558, 267] width 122 height 29
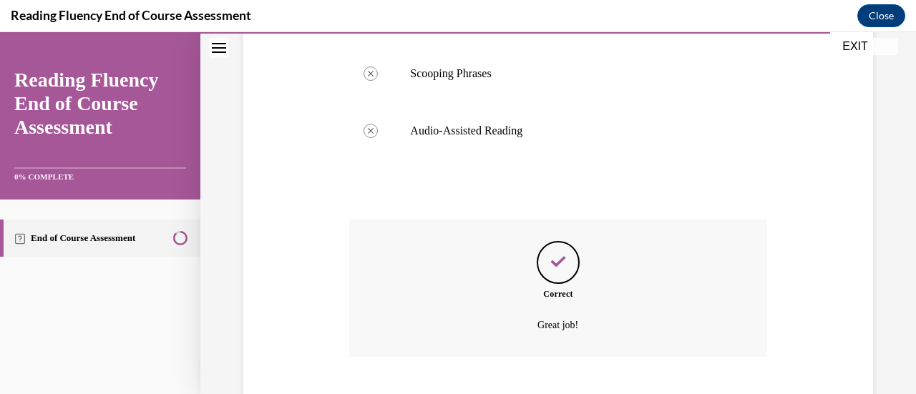
scroll to position [749, 0]
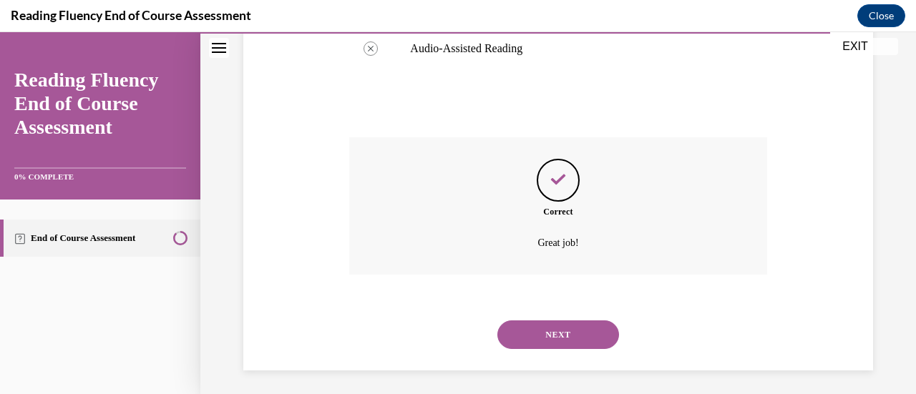
click at [544, 339] on button "NEXT" at bounding box center [558, 334] width 122 height 29
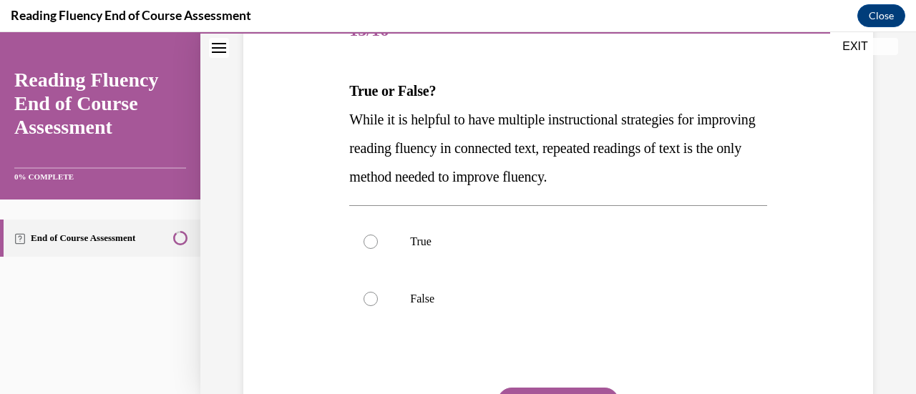
scroll to position [200, 0]
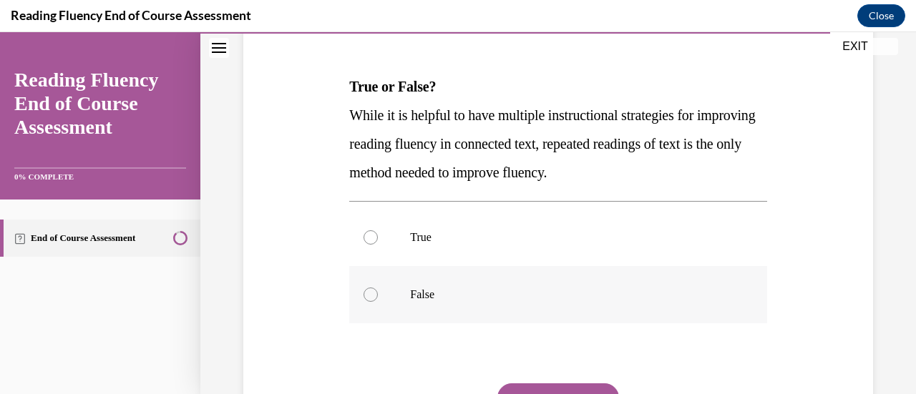
click at [371, 295] on div at bounding box center [370, 295] width 14 height 14
click at [371, 295] on input "False" at bounding box center [370, 295] width 14 height 14
radio input "true"
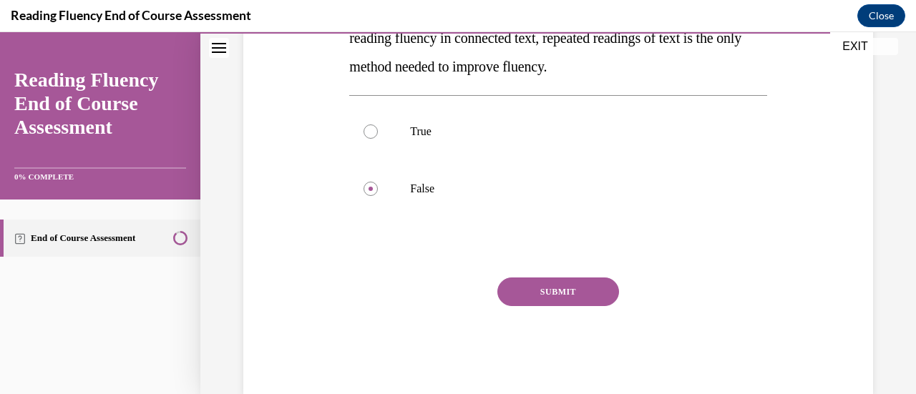
click at [581, 290] on button "SUBMIT" at bounding box center [558, 292] width 122 height 29
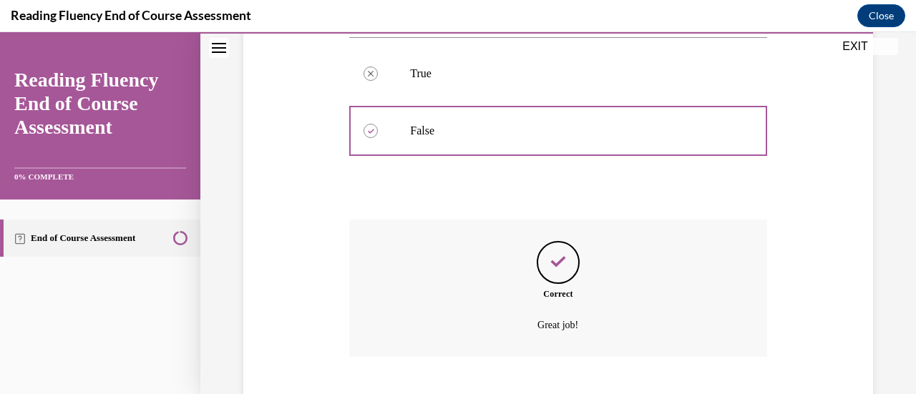
scroll to position [451, 0]
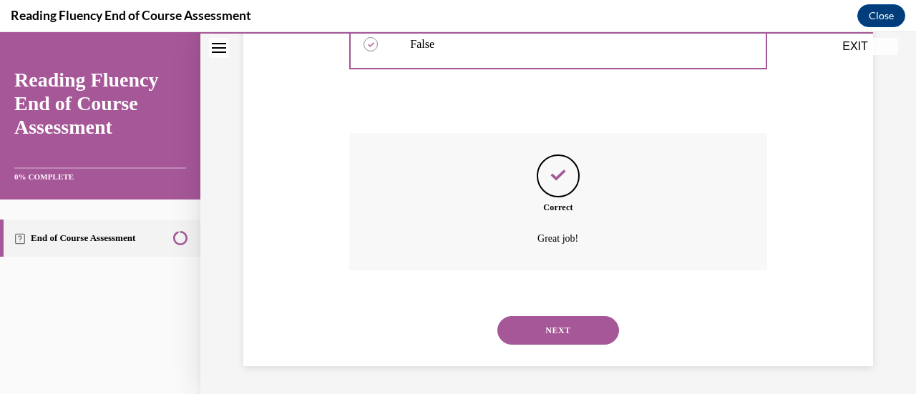
click at [547, 328] on button "NEXT" at bounding box center [558, 330] width 122 height 29
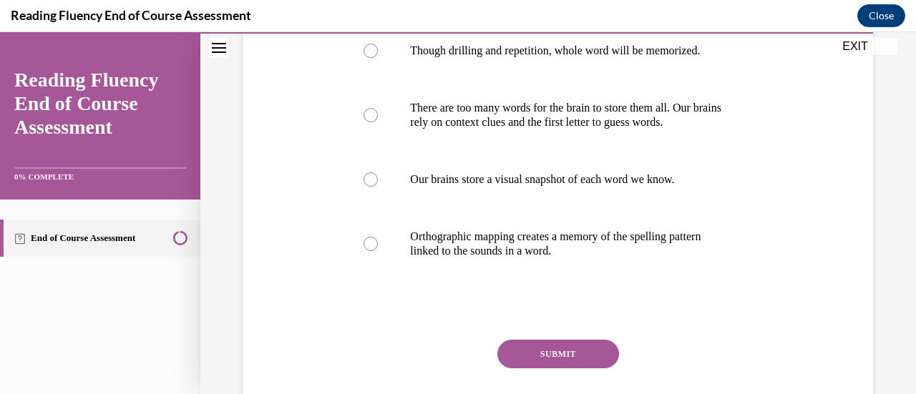
scroll to position [300, 0]
click at [367, 244] on div at bounding box center [370, 245] width 14 height 14
click at [367, 244] on input "Orthographic mapping creates a memory of the spelling pattern linked to the sou…" at bounding box center [370, 245] width 14 height 14
radio input "true"
click at [547, 354] on button "SUBMIT" at bounding box center [558, 355] width 122 height 29
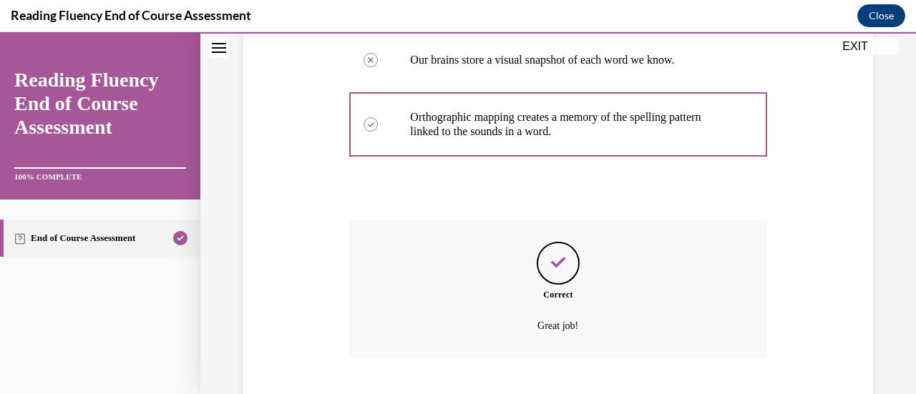
scroll to position [508, 0]
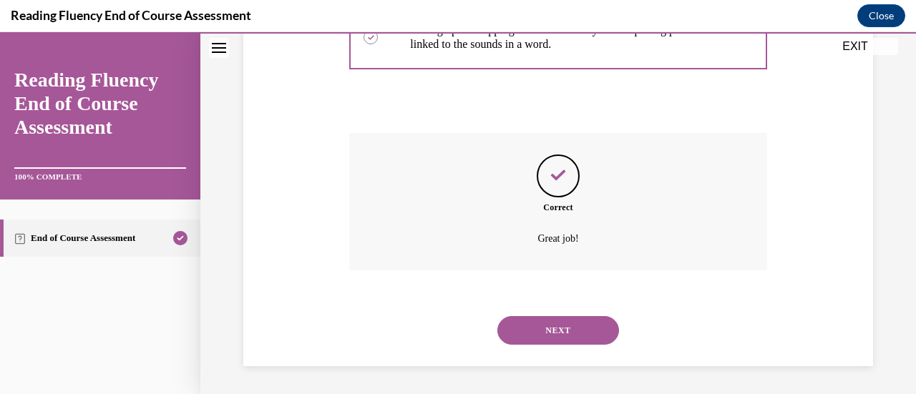
click at [542, 336] on button "NEXT" at bounding box center [558, 330] width 122 height 29
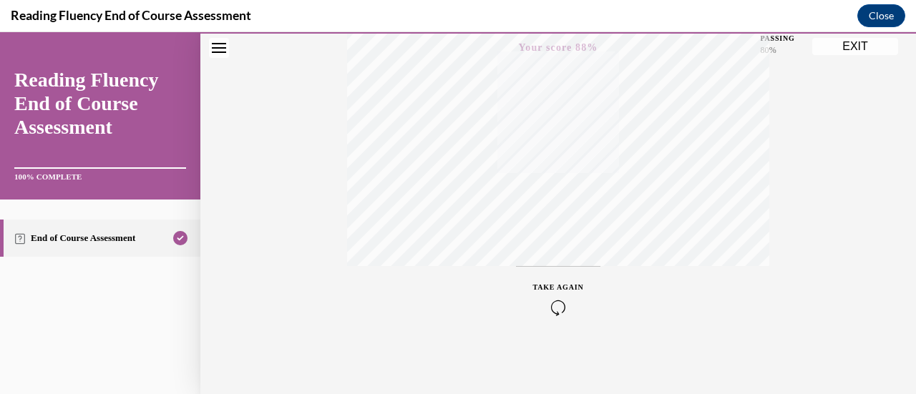
scroll to position [0, 0]
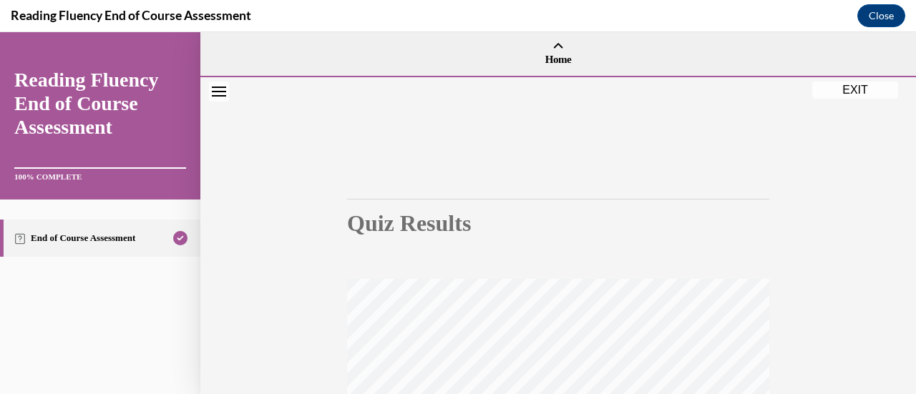
click at [854, 87] on button "EXIT" at bounding box center [855, 90] width 86 height 17
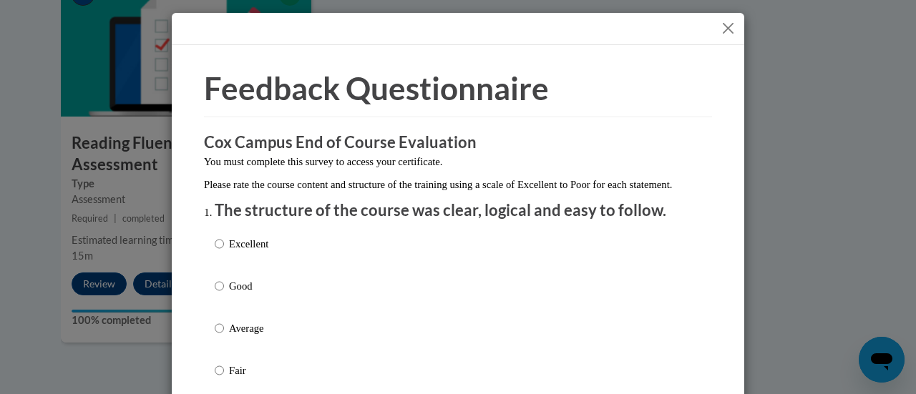
click at [728, 31] on button "Close" at bounding box center [728, 28] width 18 height 18
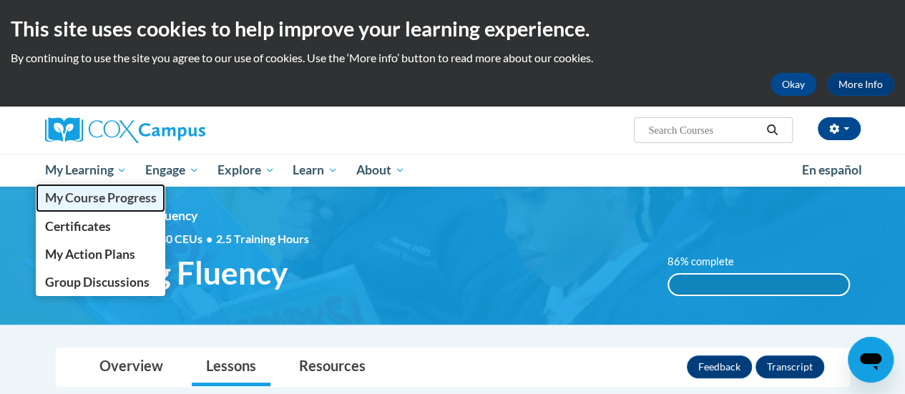
click at [89, 203] on span "My Course Progress" at bounding box center [100, 197] width 112 height 15
